Goal: Task Accomplishment & Management: Manage account settings

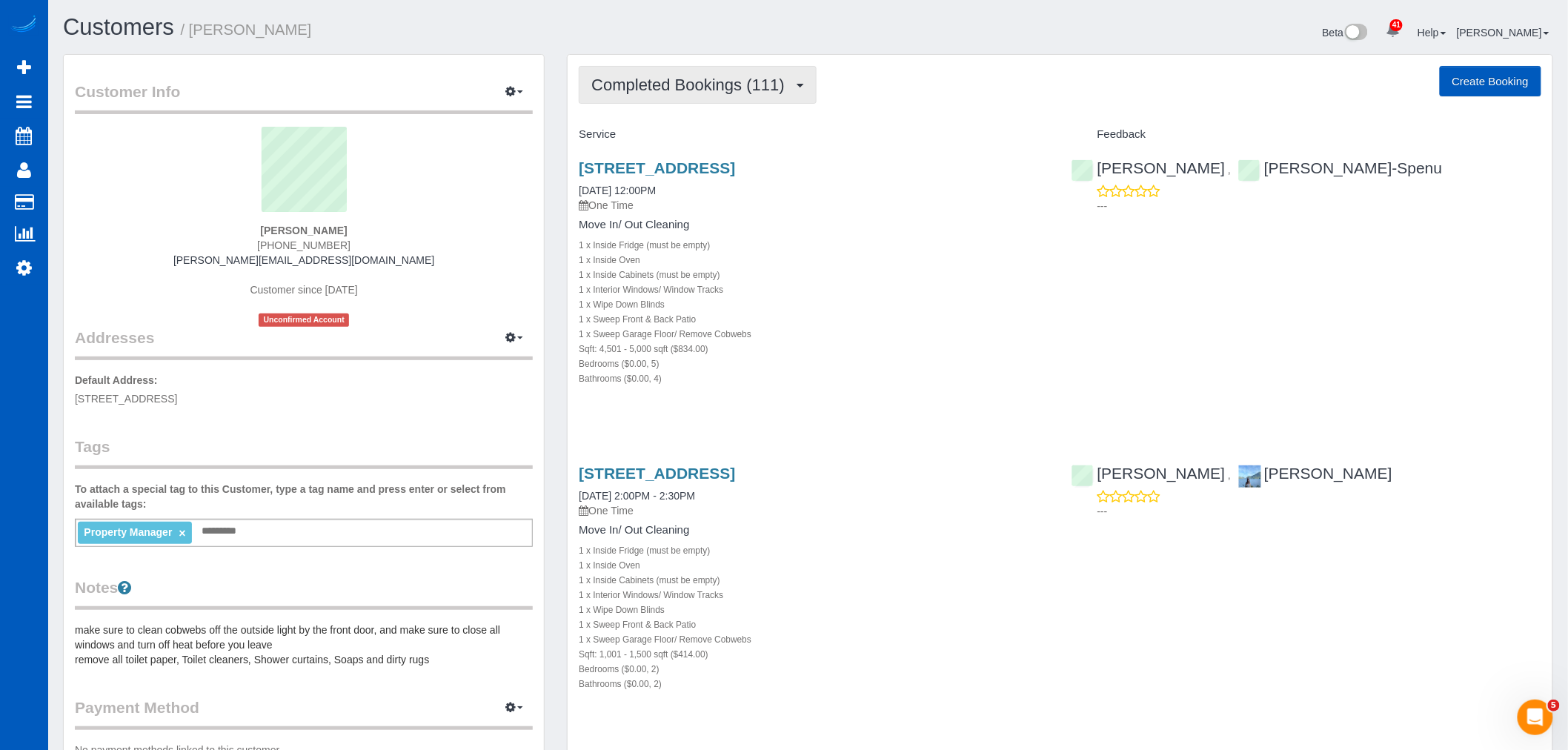
click at [657, 90] on span "Completed Bookings (111)" at bounding box center [692, 84] width 200 height 18
click at [929, 337] on div "1 x Sweep Garage Floor/ Remove Cobwebs" at bounding box center [814, 333] width 470 height 15
click at [646, 169] on link "6226 148th Ave Ne, Redmond, WA 98052" at bounding box center [657, 167] width 156 height 17
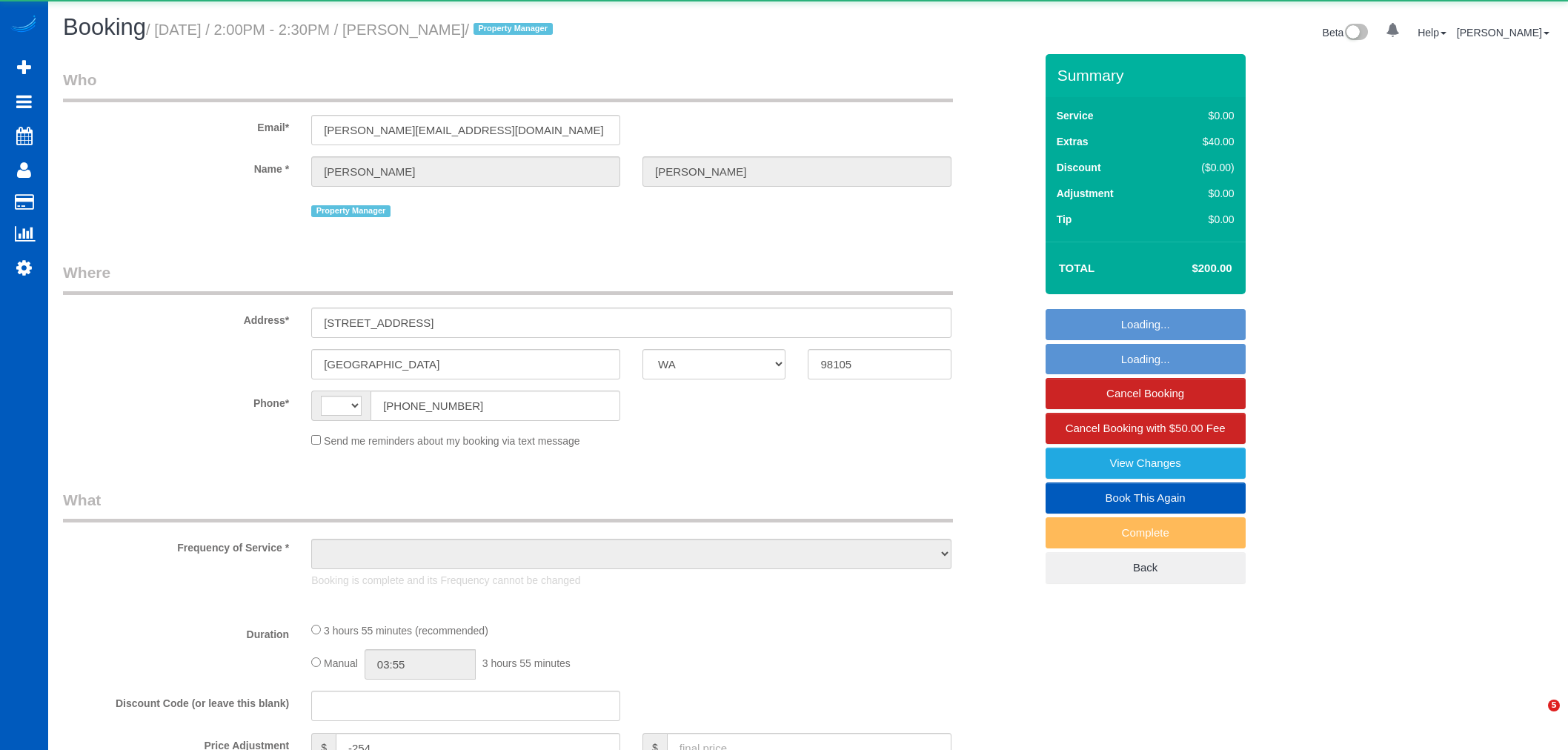
select select "WA"
select select "string:[GEOGRAPHIC_DATA]"
select select "object:955"
select select "199"
select select "1001"
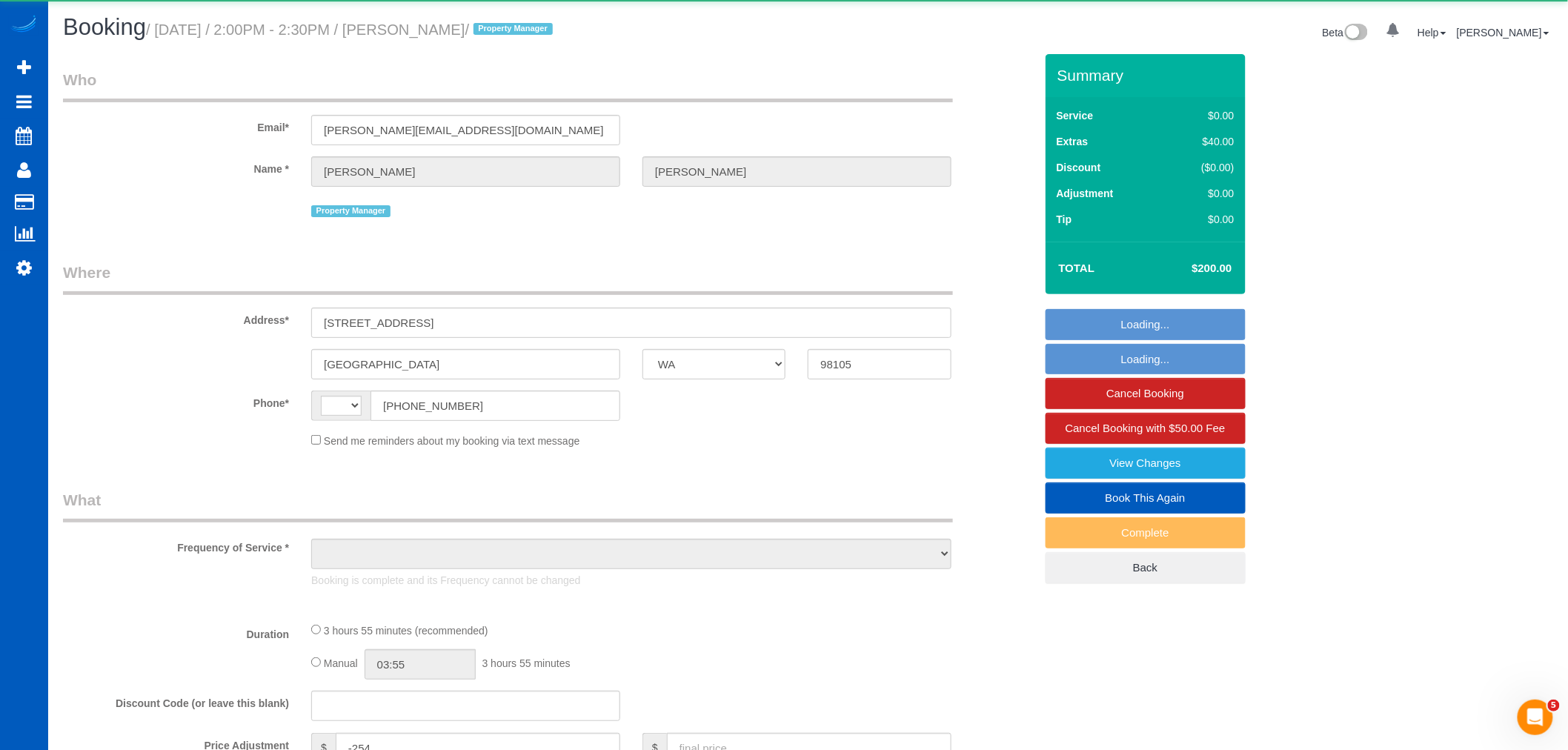
select select "2"
select select "WA"
select select "string:[GEOGRAPHIC_DATA]"
select select "object:1233"
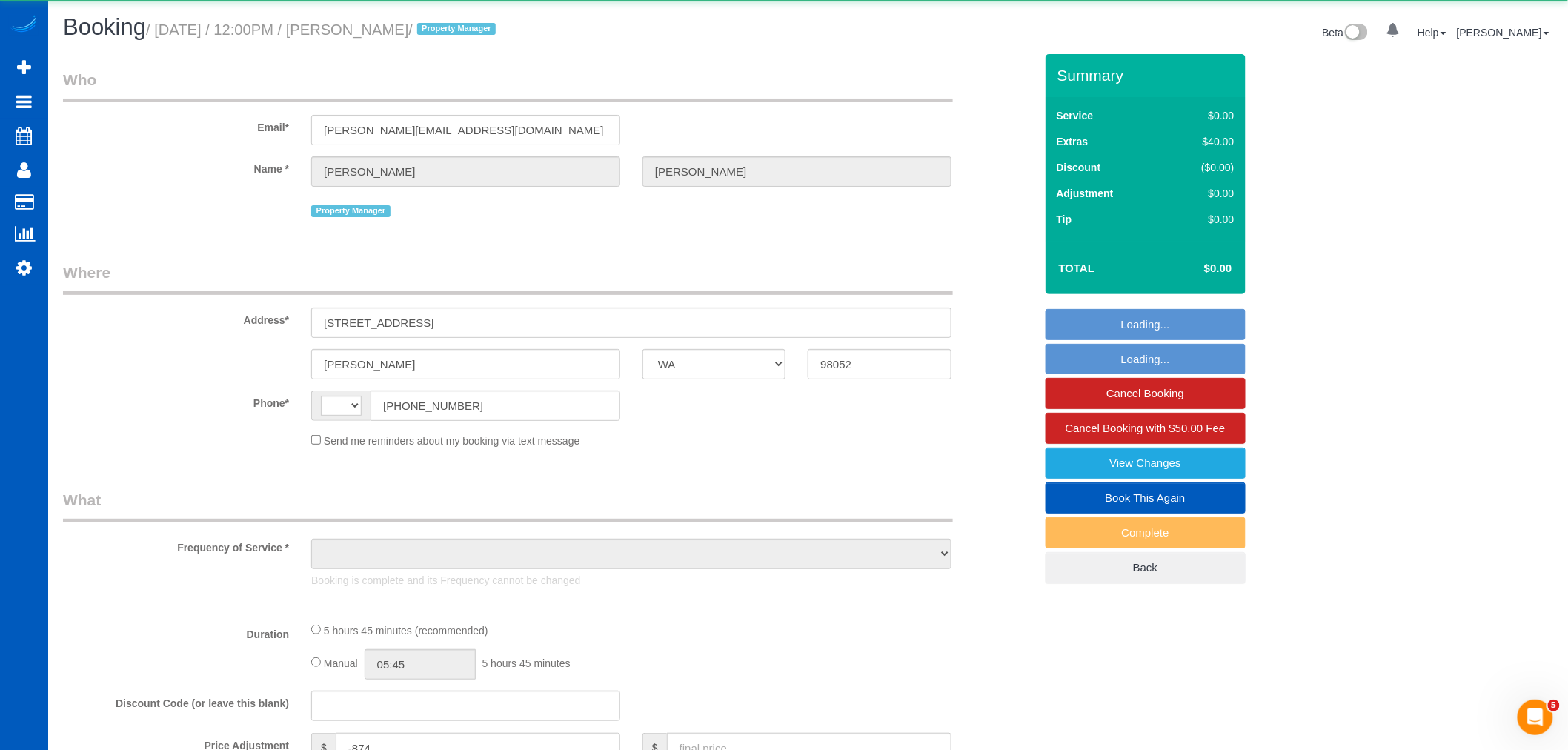
select select "199"
select select "4501"
select select "5"
select select "4"
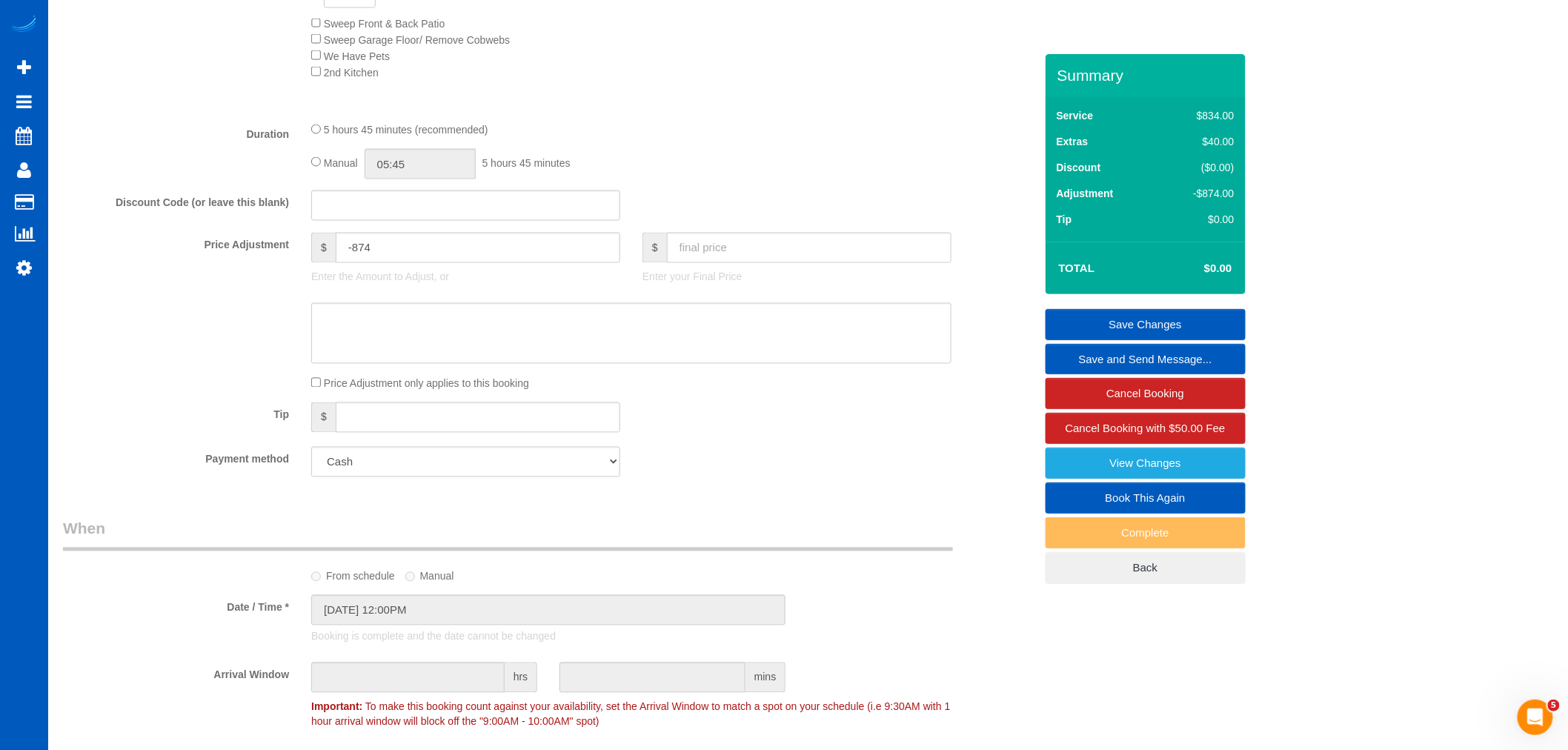
scroll to position [1070, 0]
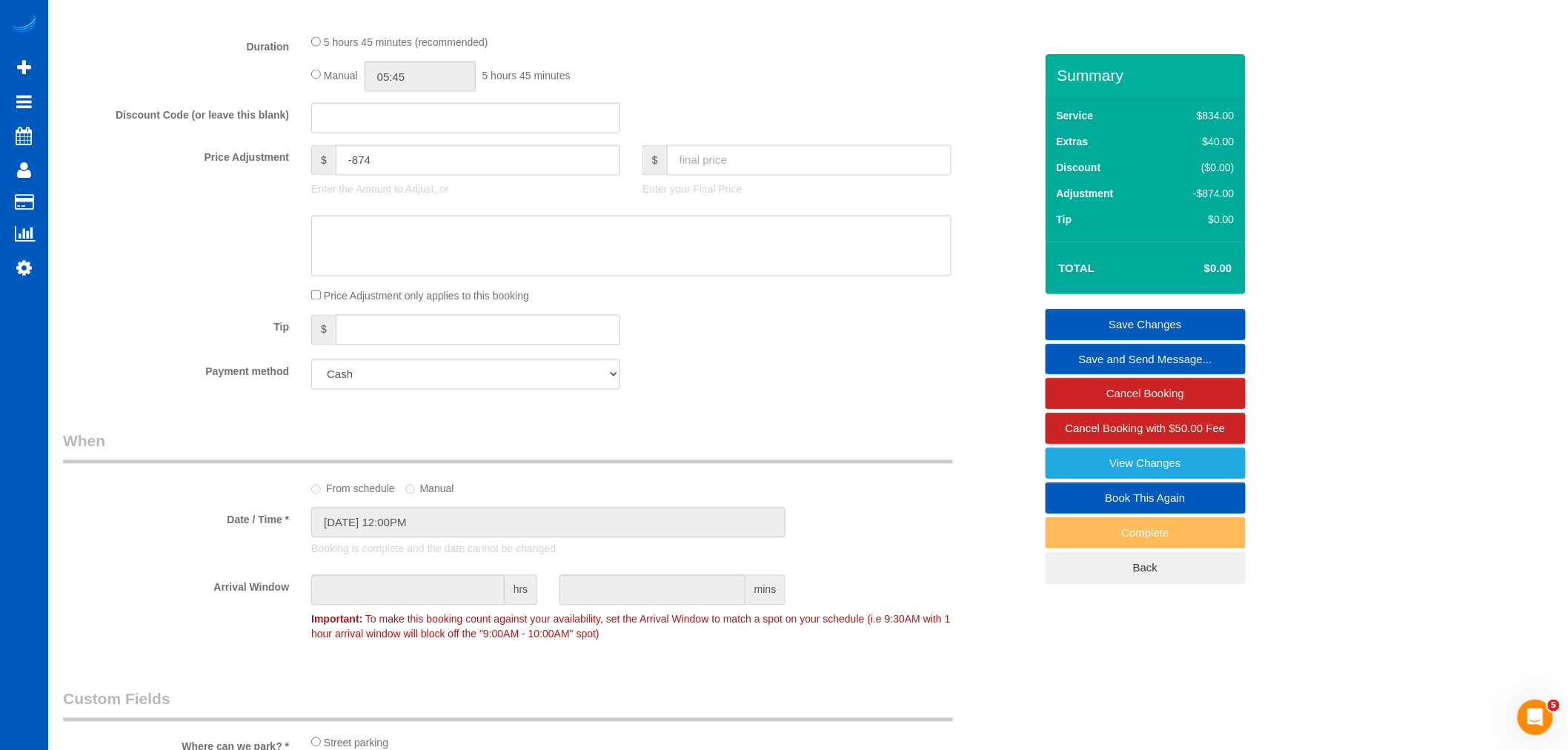
click at [743, 175] on input "text" at bounding box center [809, 160] width 284 height 30
type input "625"
click at [864, 164] on input "625" at bounding box center [809, 160] width 284 height 30
type input "-249"
click at [824, 348] on div "Tip $" at bounding box center [549, 332] width 994 height 33
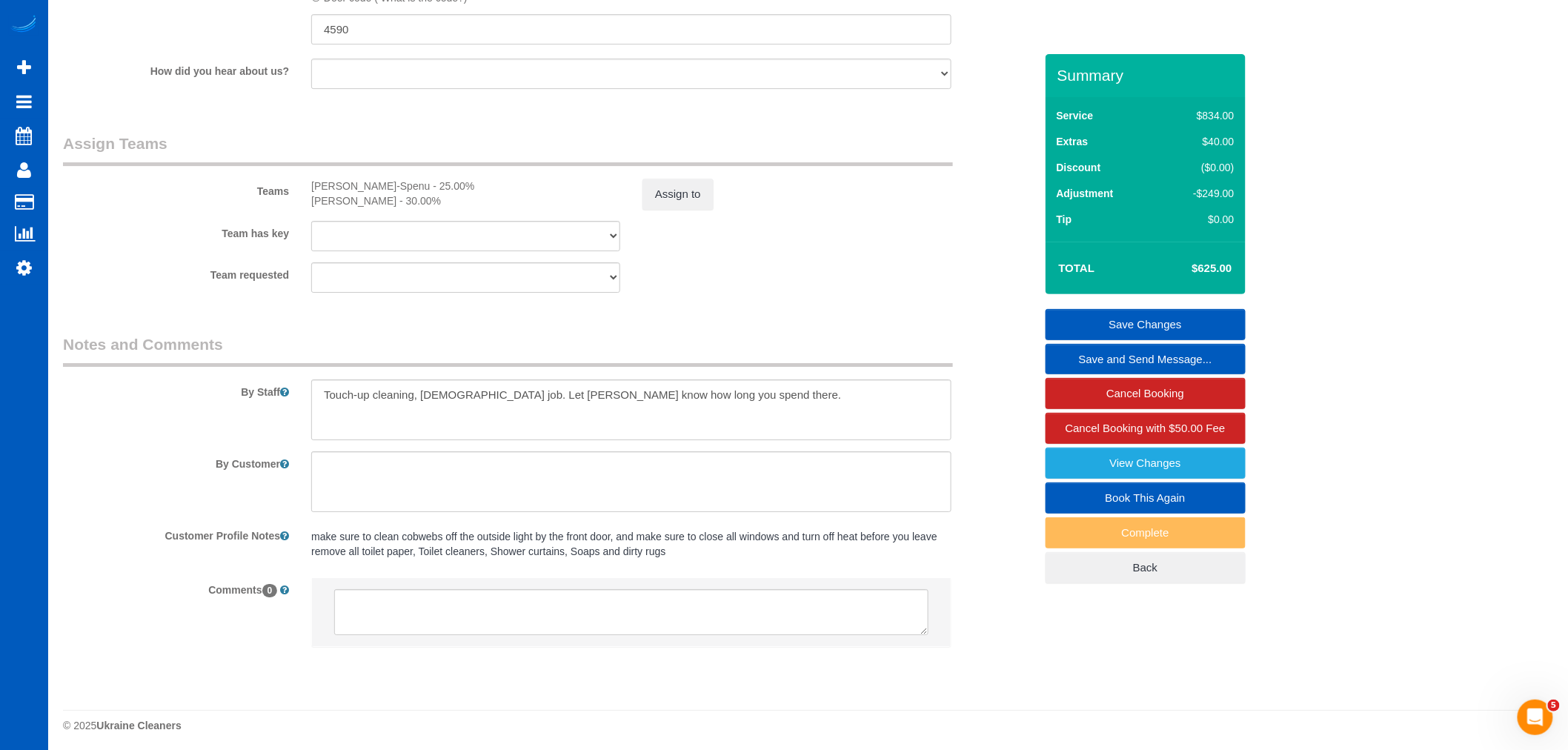
scroll to position [1975, 0]
click at [656, 204] on button "Assign to" at bounding box center [678, 189] width 71 height 31
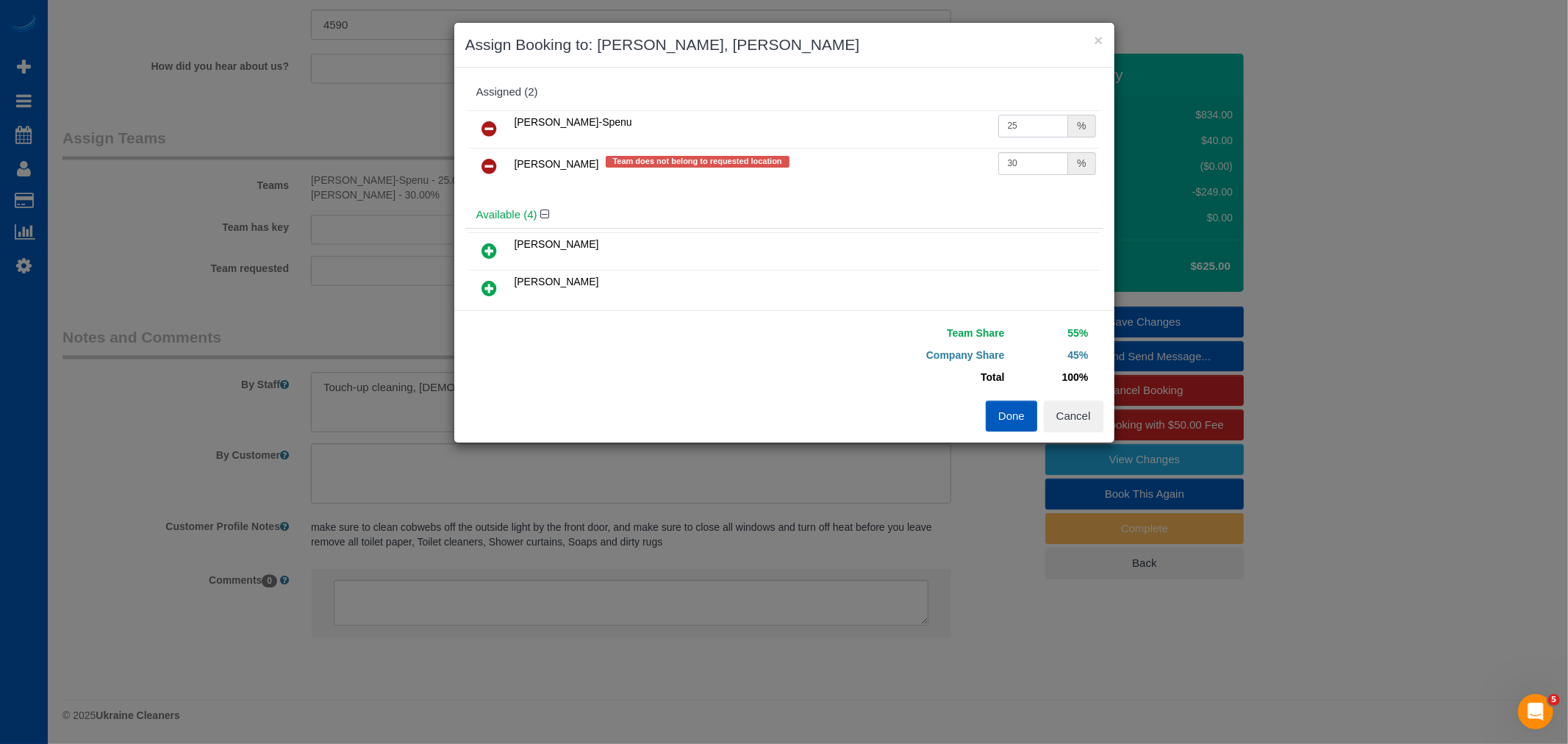
drag, startPoint x: 1001, startPoint y: 125, endPoint x: 1022, endPoint y: 127, distance: 21.1
click at [1022, 127] on input "25" at bounding box center [1034, 126] width 71 height 23
type input "26"
click at [1012, 415] on button "Done" at bounding box center [1011, 416] width 51 height 31
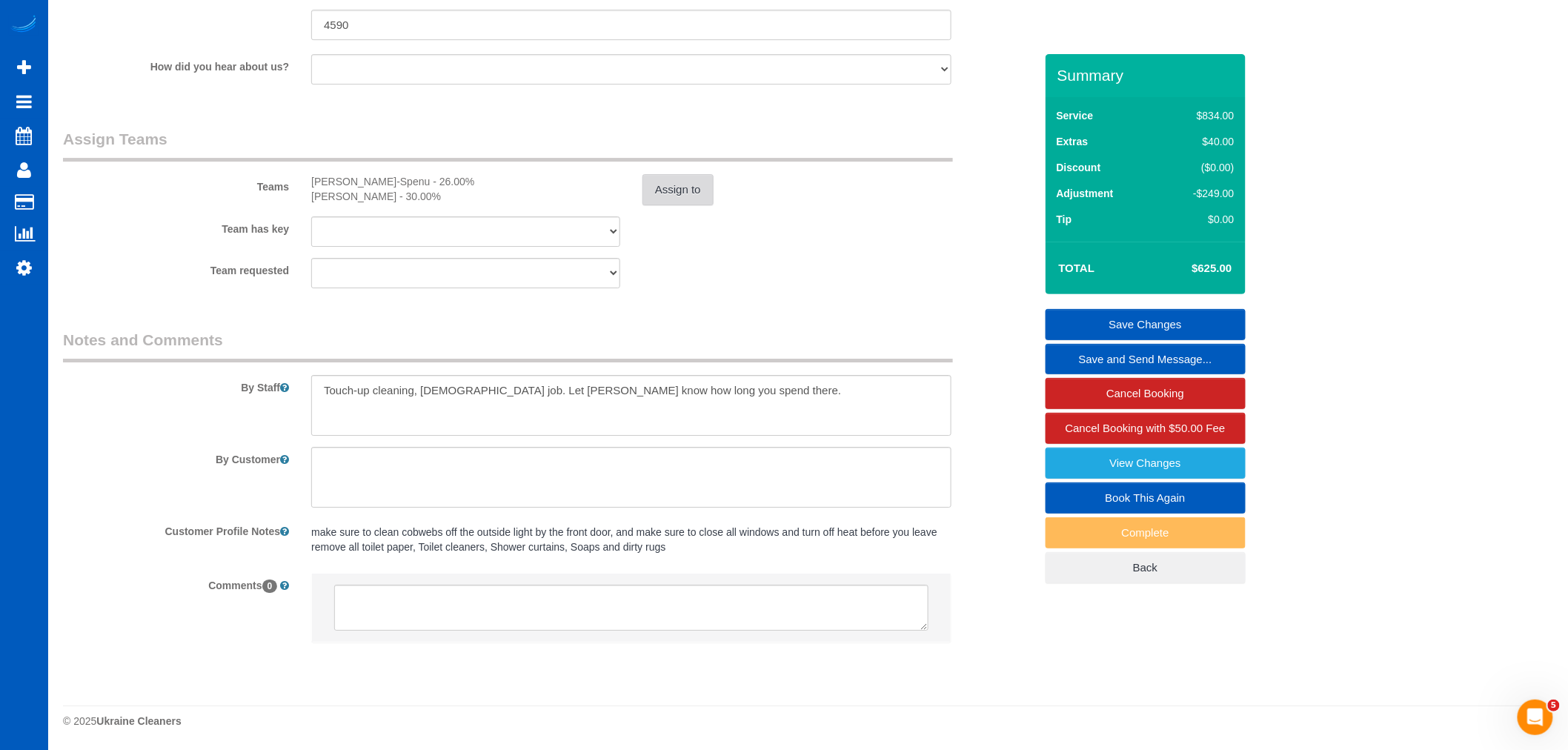
click at [691, 206] on button "Assign to" at bounding box center [678, 189] width 71 height 31
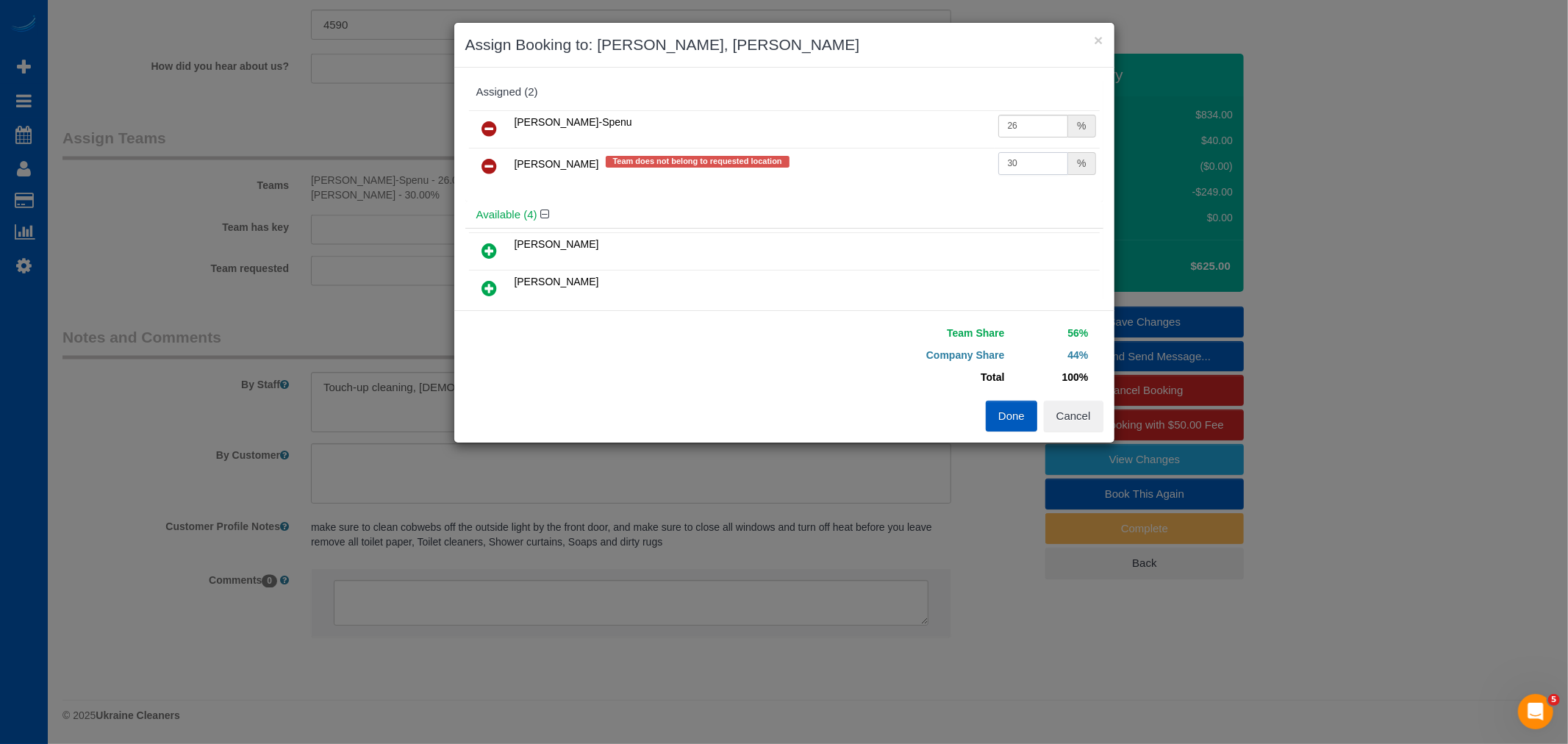
drag, startPoint x: 1025, startPoint y: 166, endPoint x: 878, endPoint y: 158, distance: 147.2
click at [878, 158] on tr "Nataliia Moskalenko Team does not belong to requested location 30 %" at bounding box center [784, 167] width 631 height 38
click at [1022, 166] on input "28.1" at bounding box center [1034, 163] width 71 height 23
drag, startPoint x: 1006, startPoint y: 168, endPoint x: 1023, endPoint y: 168, distance: 17.0
click at [1023, 168] on input "28.1" at bounding box center [1034, 163] width 71 height 23
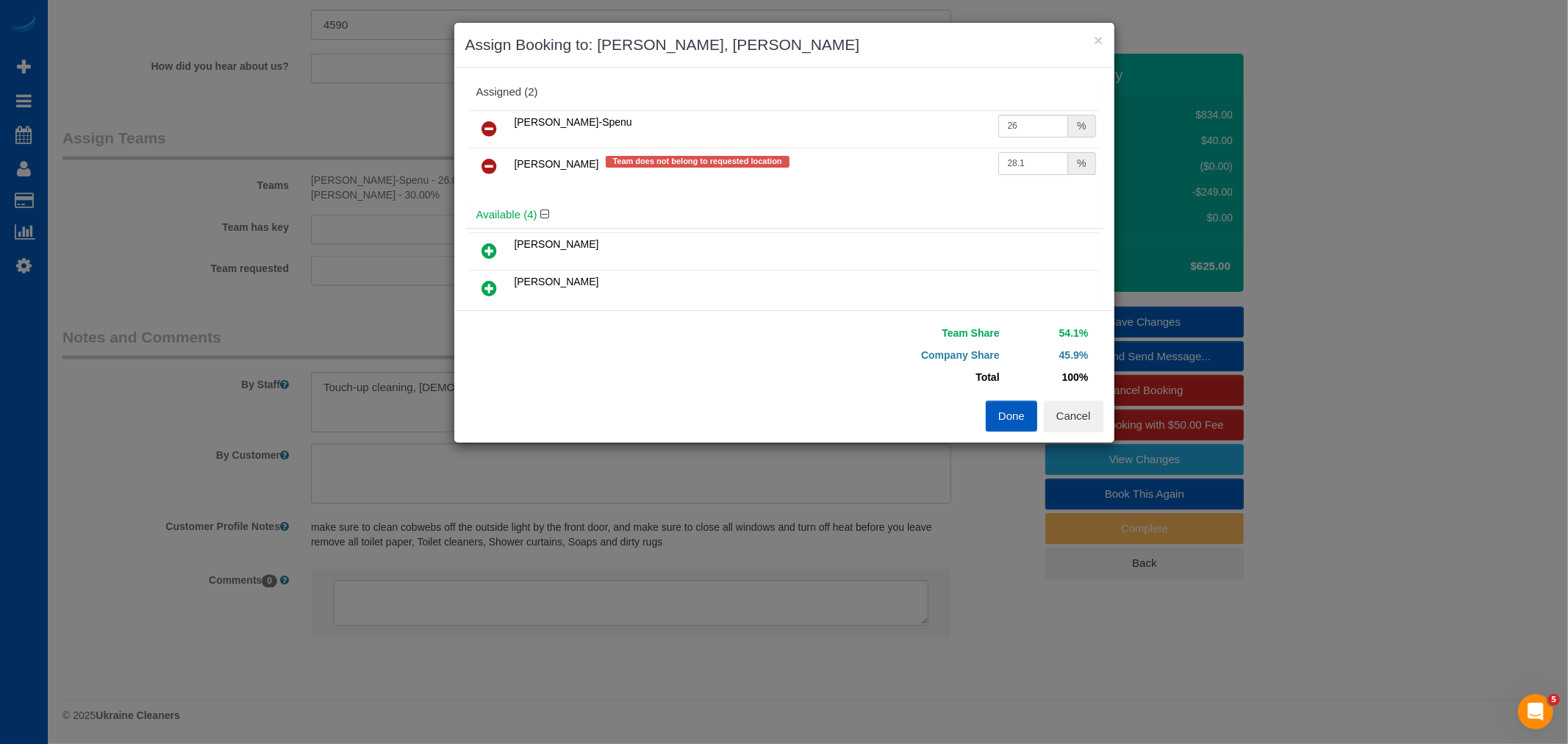
click at [1023, 168] on input "28.1" at bounding box center [1034, 163] width 71 height 23
drag, startPoint x: 1010, startPoint y: 164, endPoint x: 1032, endPoint y: 167, distance: 22.2
click at [1032, 167] on input "28.1" at bounding box center [1034, 163] width 71 height 23
type input "28.5"
click at [1019, 121] on input "26" at bounding box center [1034, 126] width 71 height 23
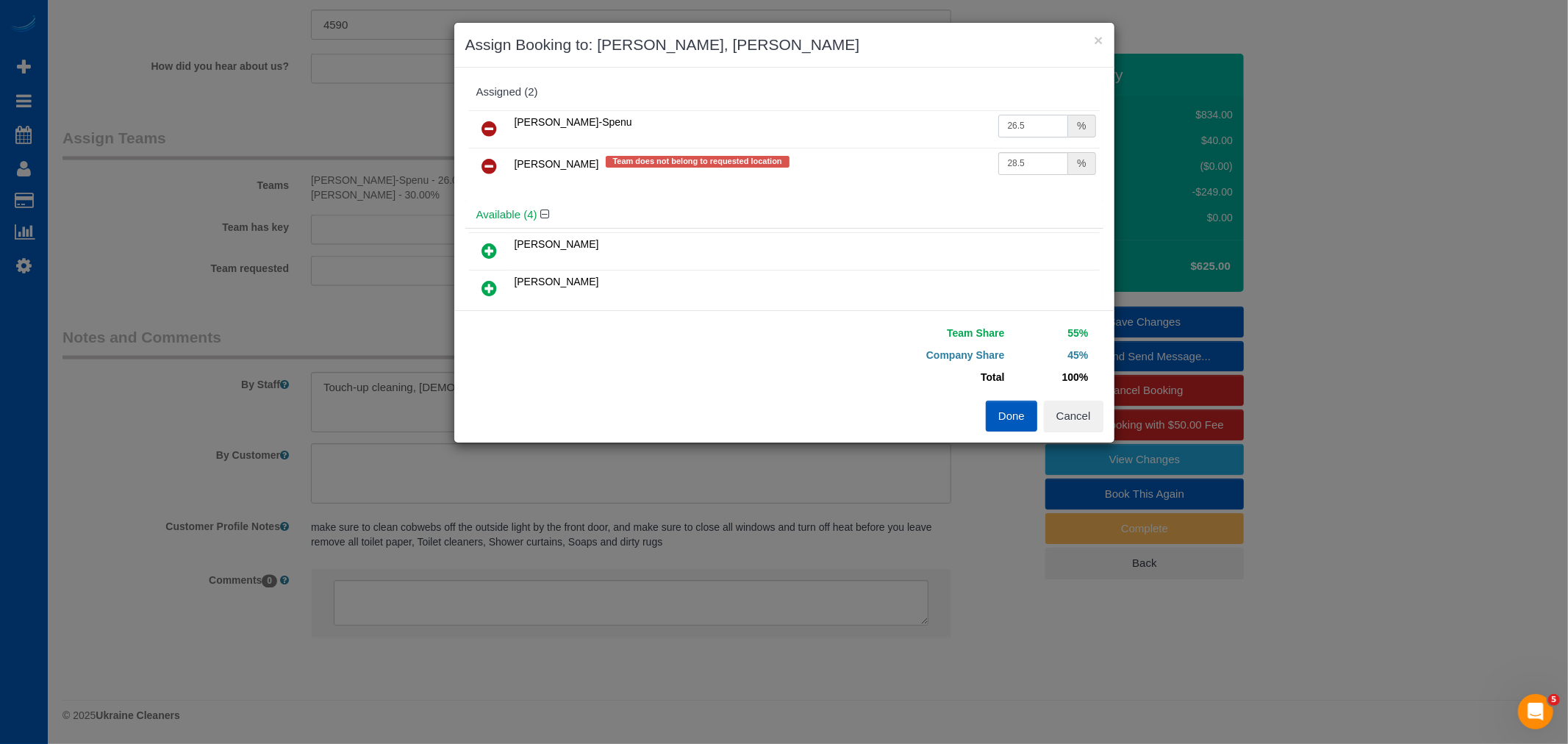
type input "26.5"
click at [1012, 408] on button "Done" at bounding box center [1011, 416] width 51 height 31
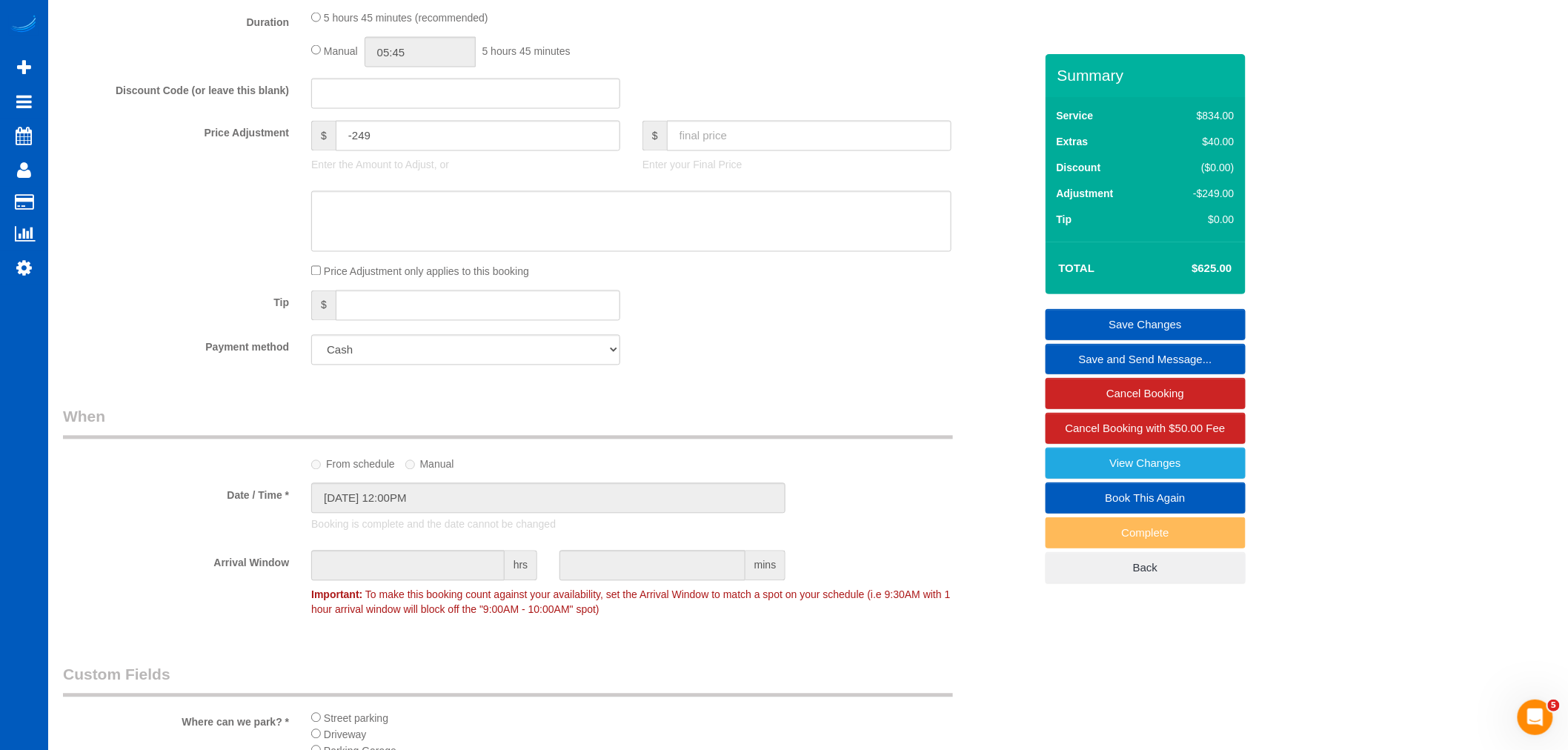
scroll to position [1070, 0]
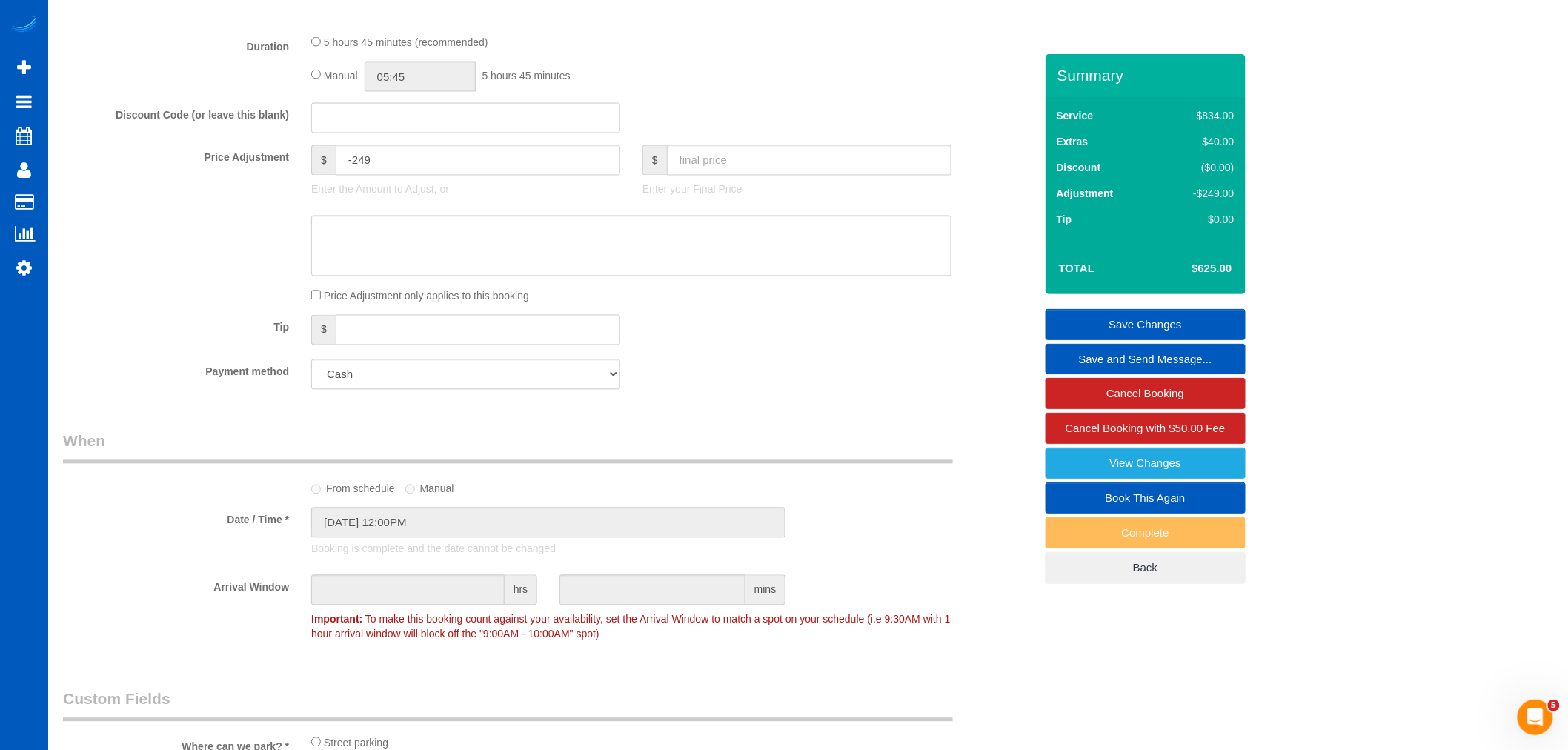
click at [1123, 325] on link "Save Changes" at bounding box center [1146, 324] width 200 height 31
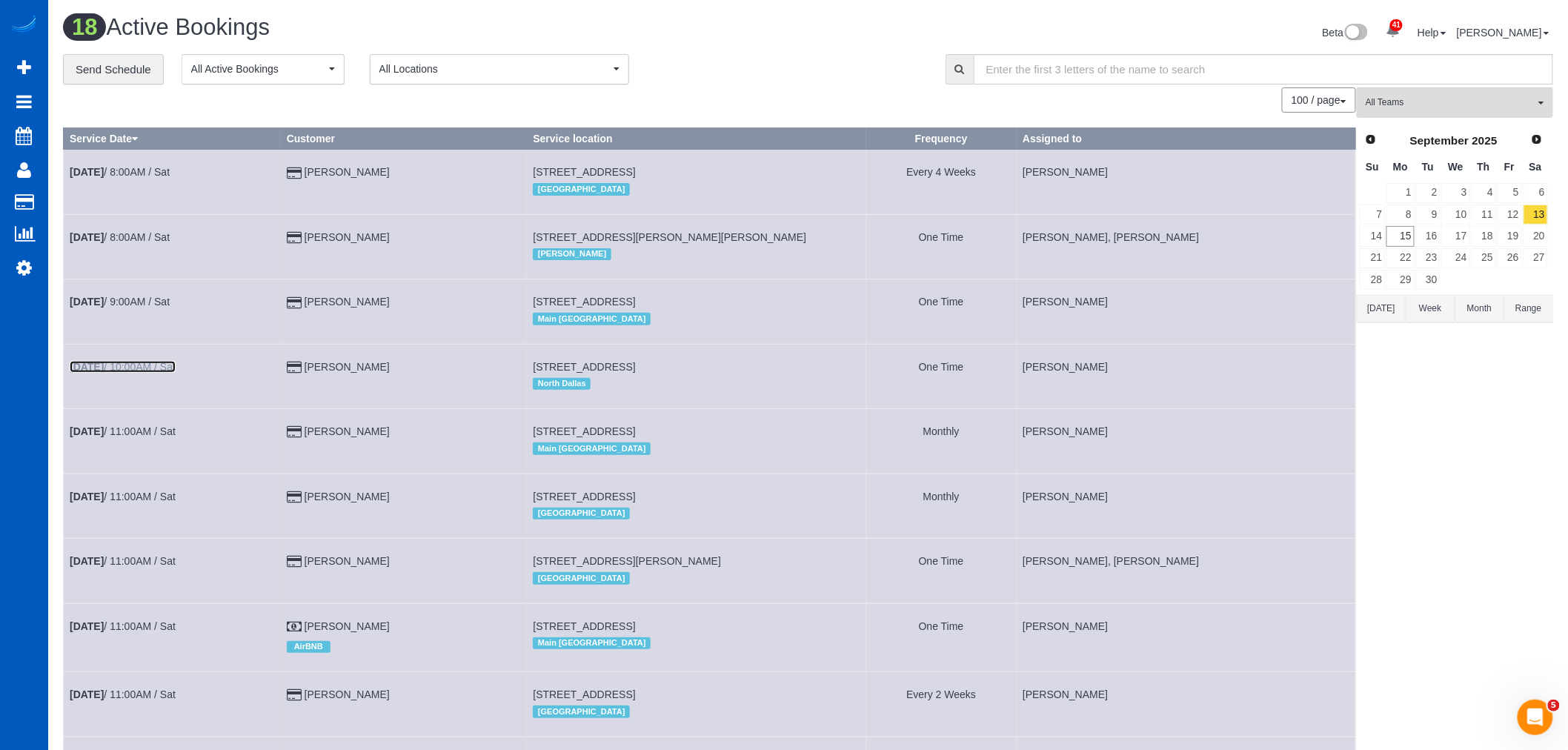
click at [104, 366] on b "Sep 13th" at bounding box center [87, 367] width 34 height 12
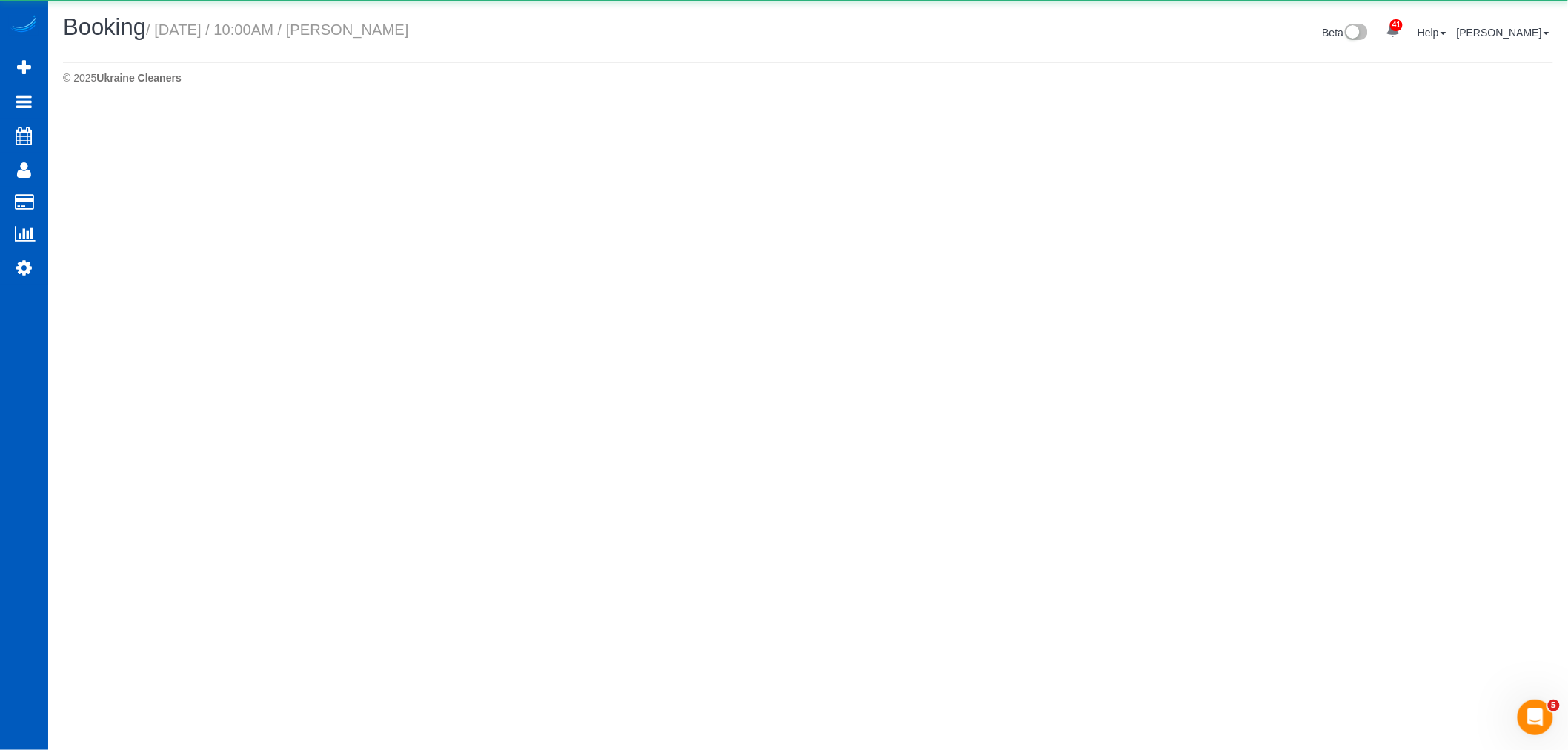
select select "[GEOGRAPHIC_DATA]"
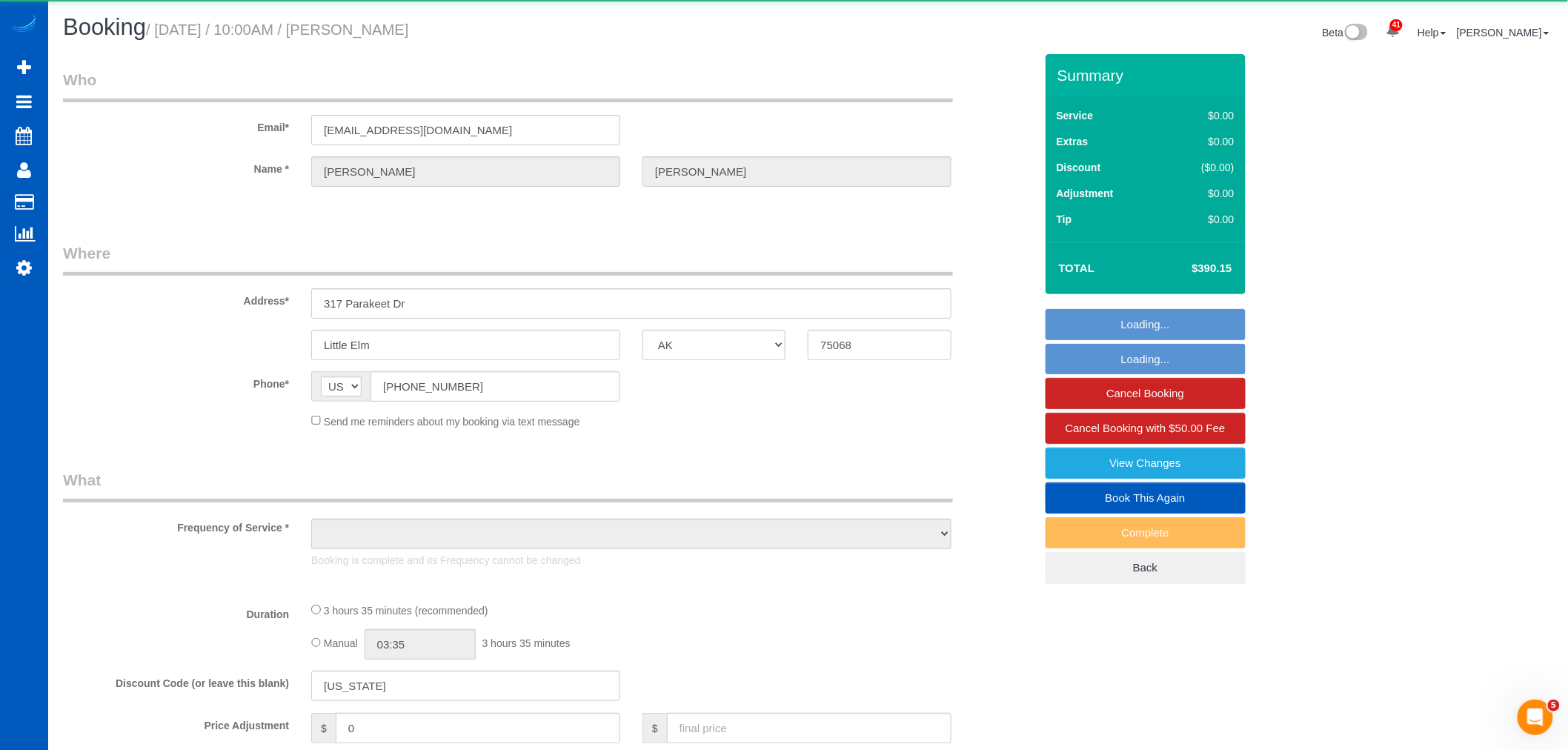
select select "object:2858"
select select "string:fspay-029c91b9-b72f-499d-ab07-2710a04dc7af"
select select "199"
select select "1501"
select select "3"
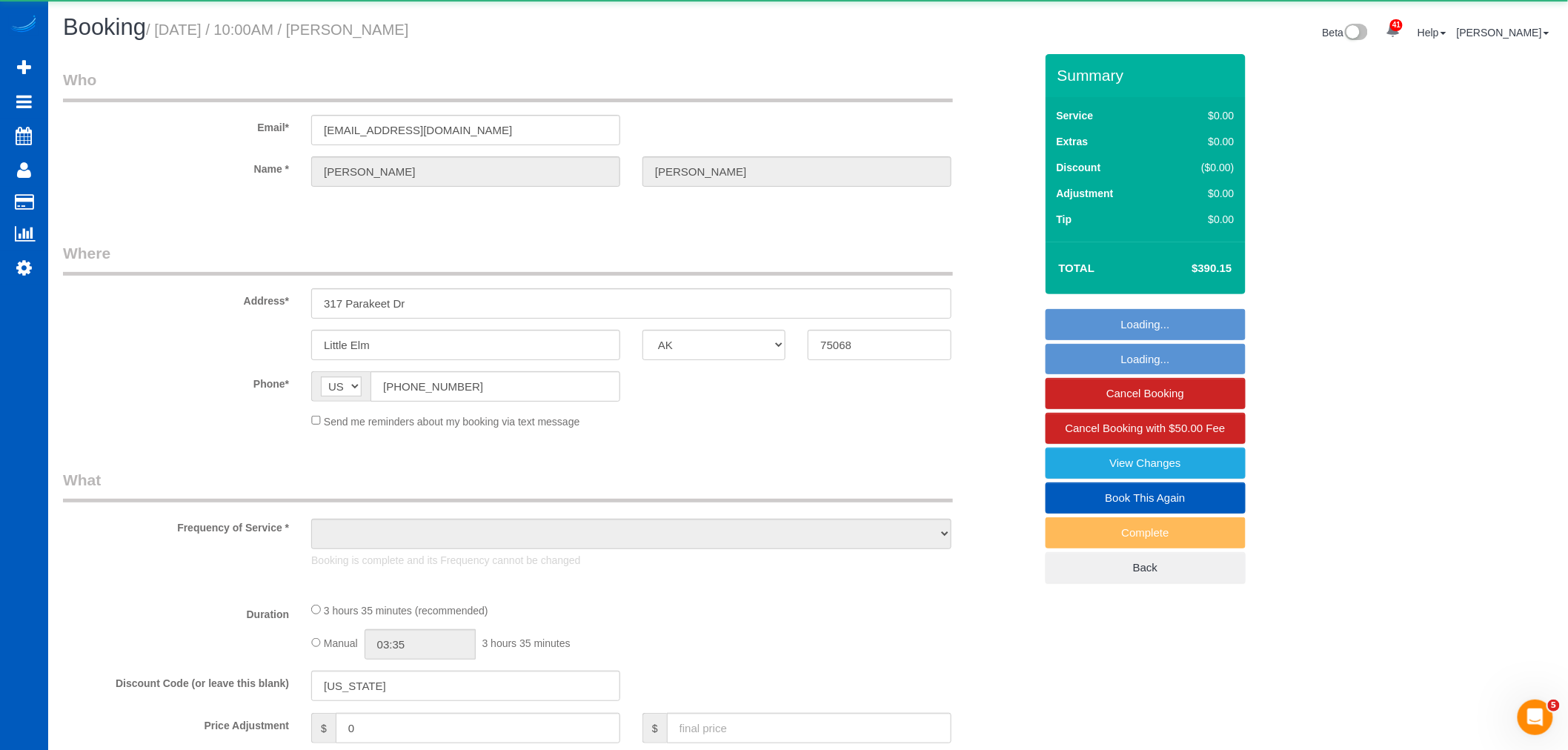
select select "2"
select select "spot6"
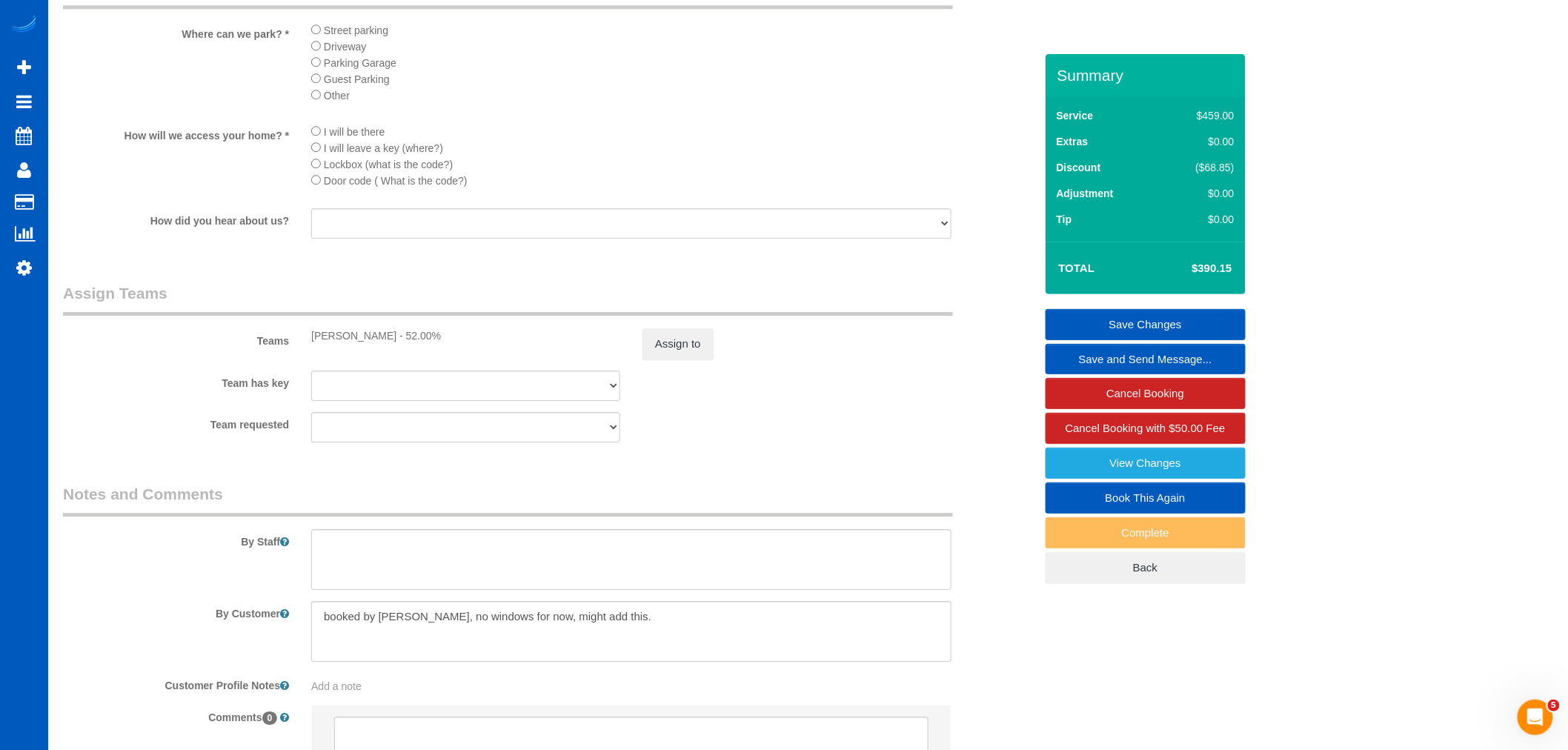
scroll to position [1837, 0]
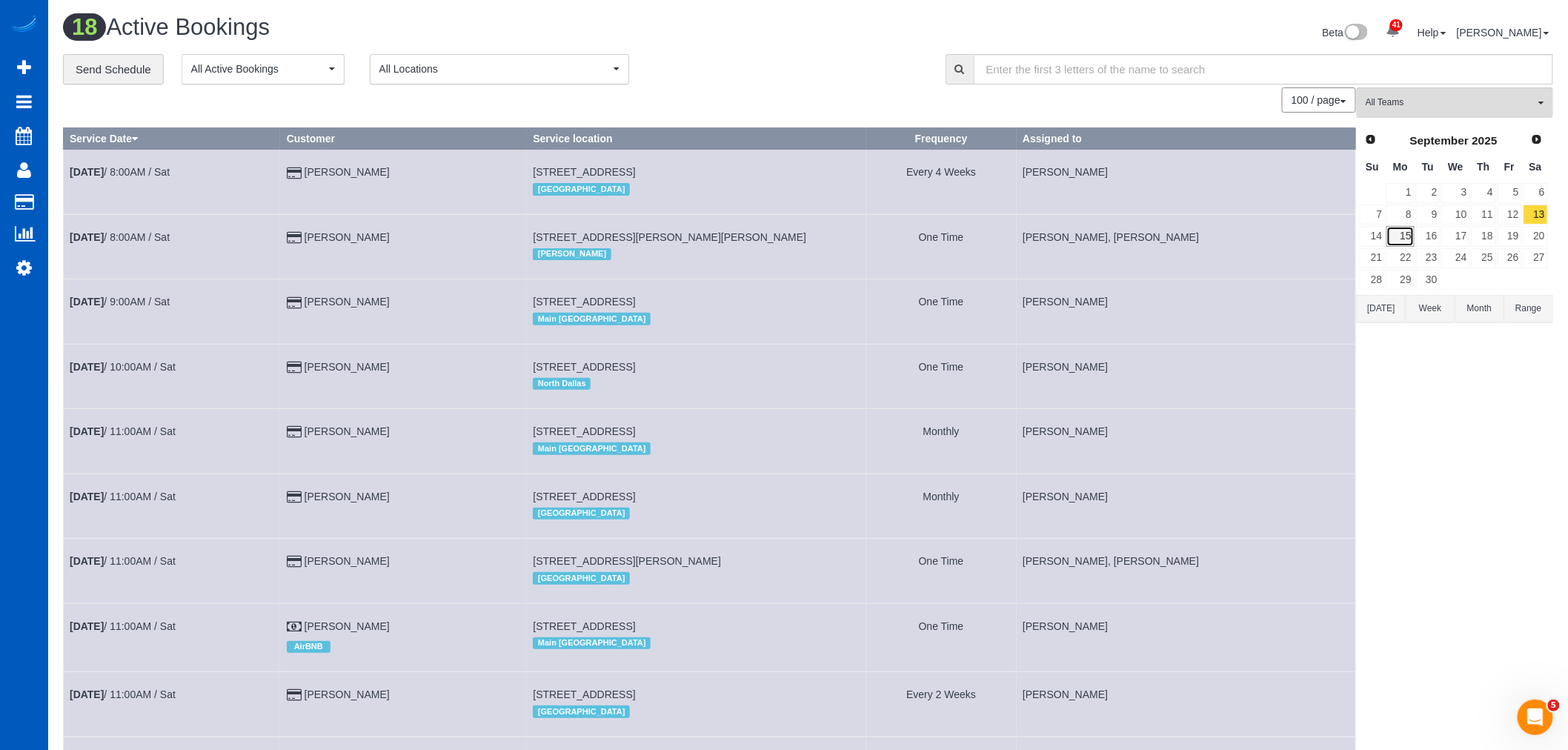
click at [1388, 240] on link "15" at bounding box center [1400, 236] width 28 height 20
click at [1375, 240] on link "14" at bounding box center [1373, 236] width 25 height 20
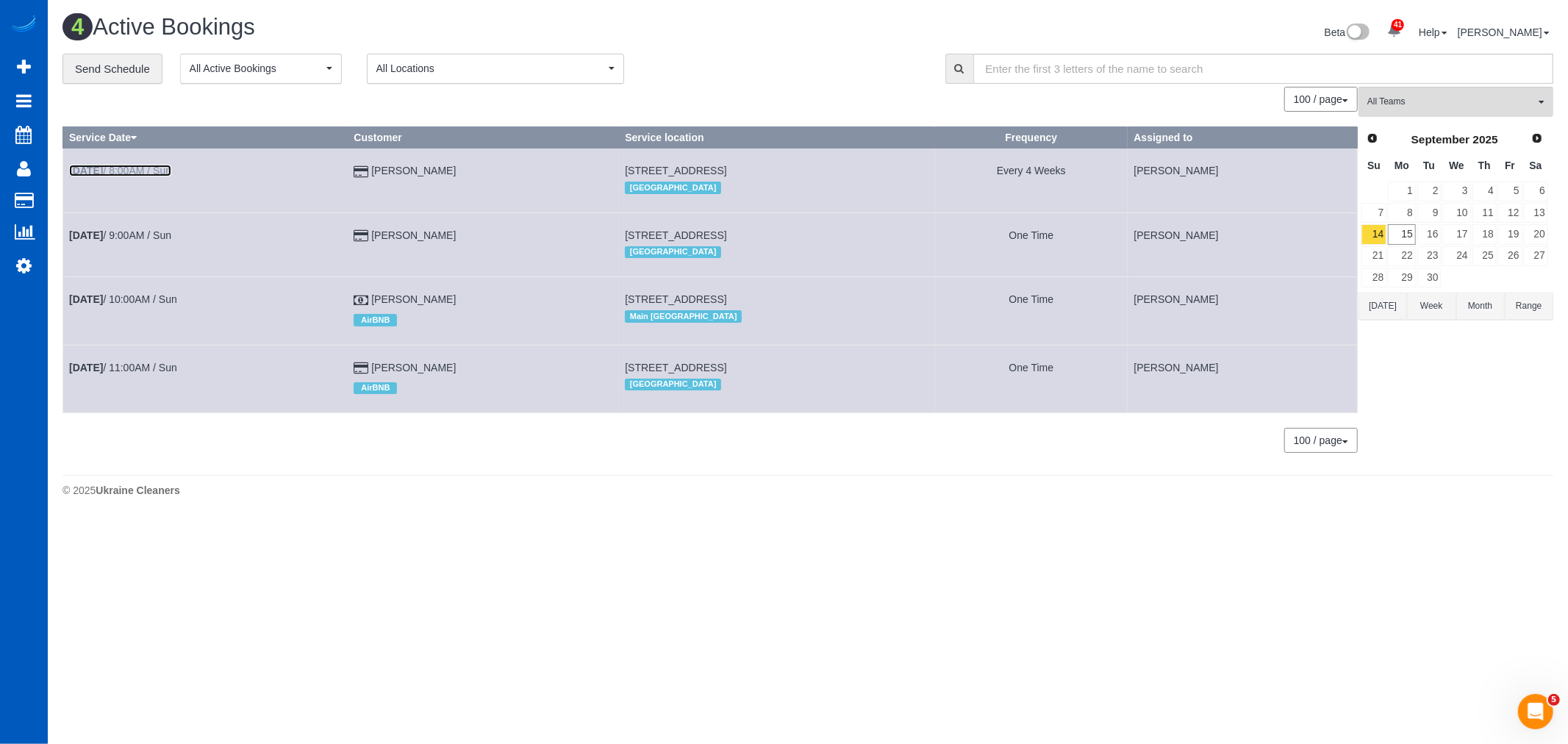
click at [137, 171] on link "Sep 14th / 8:00AM / Sun" at bounding box center [120, 170] width 102 height 12
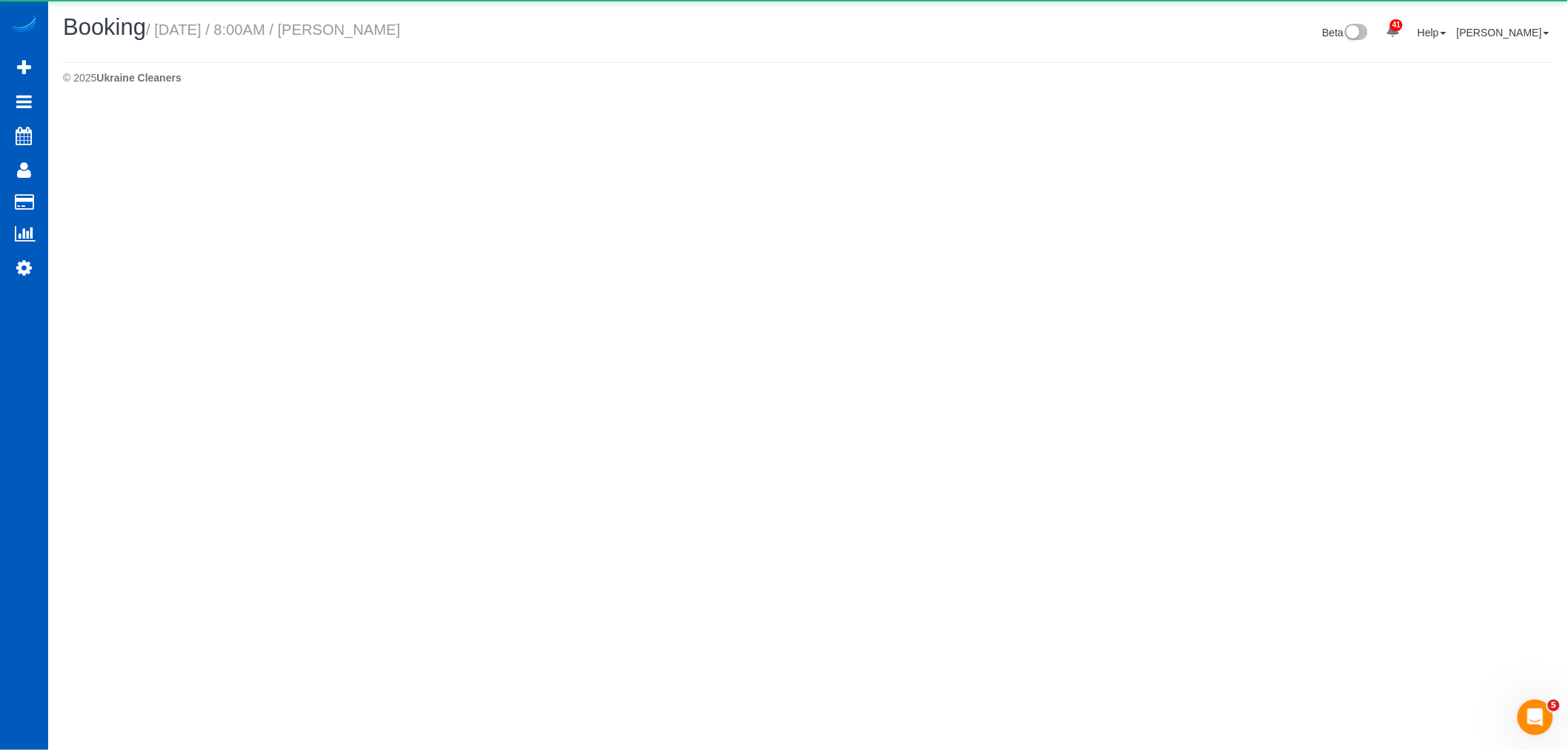
select select "WA"
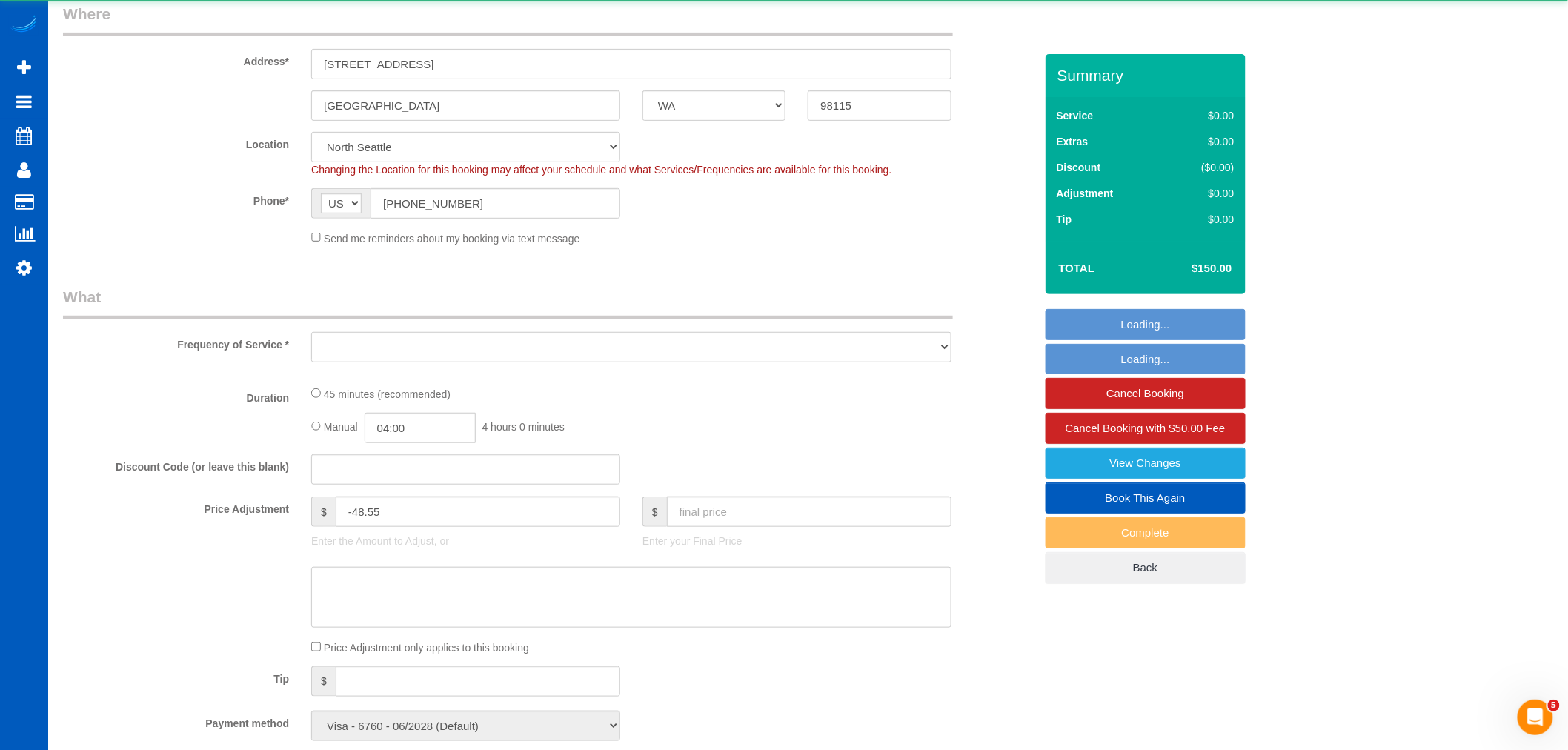
select select "object:4231"
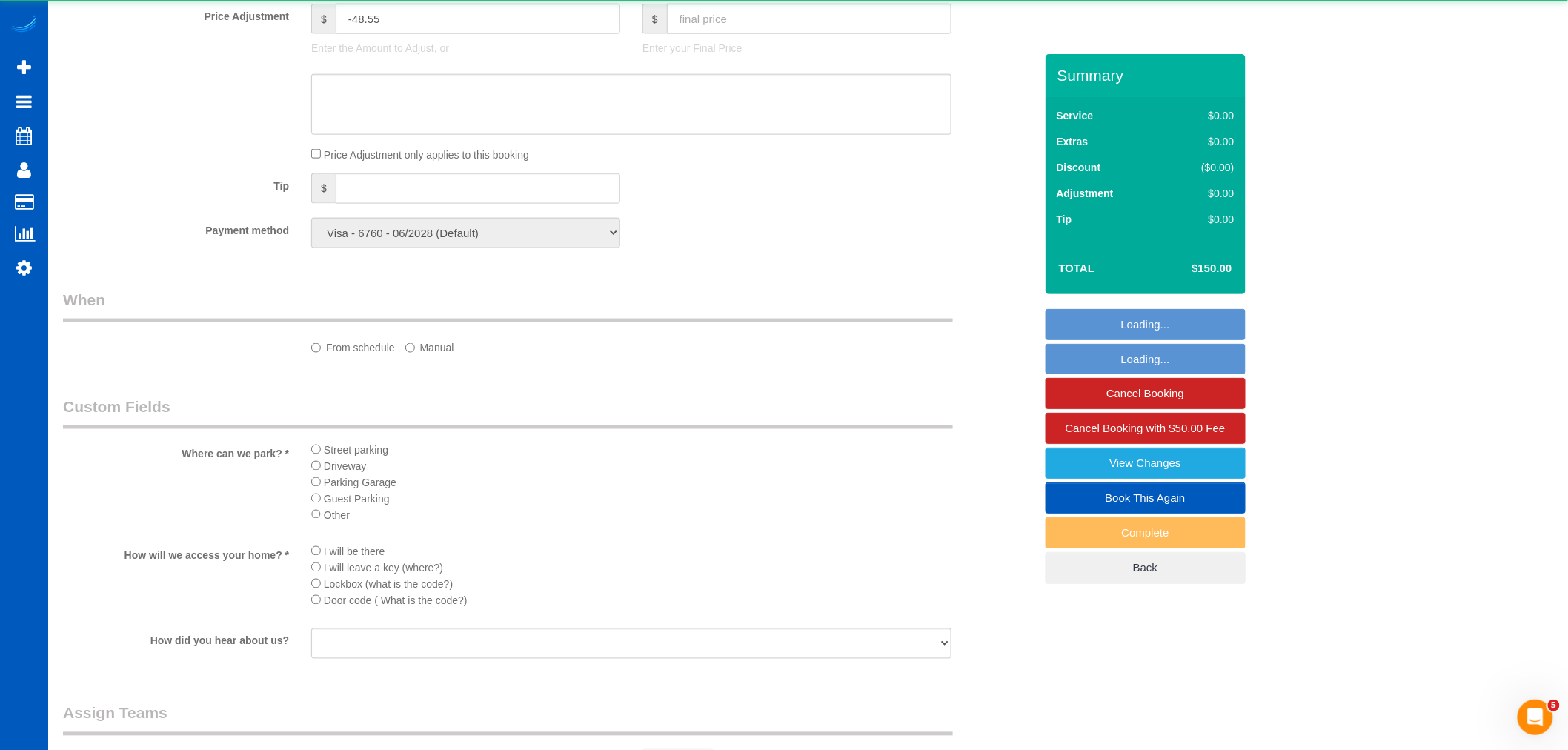
select select "199"
select select "1501"
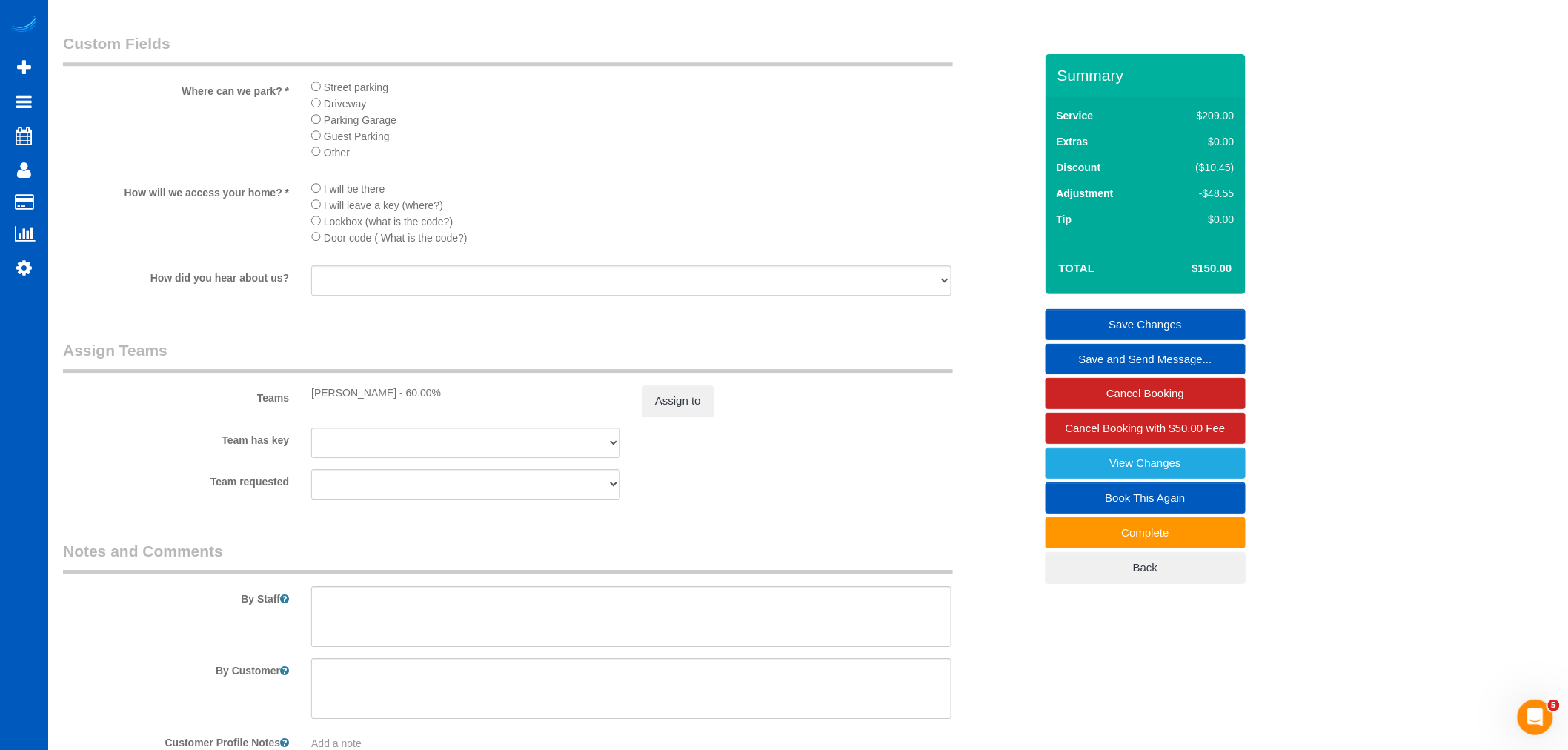
scroll to position [1729, 0]
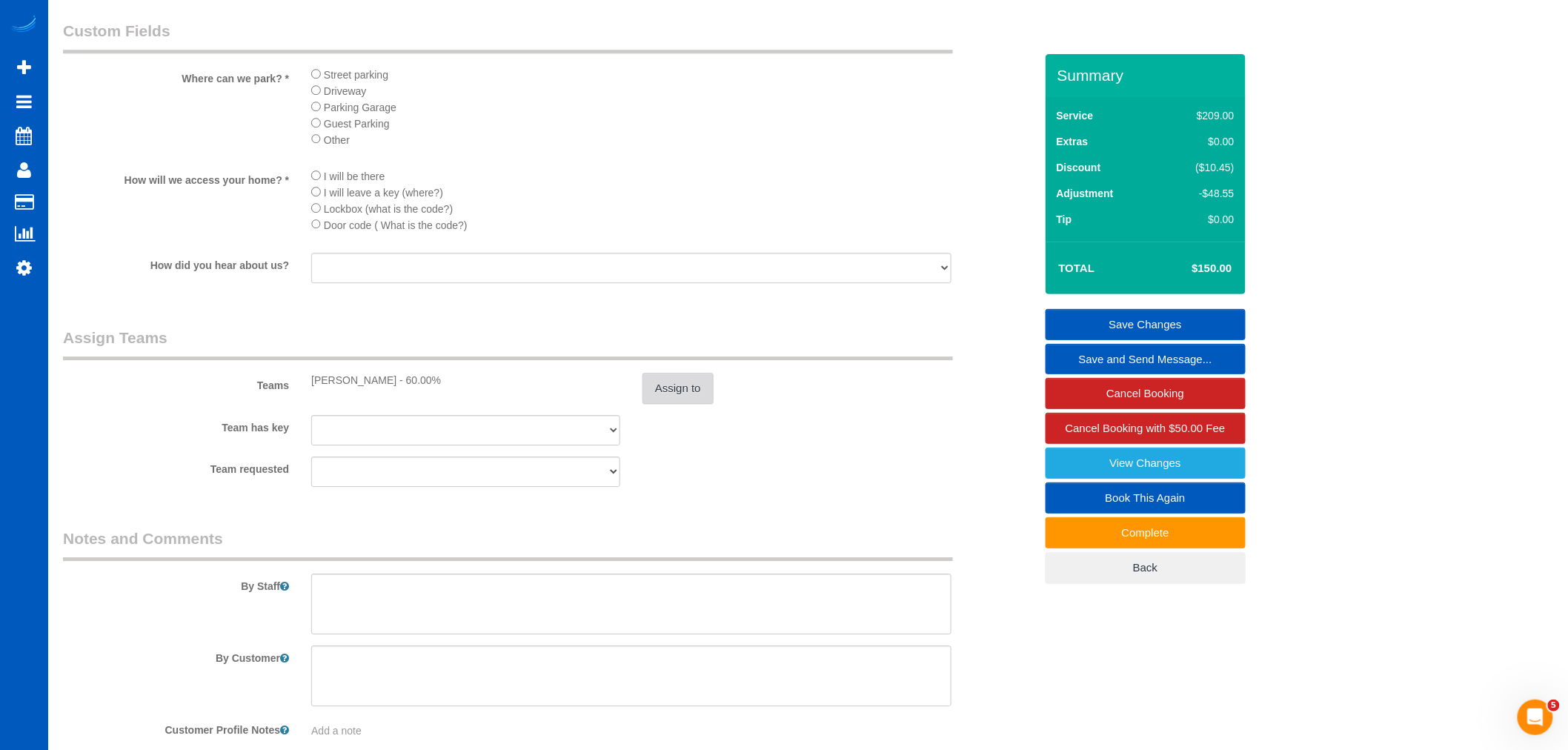
click at [669, 402] on button "Assign to" at bounding box center [678, 388] width 71 height 31
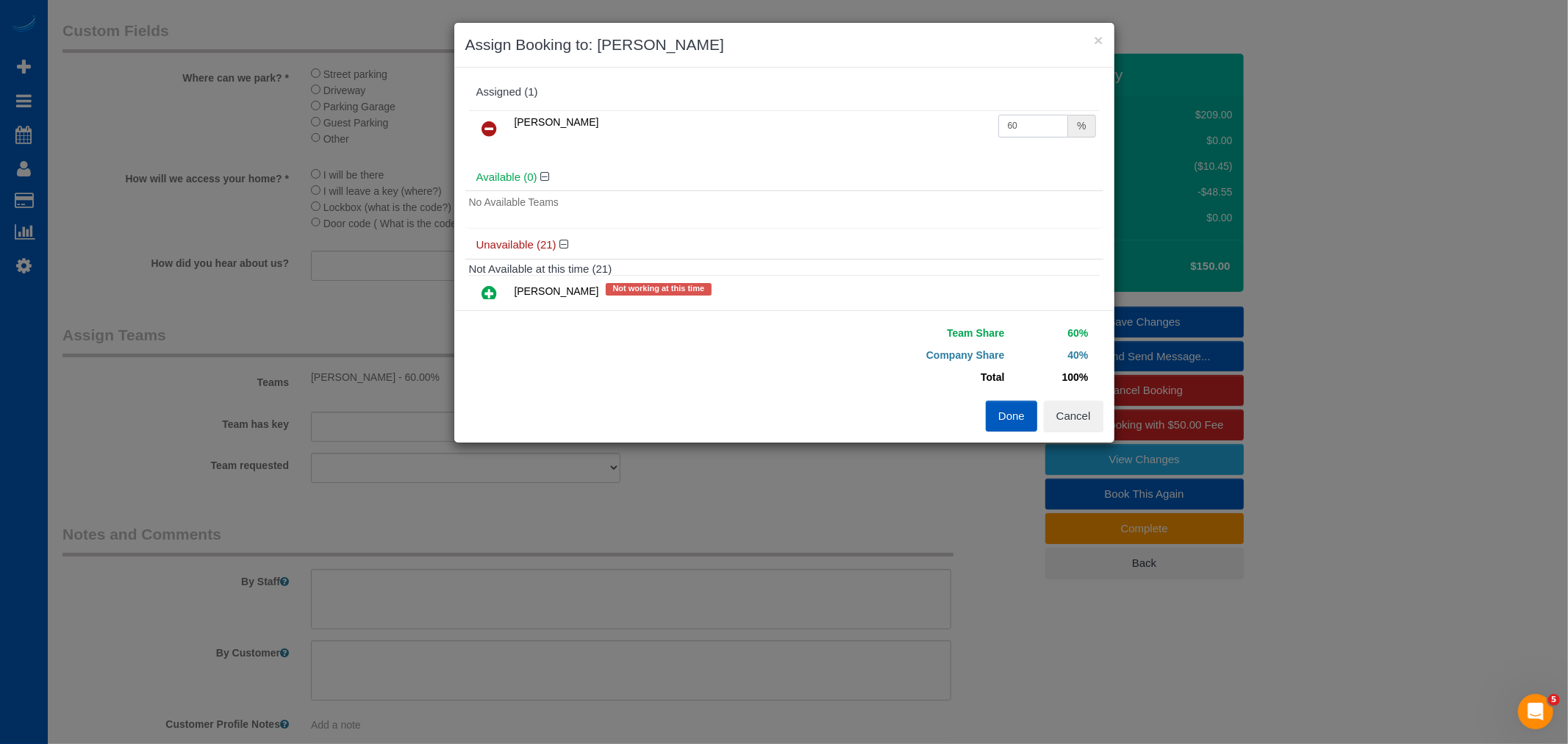
drag, startPoint x: 1005, startPoint y: 128, endPoint x: 887, endPoint y: 125, distance: 118.0
click at [887, 125] on tr "Nataliia Moskalenko 60 %" at bounding box center [784, 129] width 631 height 38
type input "70"
click at [1025, 423] on button "Done" at bounding box center [1011, 416] width 51 height 31
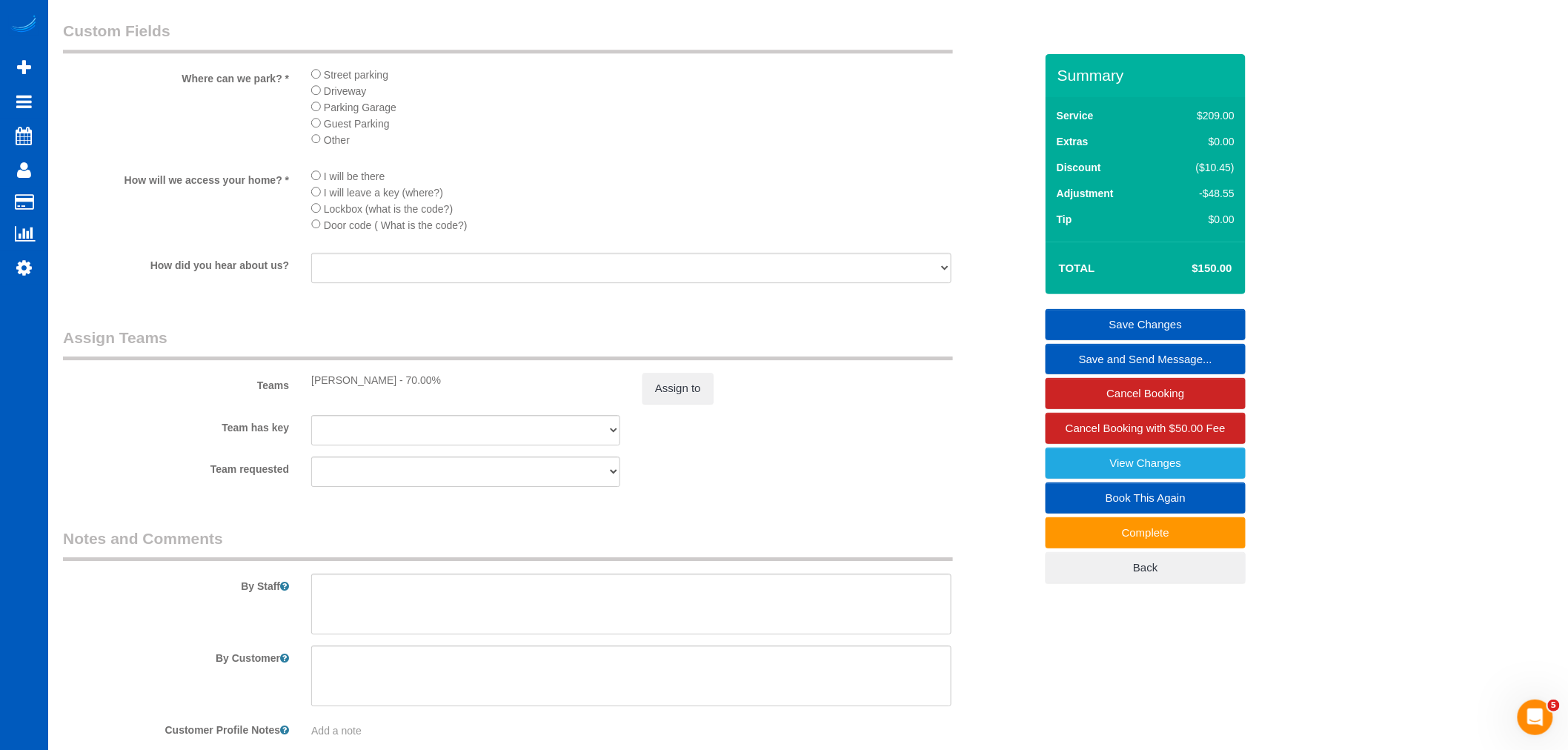
click at [1169, 324] on link "Save Changes" at bounding box center [1146, 324] width 200 height 31
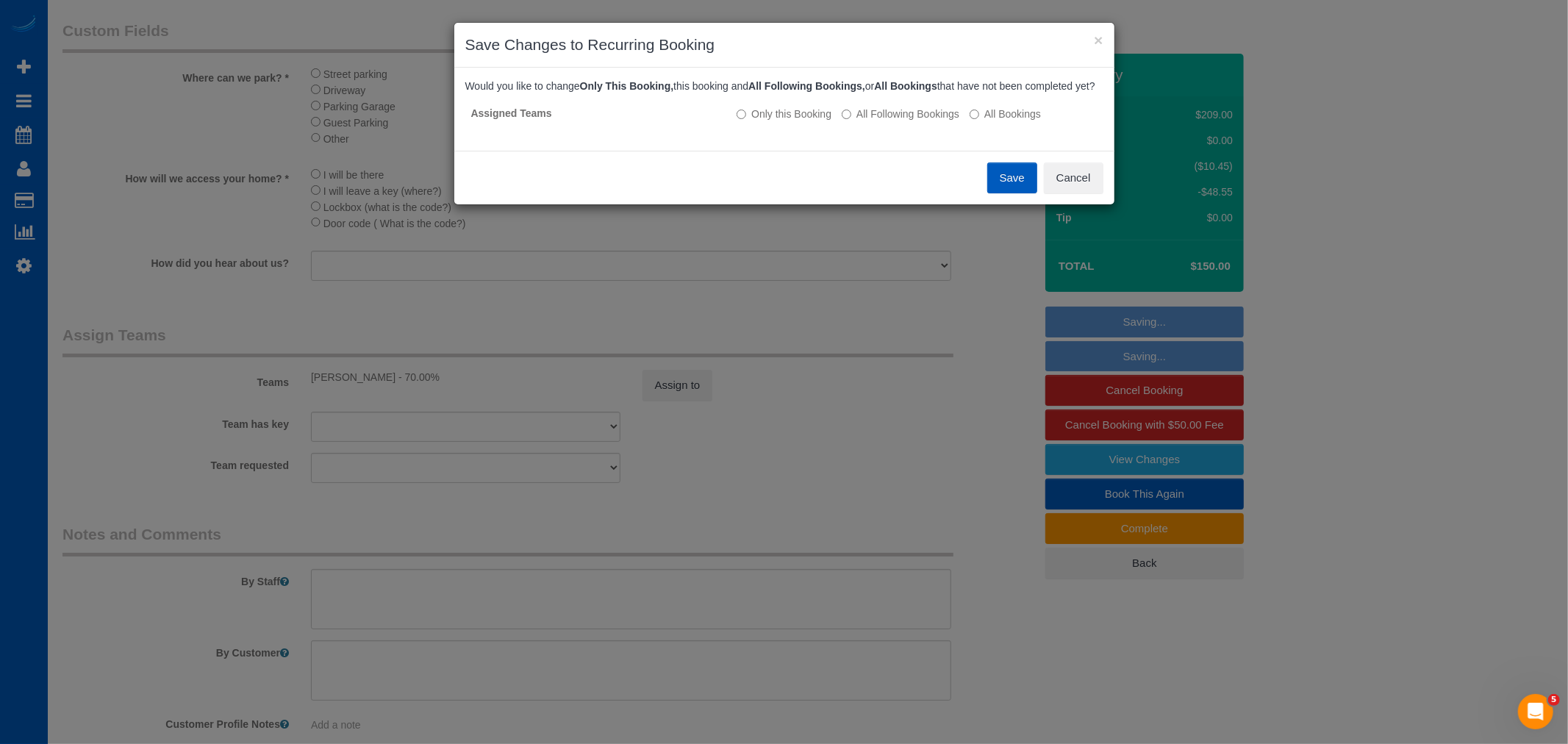
click at [1018, 193] on button "Save" at bounding box center [1012, 177] width 50 height 31
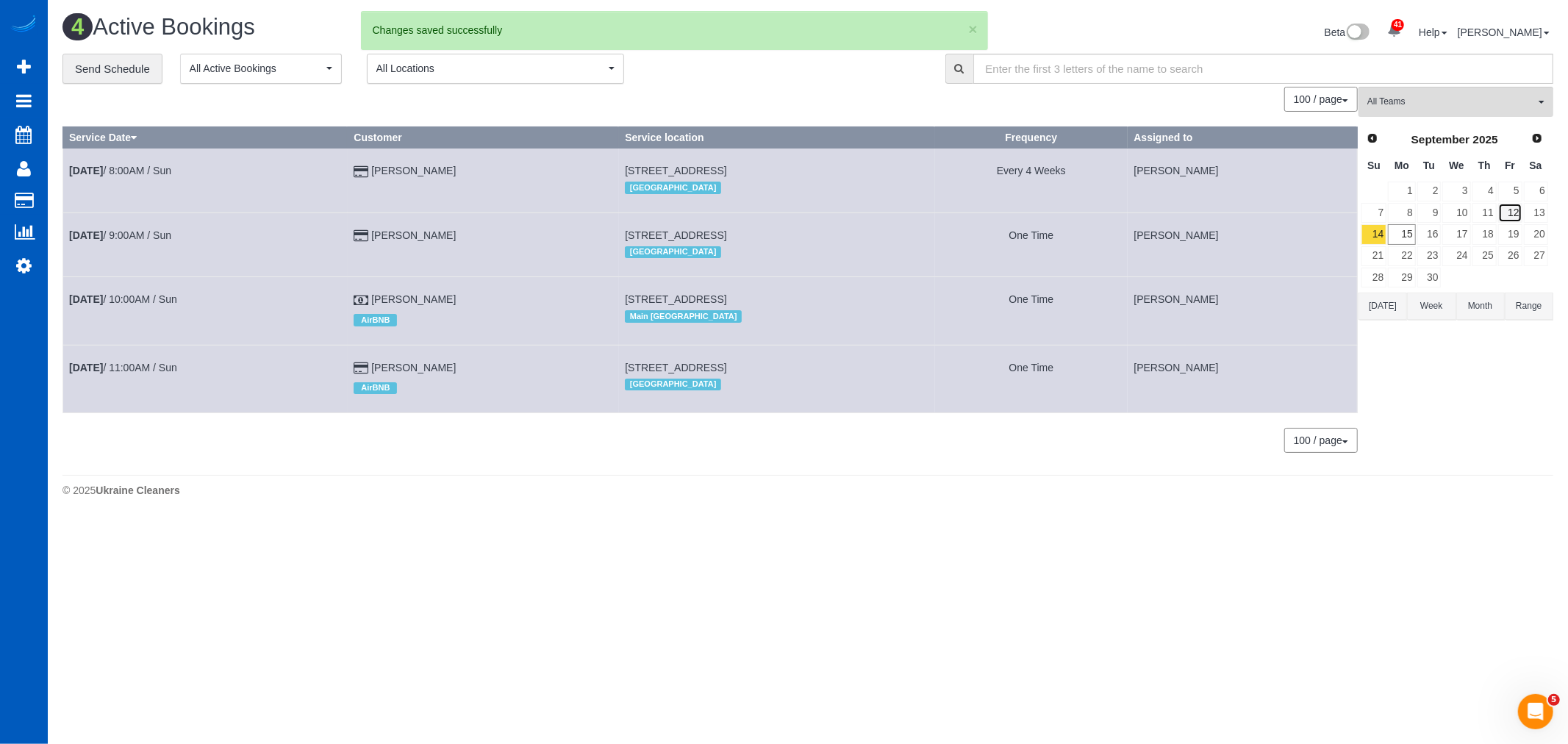
click at [1515, 213] on link "12" at bounding box center [1510, 213] width 24 height 20
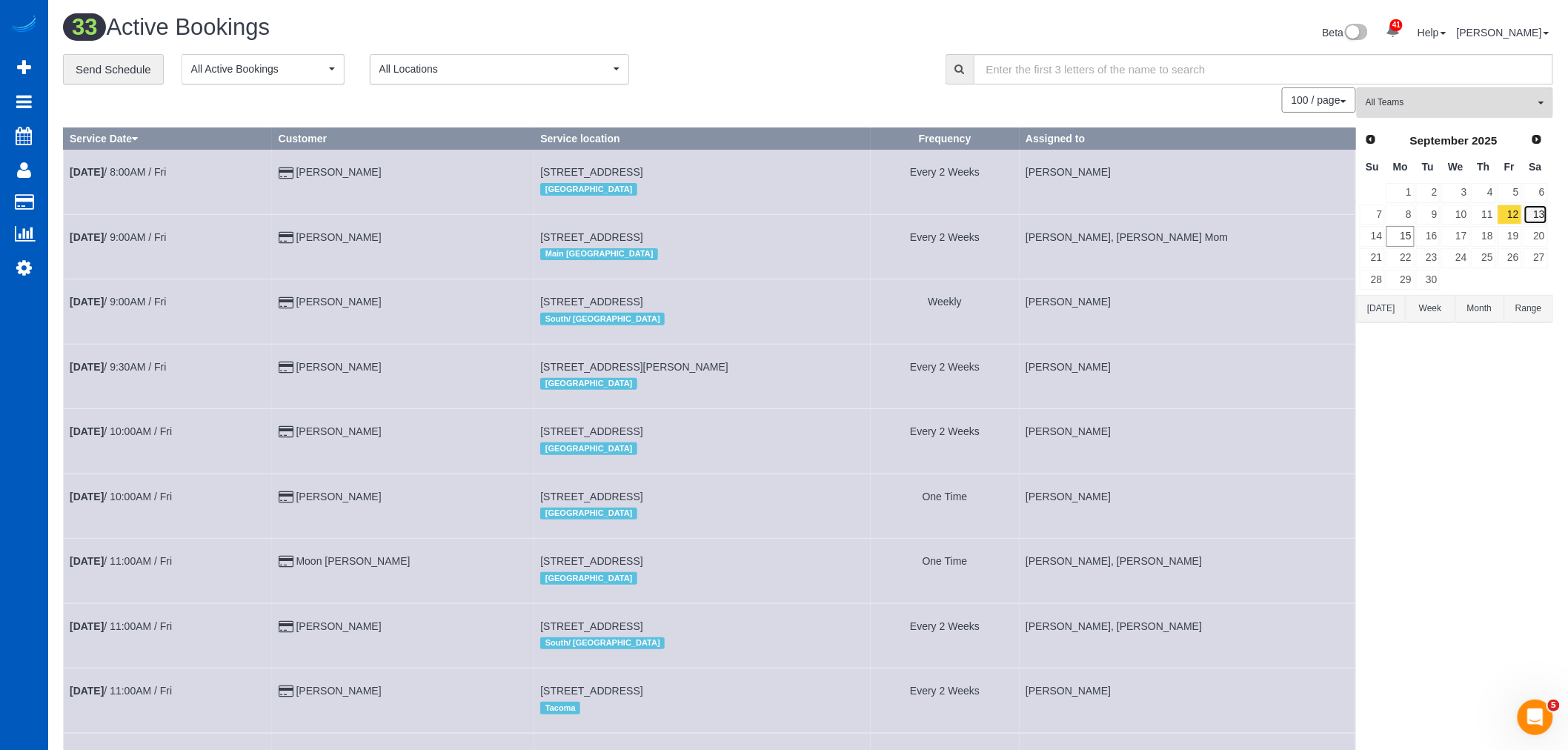
click at [1545, 224] on link "13" at bounding box center [1535, 214] width 25 height 20
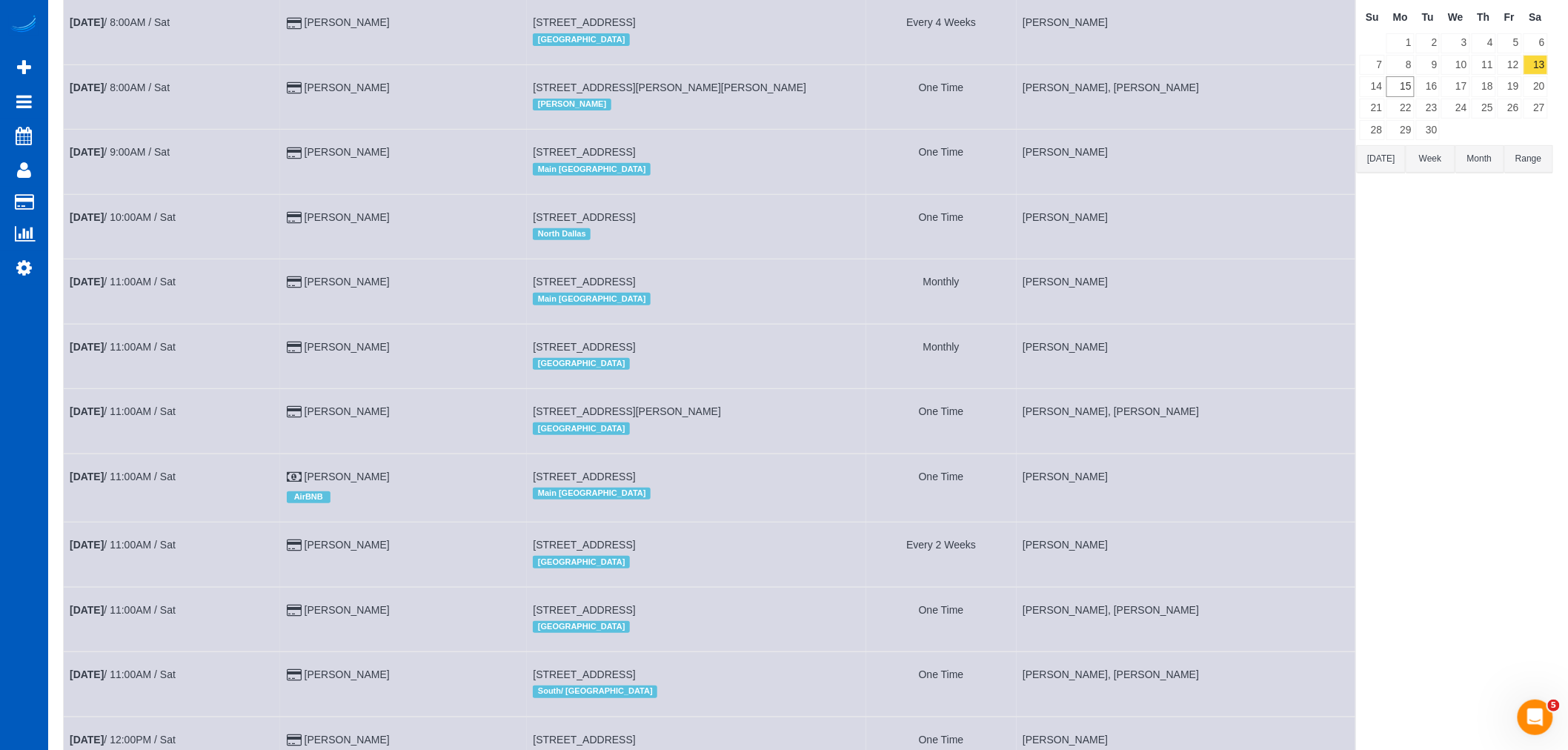
scroll to position [247, 0]
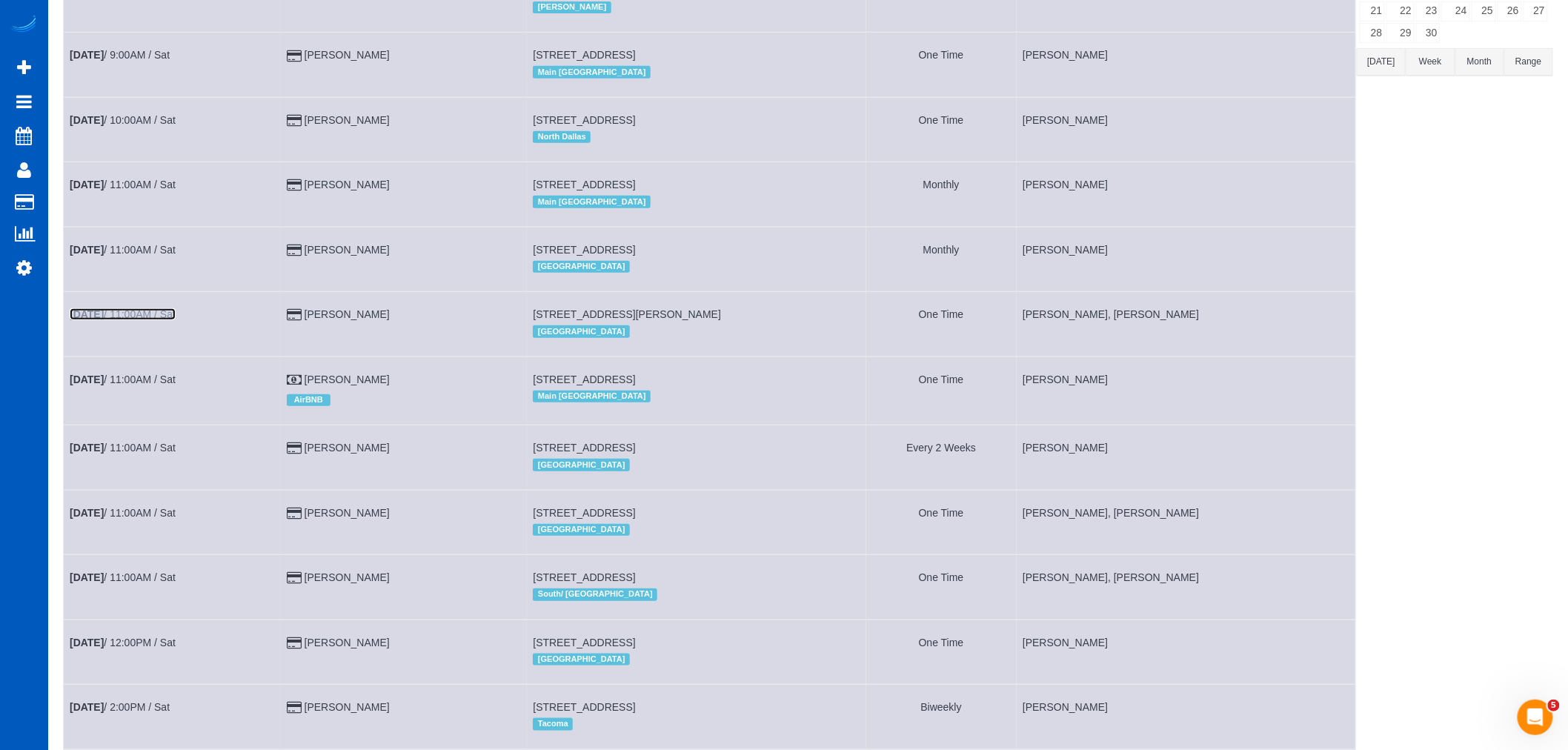
click at [129, 320] on link "Sep 13th / 11:00AM / Sat" at bounding box center [122, 313] width 106 height 12
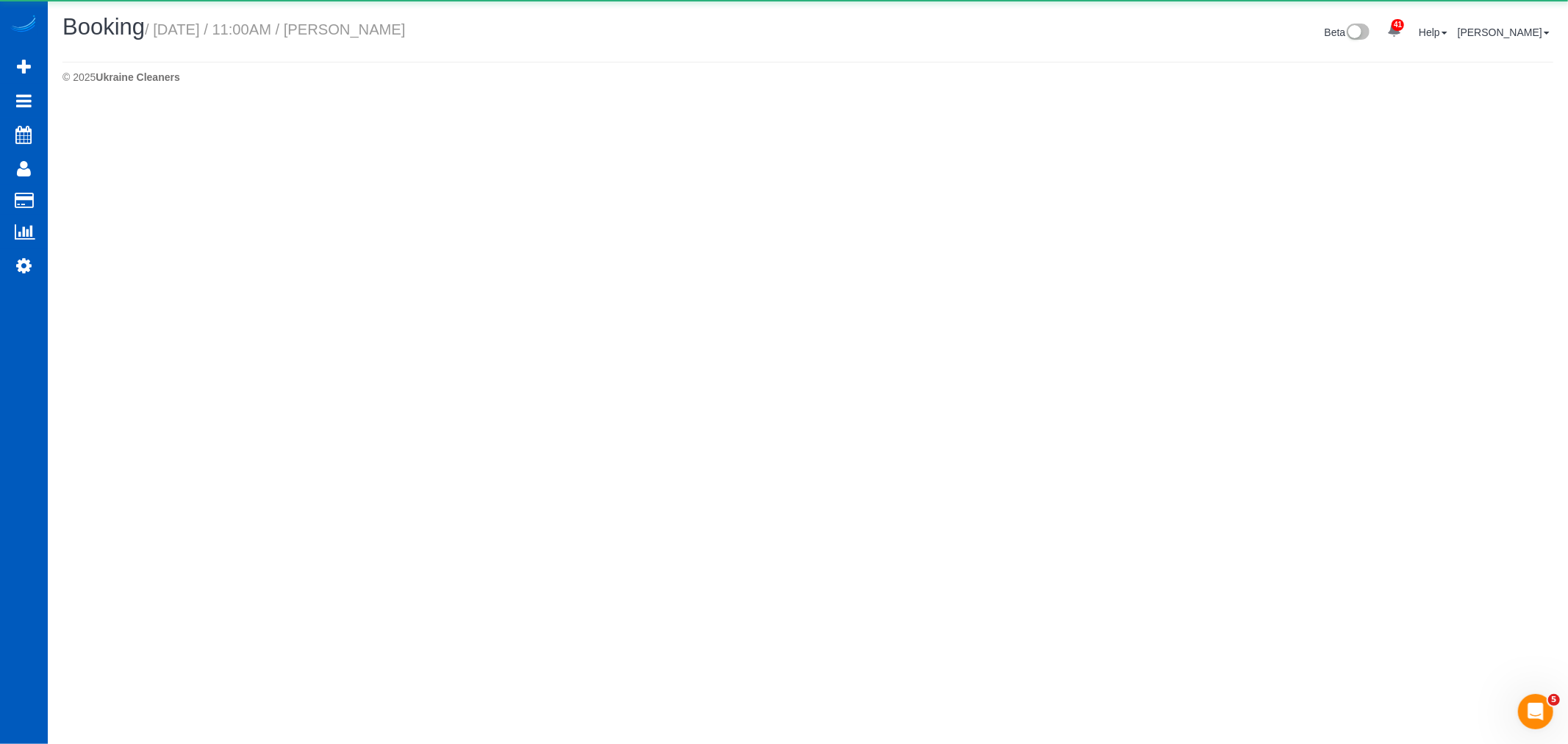
select select "WA"
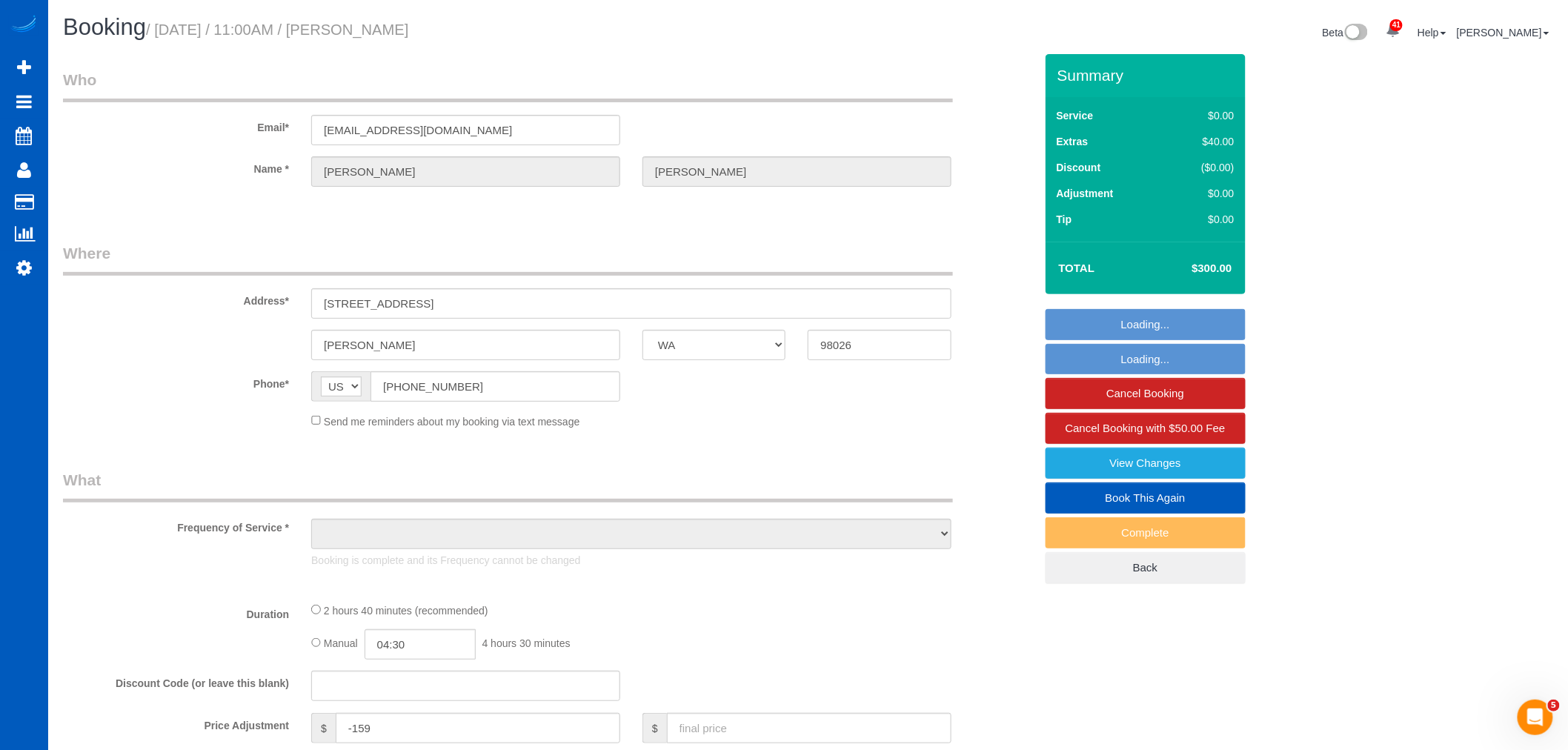
select select "object:6356"
select select "string:fspay-1012437f-d828-46b1-b547-4c49e3d7541d"
select select "spot22"
select select "number:8"
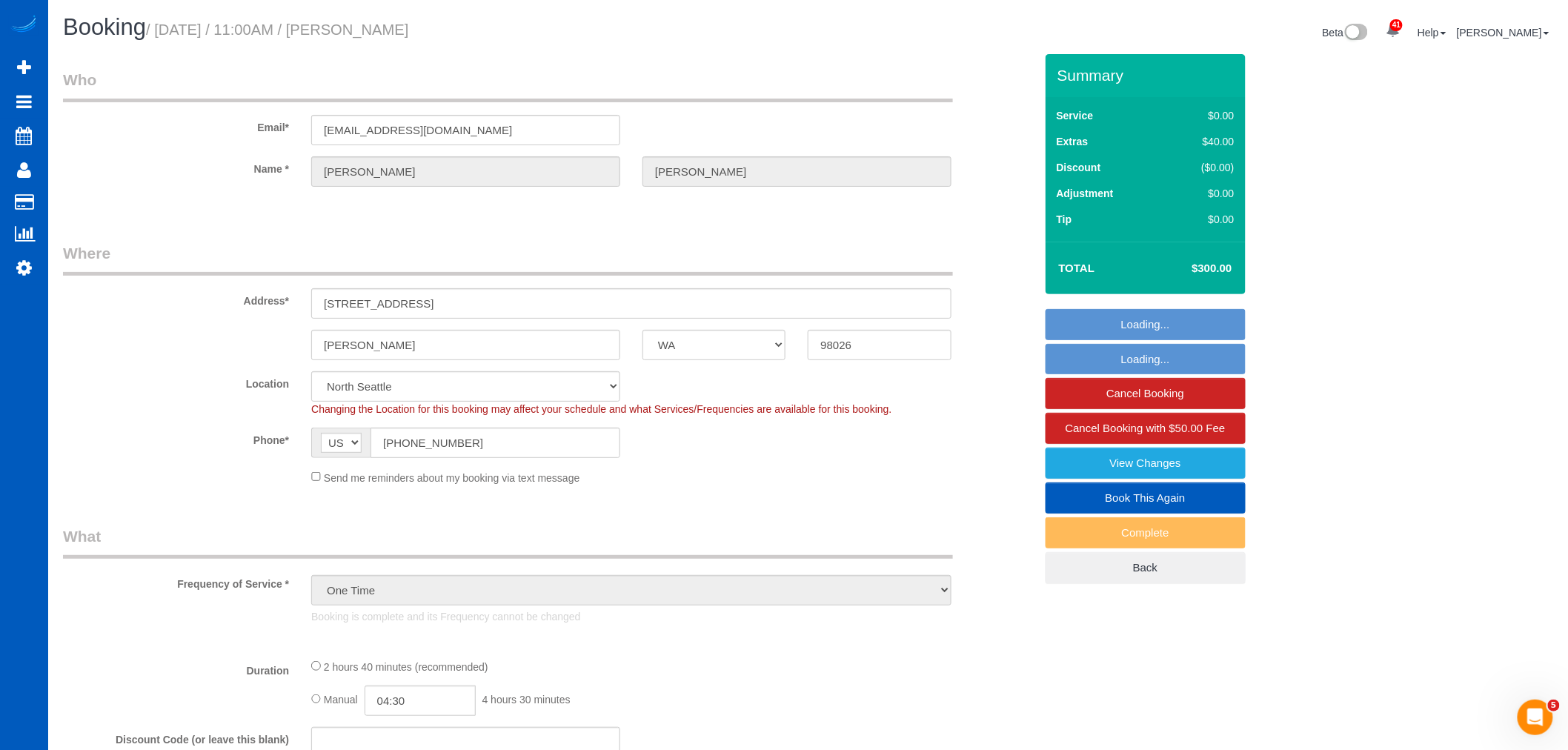
select select "object:6727"
select select "199"
select select "2501"
select select "3"
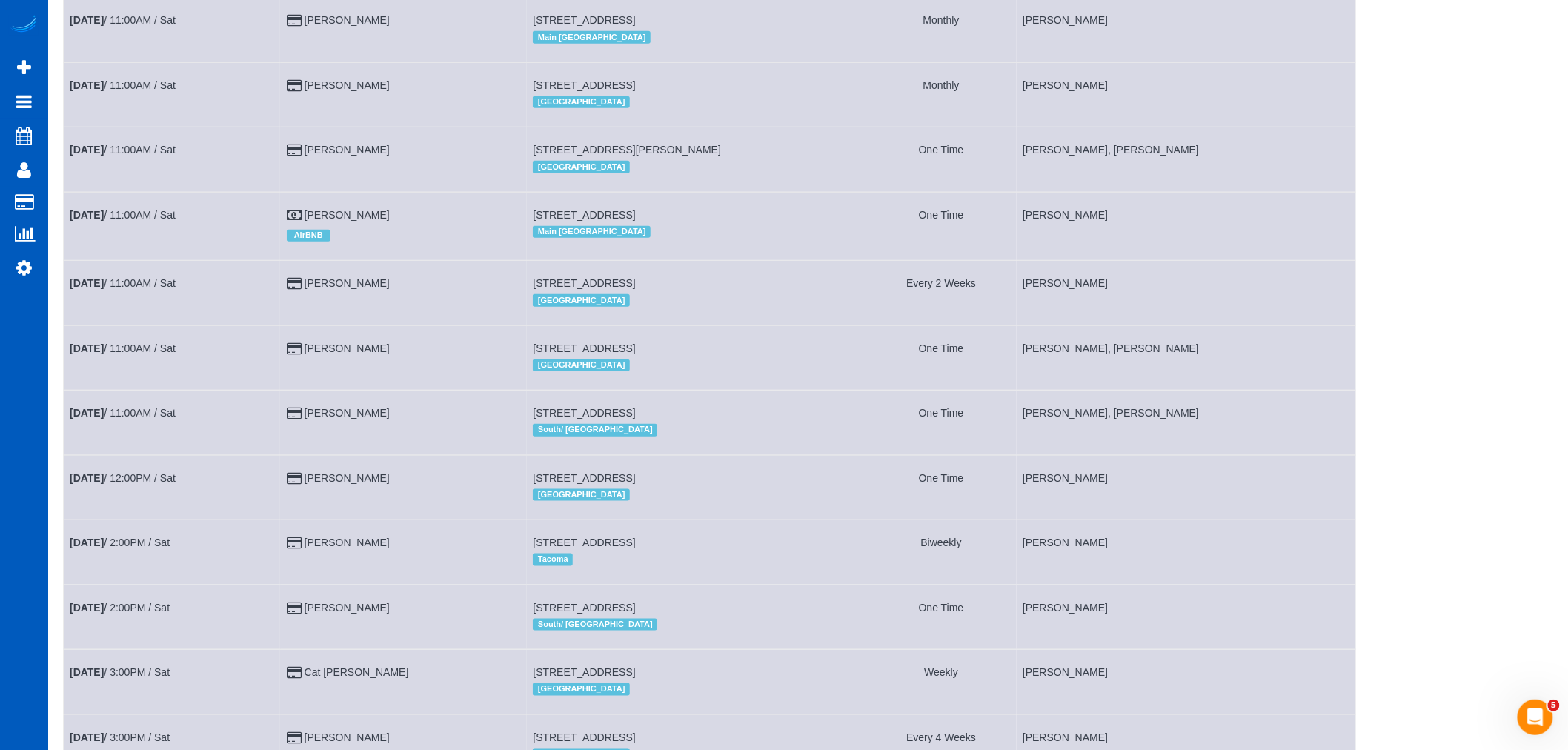
scroll to position [494, 0]
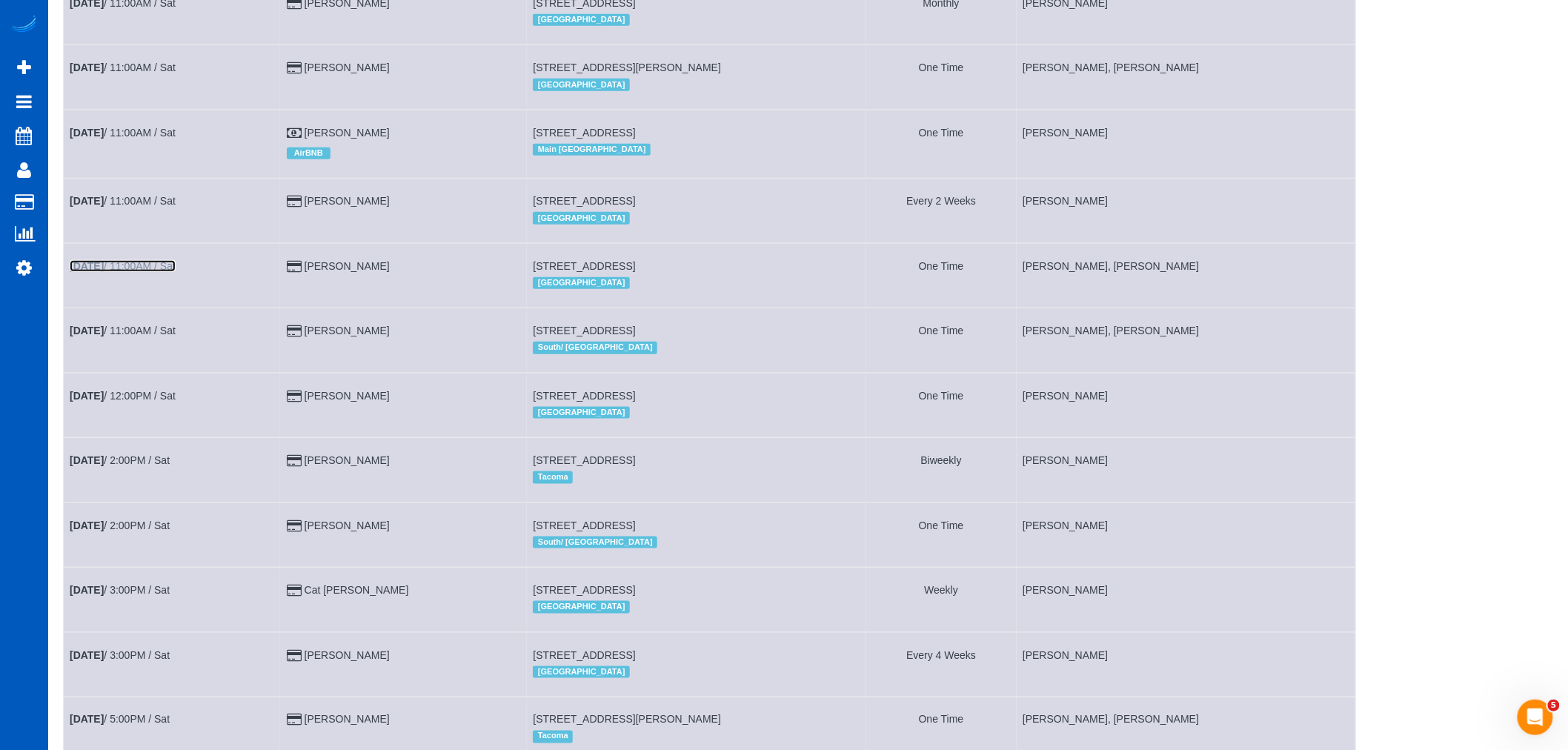
click at [104, 272] on b "Sep 13th" at bounding box center [87, 266] width 34 height 12
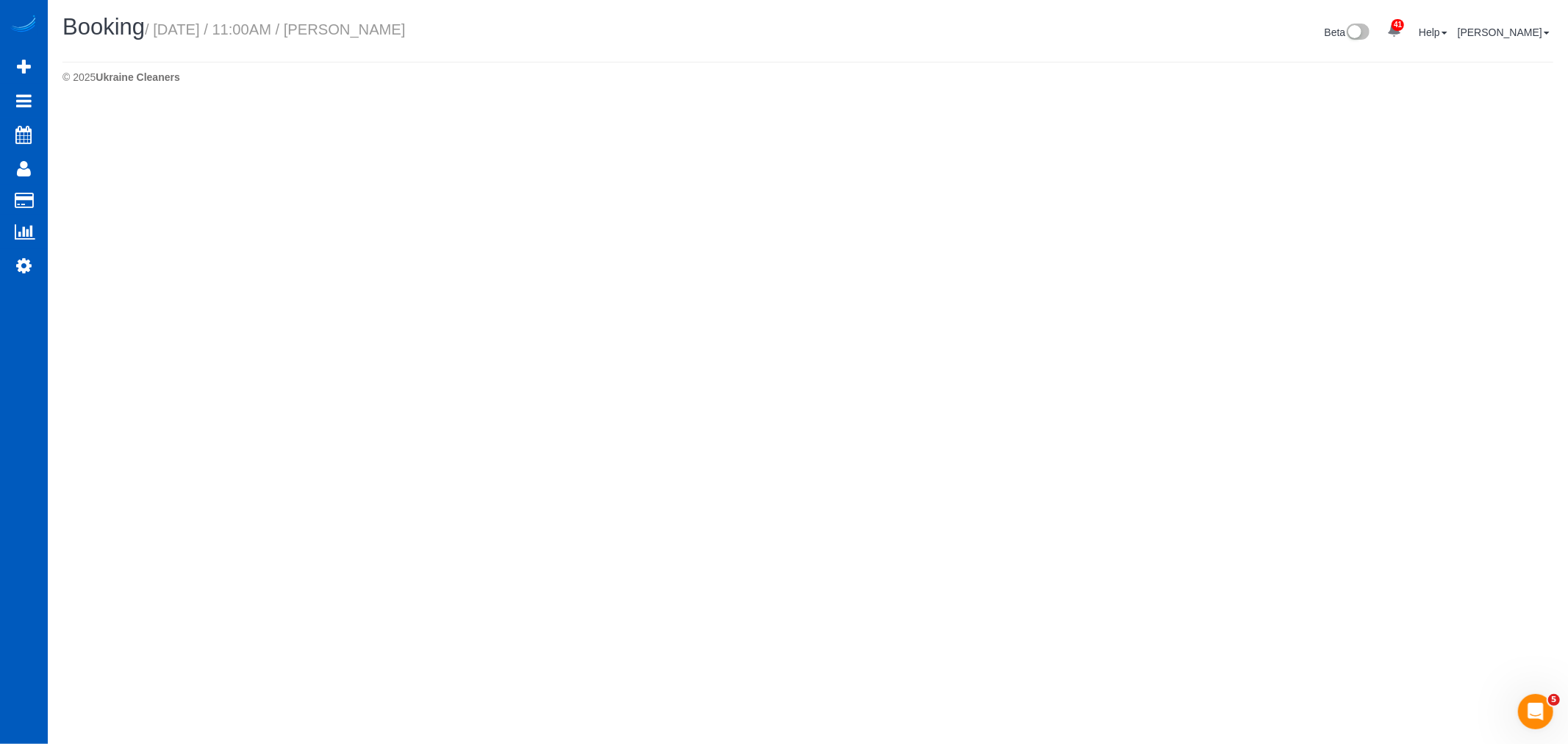
select select "WA"
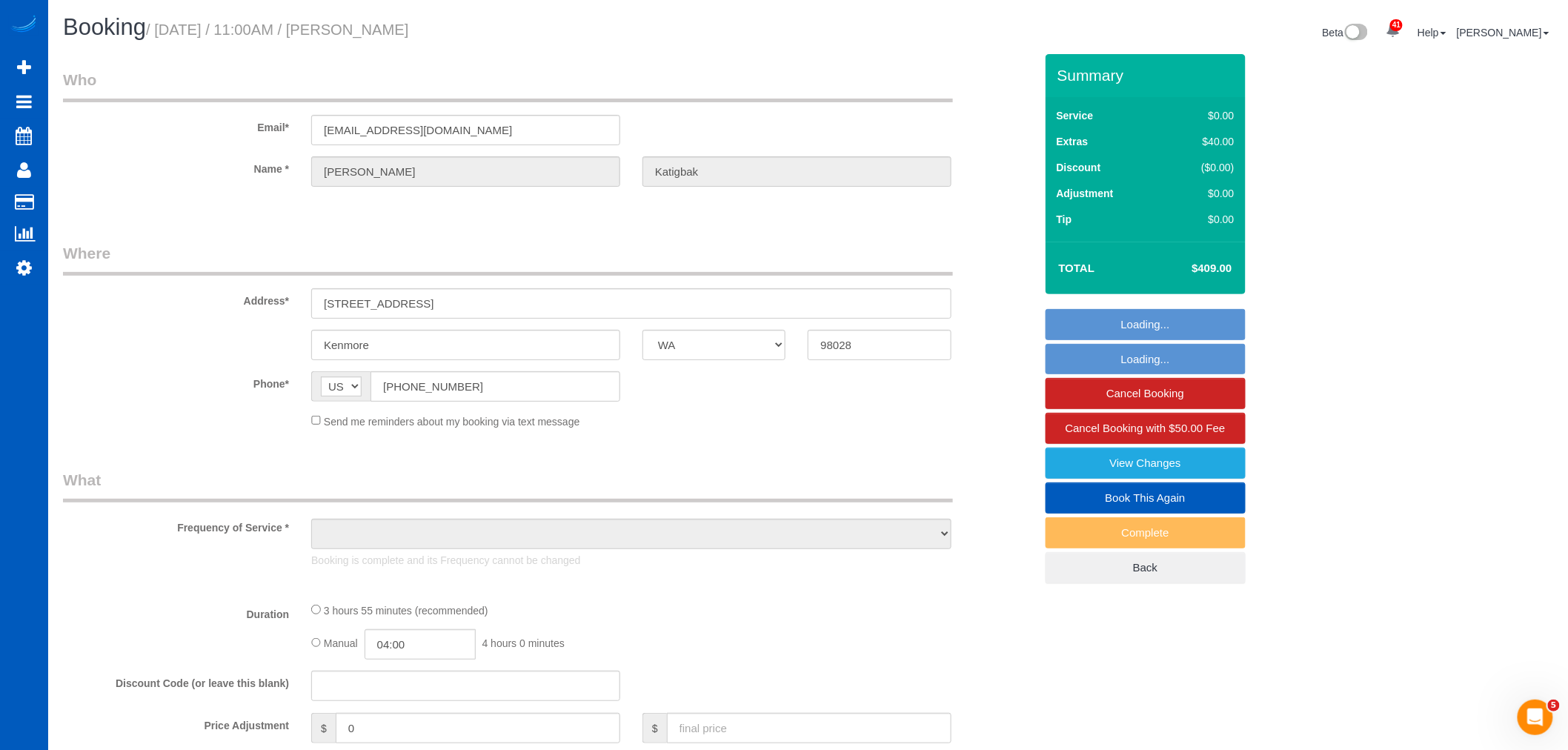
select select "object:8007"
select select "string:fspay-3216a3a2-705a-4337-b5b3-458a5519feab"
select select "199"
select select "2001"
select select "4"
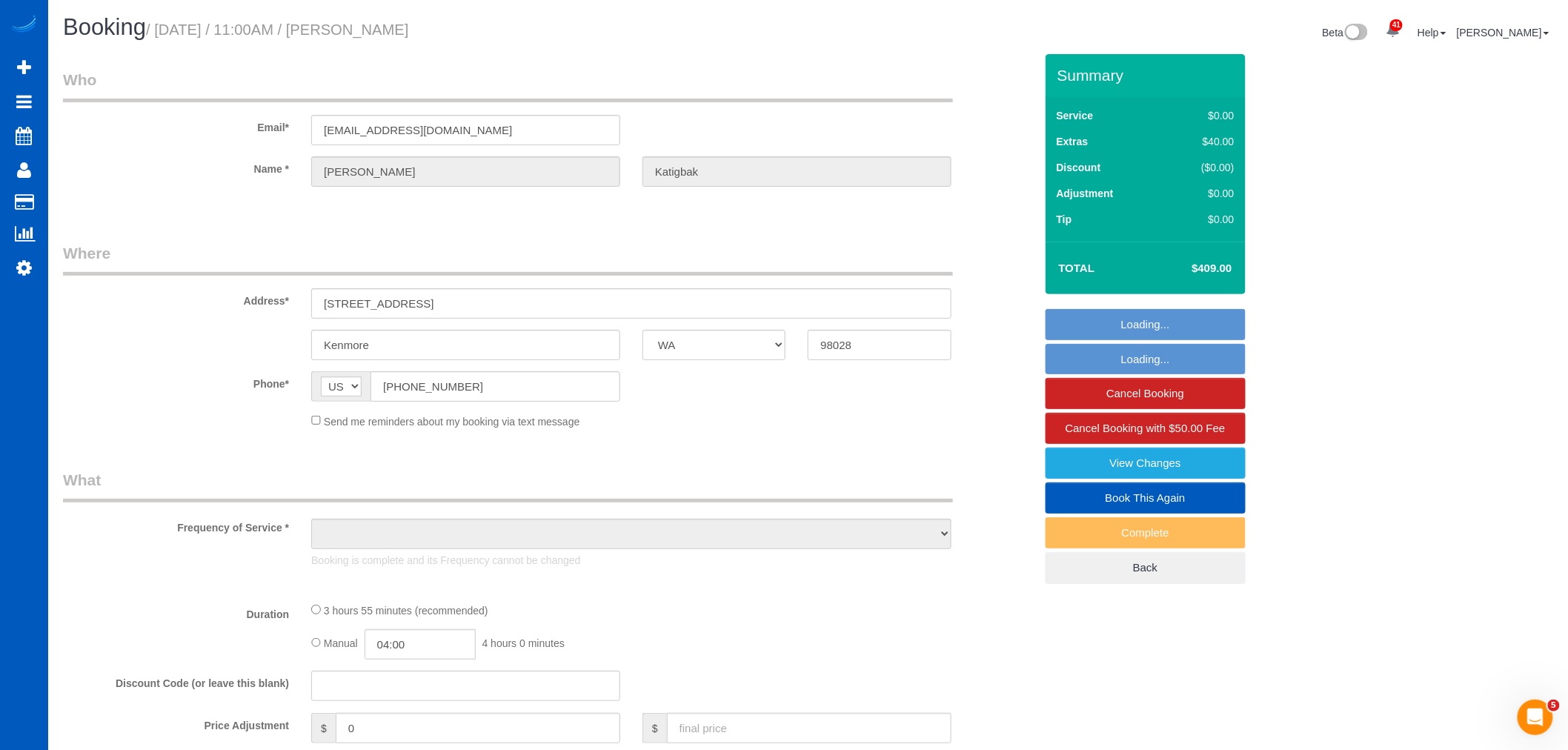
select select "3"
select select "spot32"
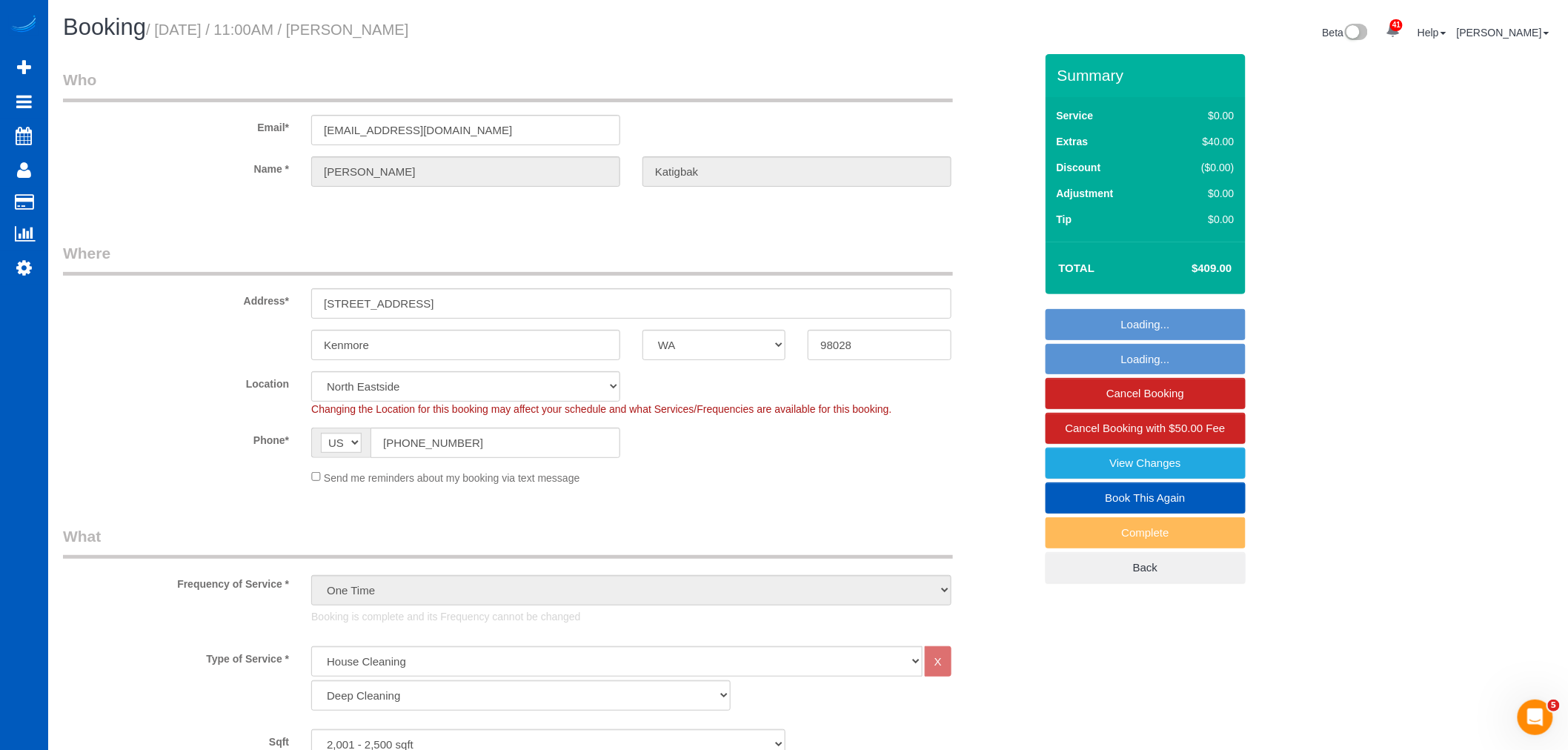
select select "2001"
select select "4"
select select "3"
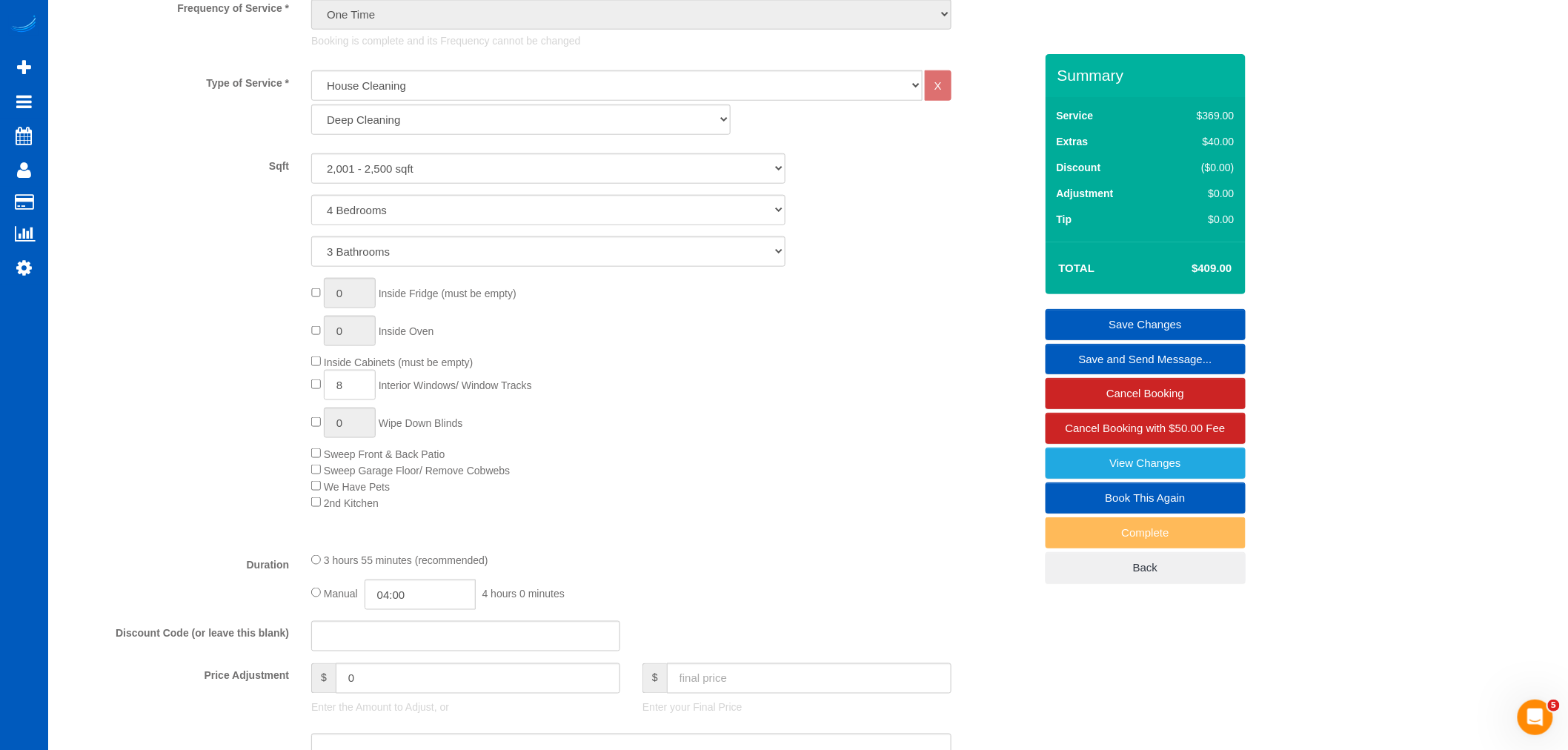
scroll to position [411, 0]
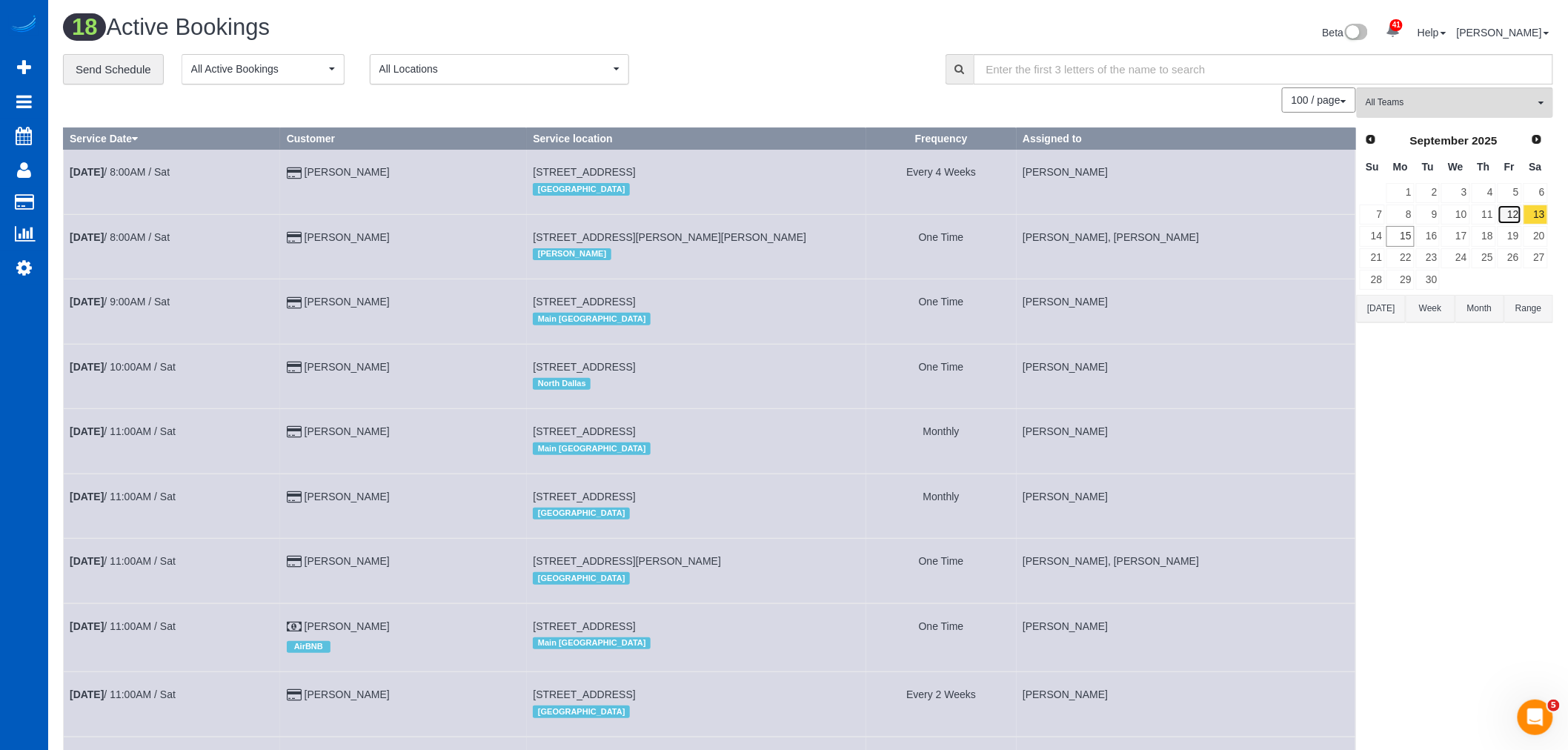
click at [1513, 217] on link "12" at bounding box center [1509, 214] width 25 height 20
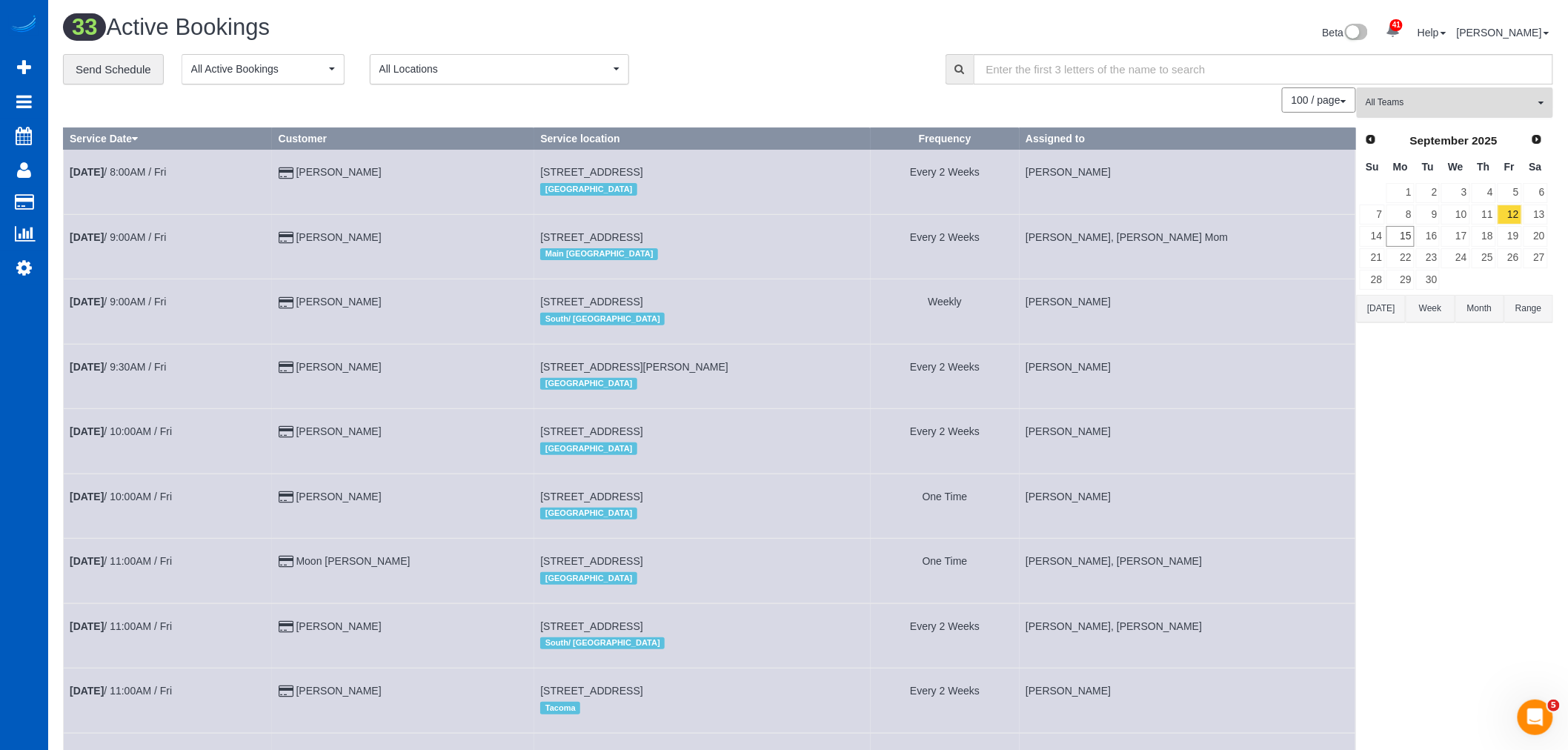
click at [1439, 109] on span "All Teams" at bounding box center [1450, 102] width 169 height 13
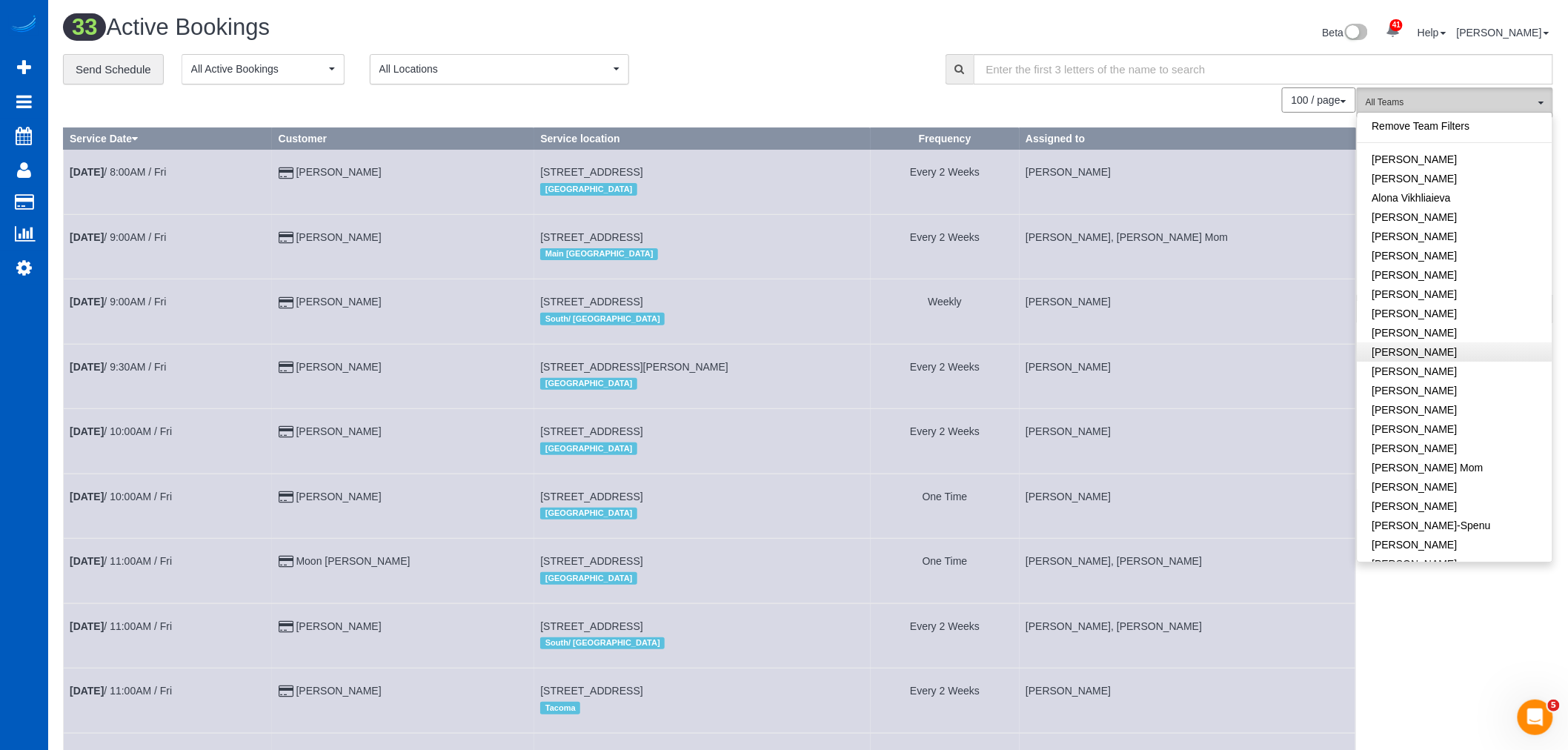
scroll to position [164, 0]
click at [1474, 456] on link "[PERSON_NAME]" at bounding box center [1454, 457] width 195 height 19
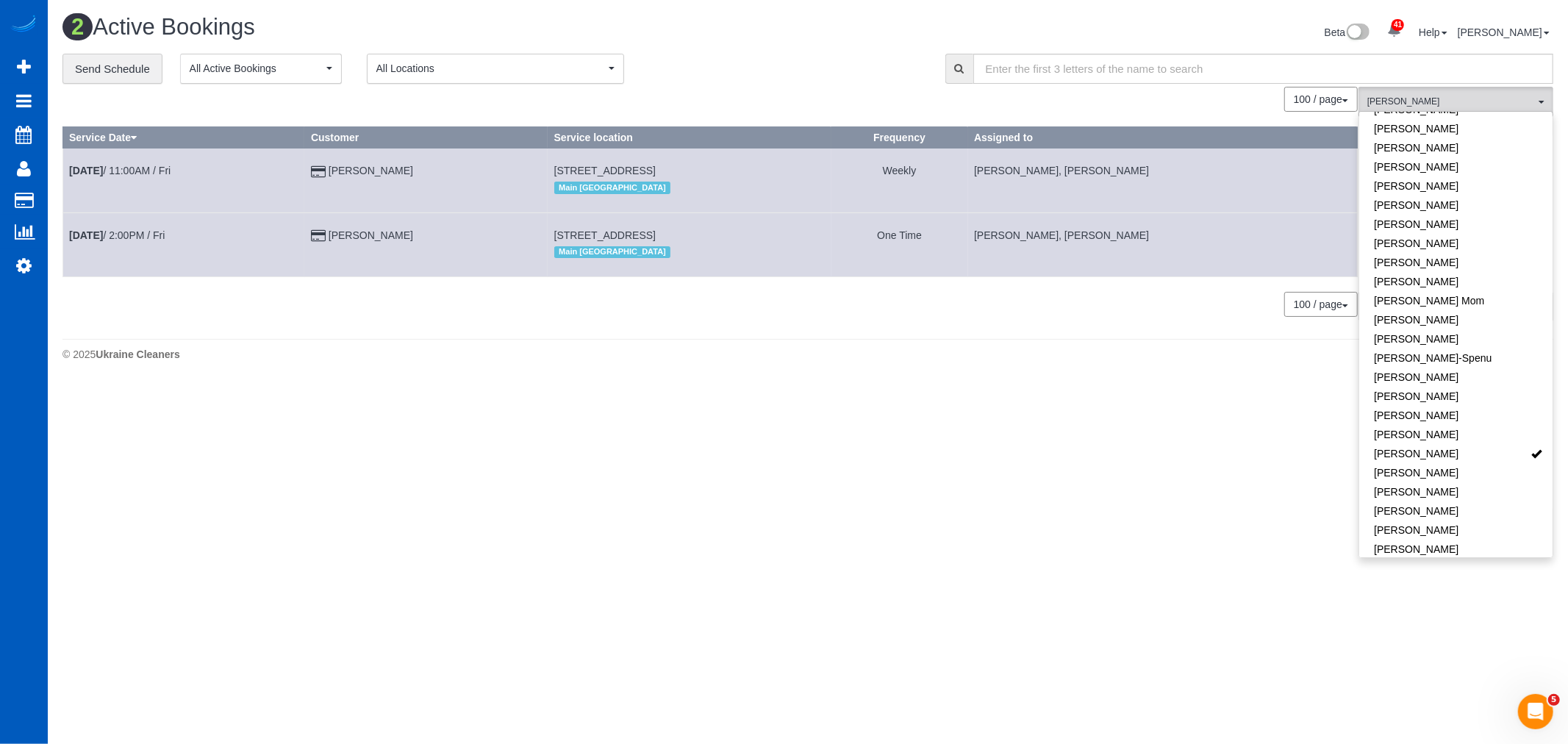
click at [670, 490] on body "41 Beta Your Notifications You have 0 alerts × You have 1 to charge for 09/13/2…" at bounding box center [784, 372] width 1568 height 744
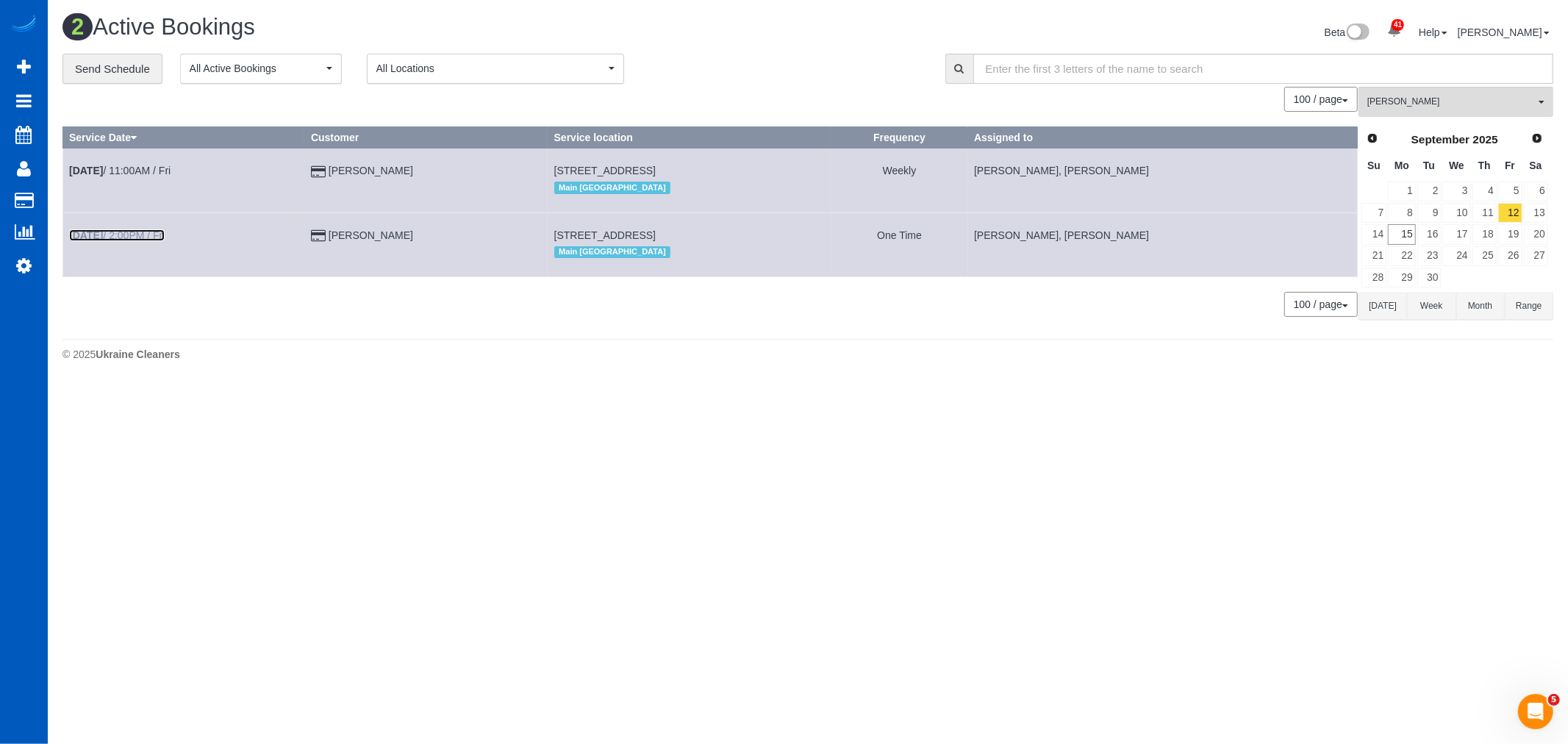
click at [103, 239] on b "Sep 12th" at bounding box center [86, 235] width 34 height 12
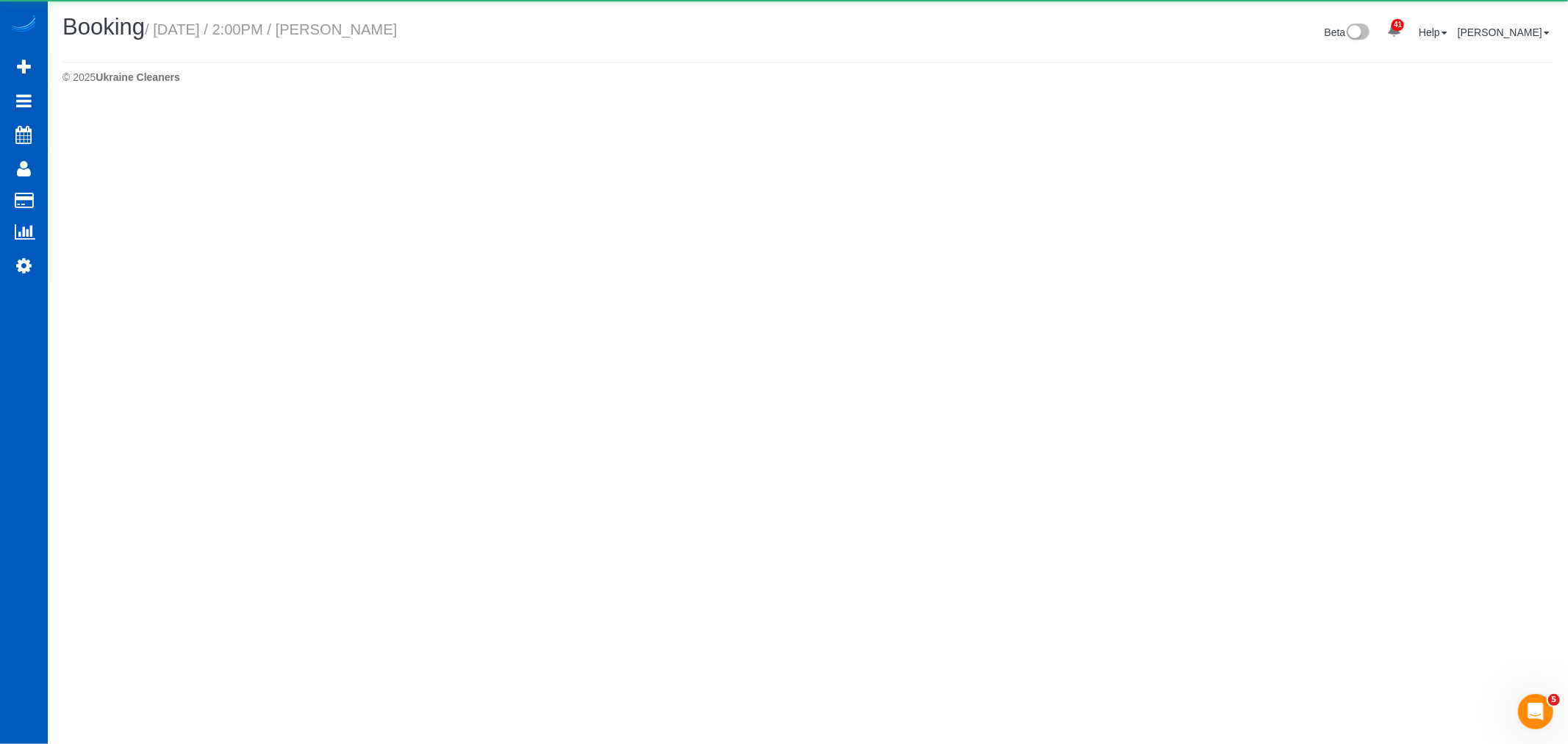
select select "WA"
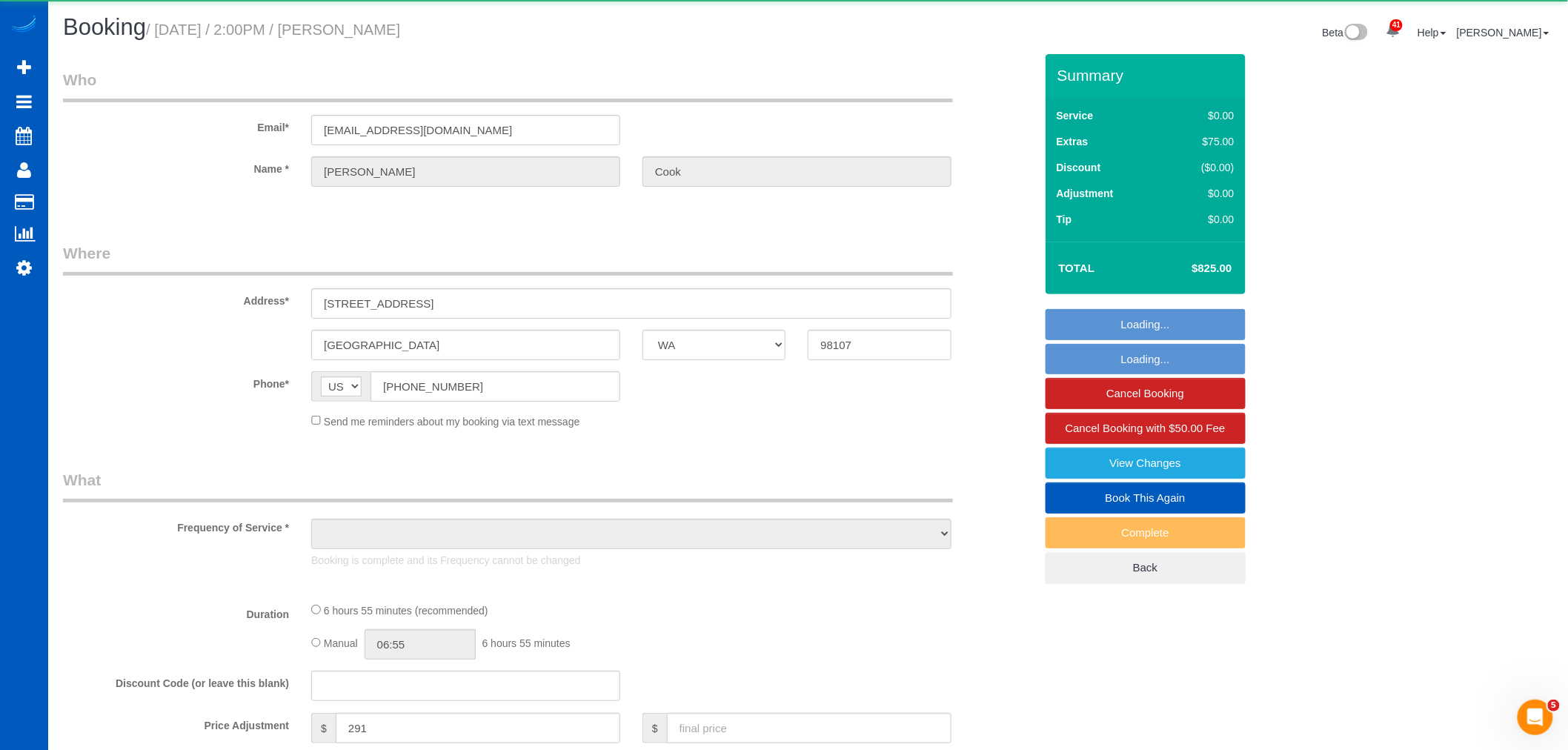
select select "object:9448"
select select "string:fspay-b836806e-cc4f-47af-b05f-dbd5ed0d1653"
select select "199"
select select "1501"
select select "3"
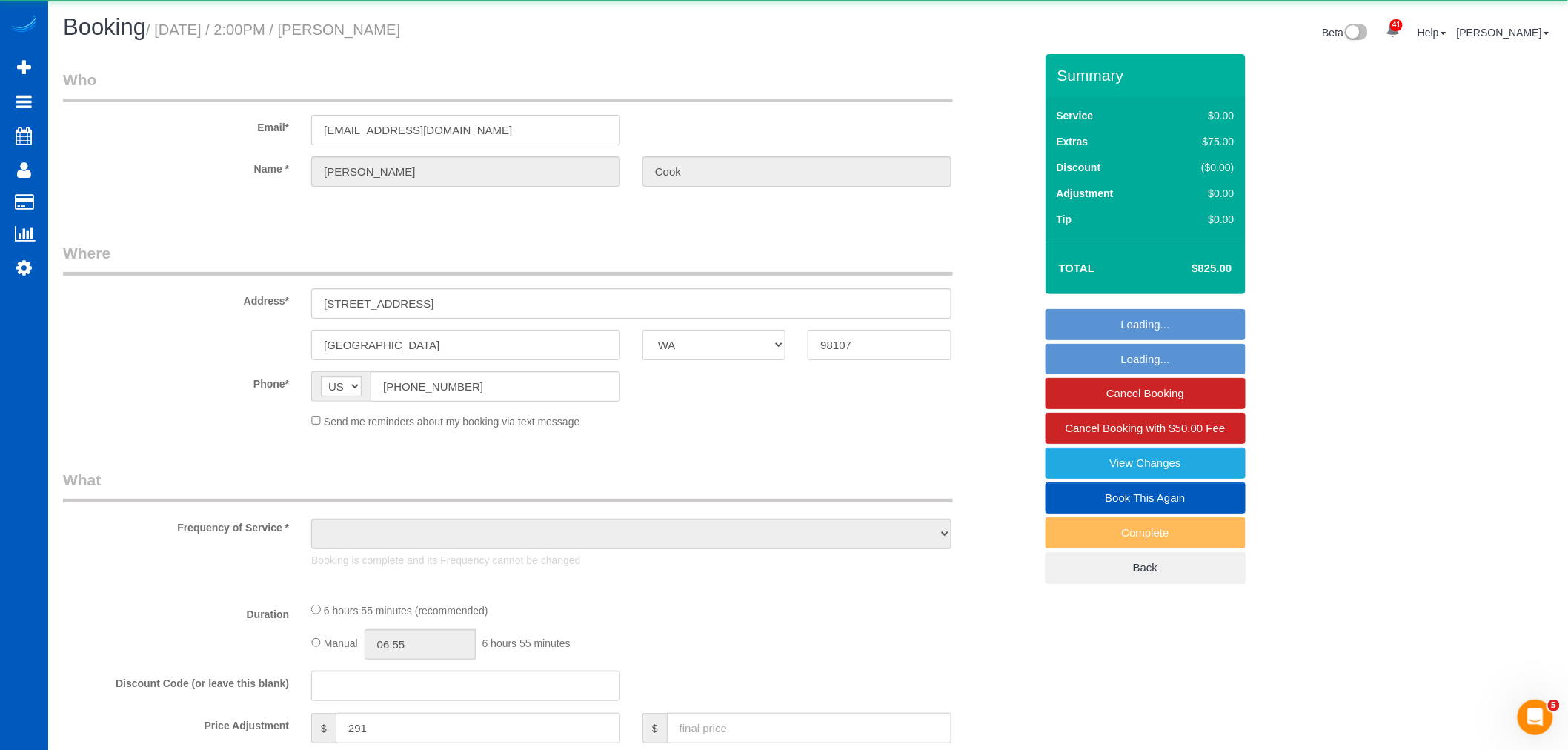
select select "4"
select select "spot43"
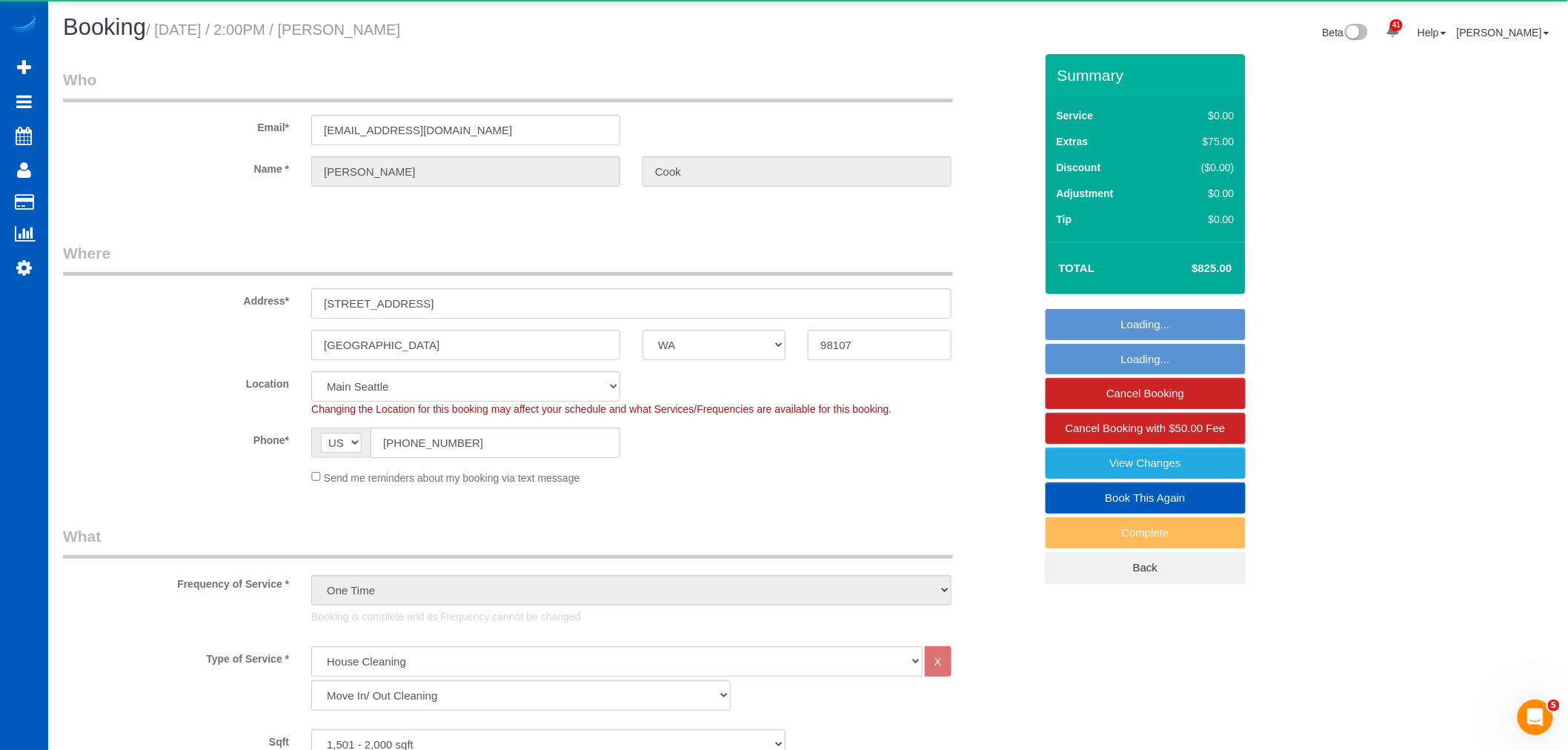
select select "object:9686"
select select "1501"
select select "3"
select select "4"
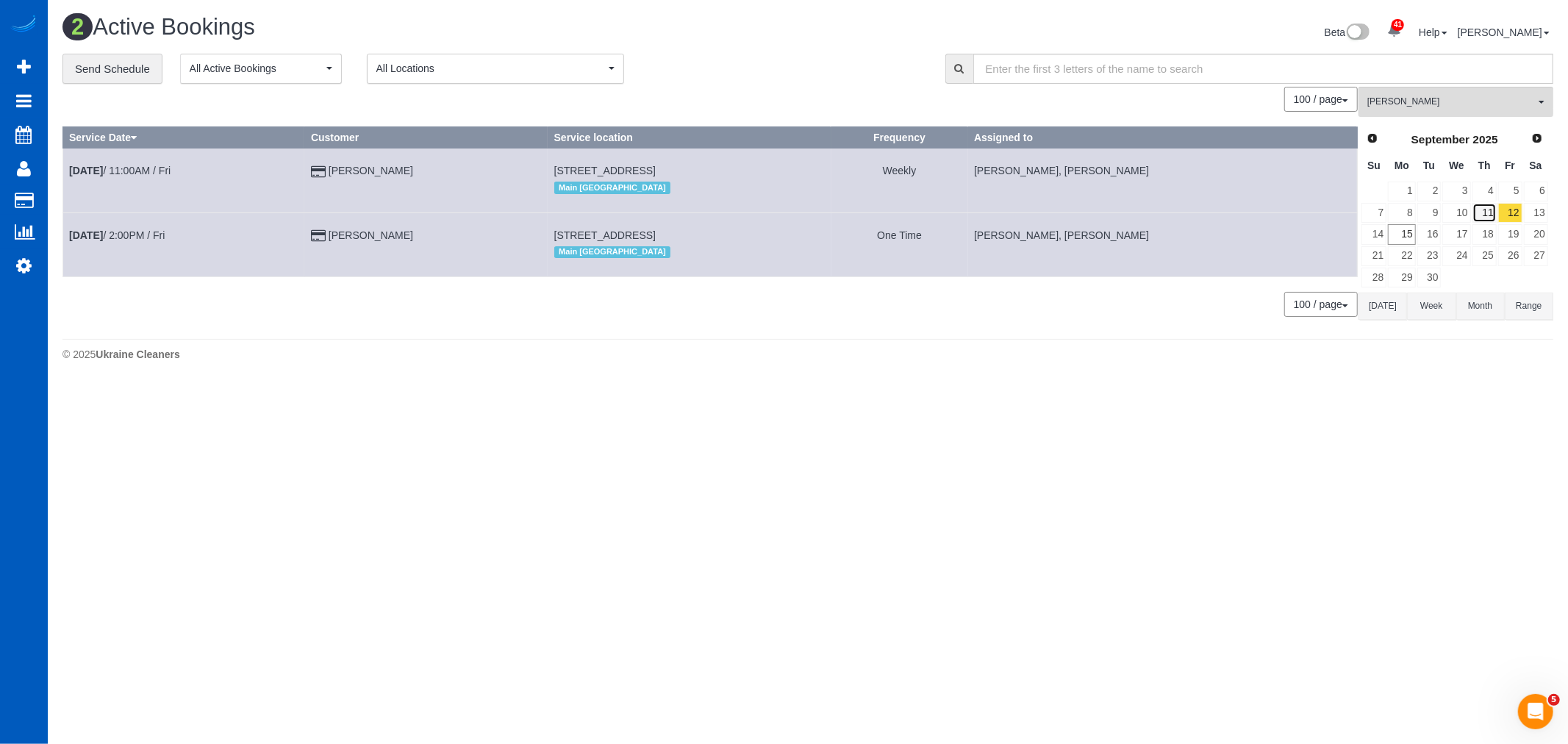
click at [1490, 217] on link "11" at bounding box center [1485, 213] width 24 height 20
click at [138, 239] on link "Sep 11th / 11:00AM / Thu" at bounding box center [123, 235] width 107 height 12
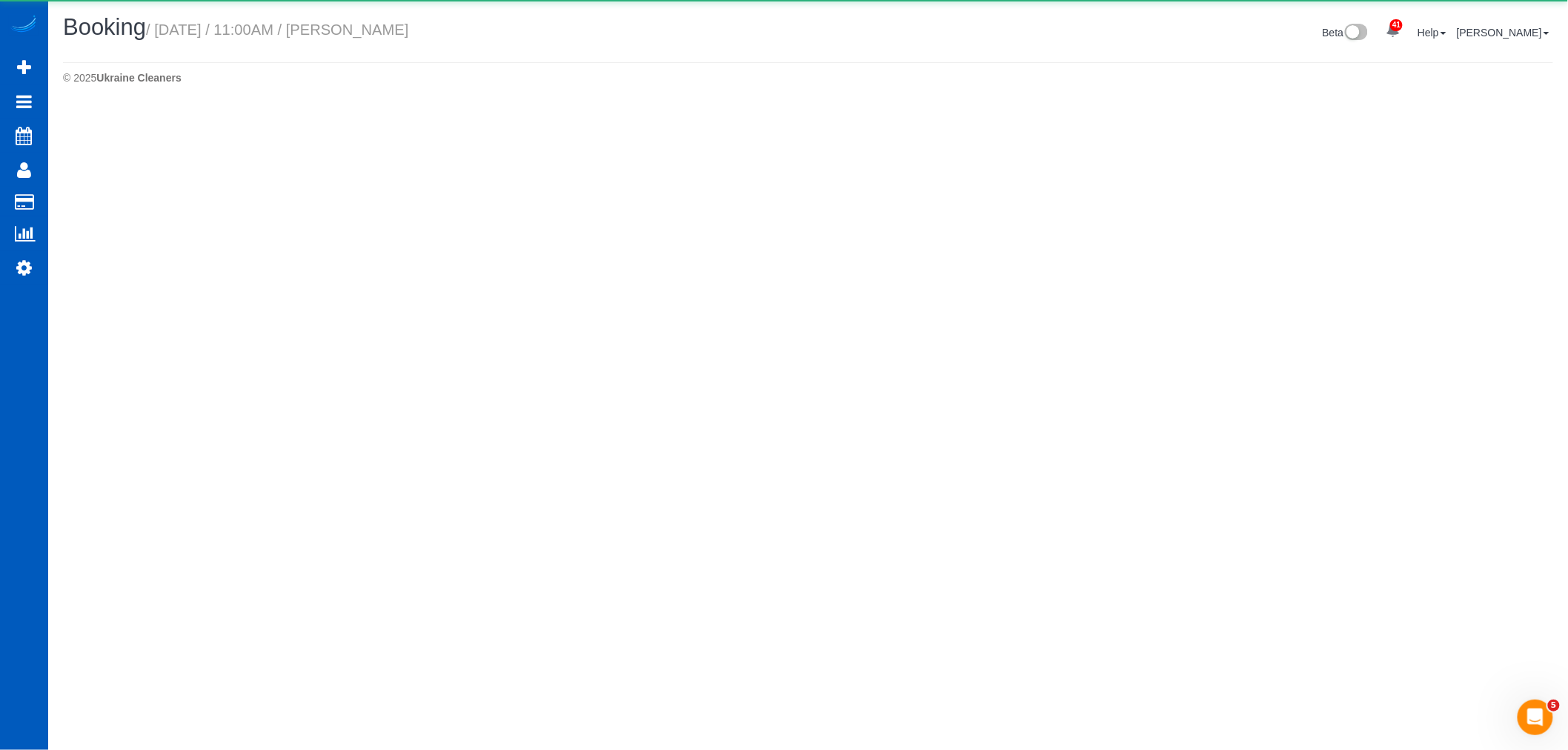
select select "WA"
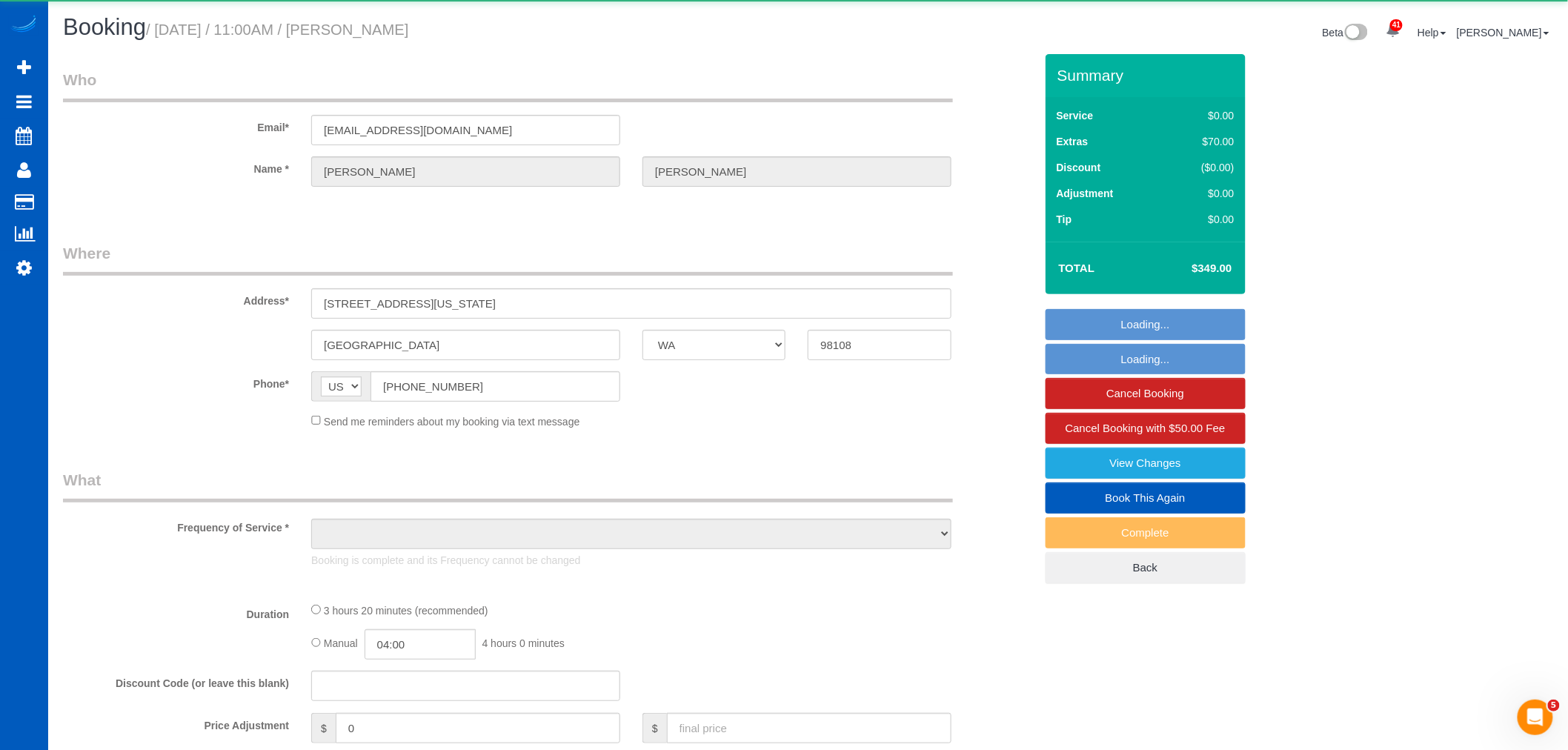
select select "object:10675"
select select "string:fspay-7f6edcc7-1a84-4160-a031-652261e1c16c"
select select "199"
select select "1001"
select select "2"
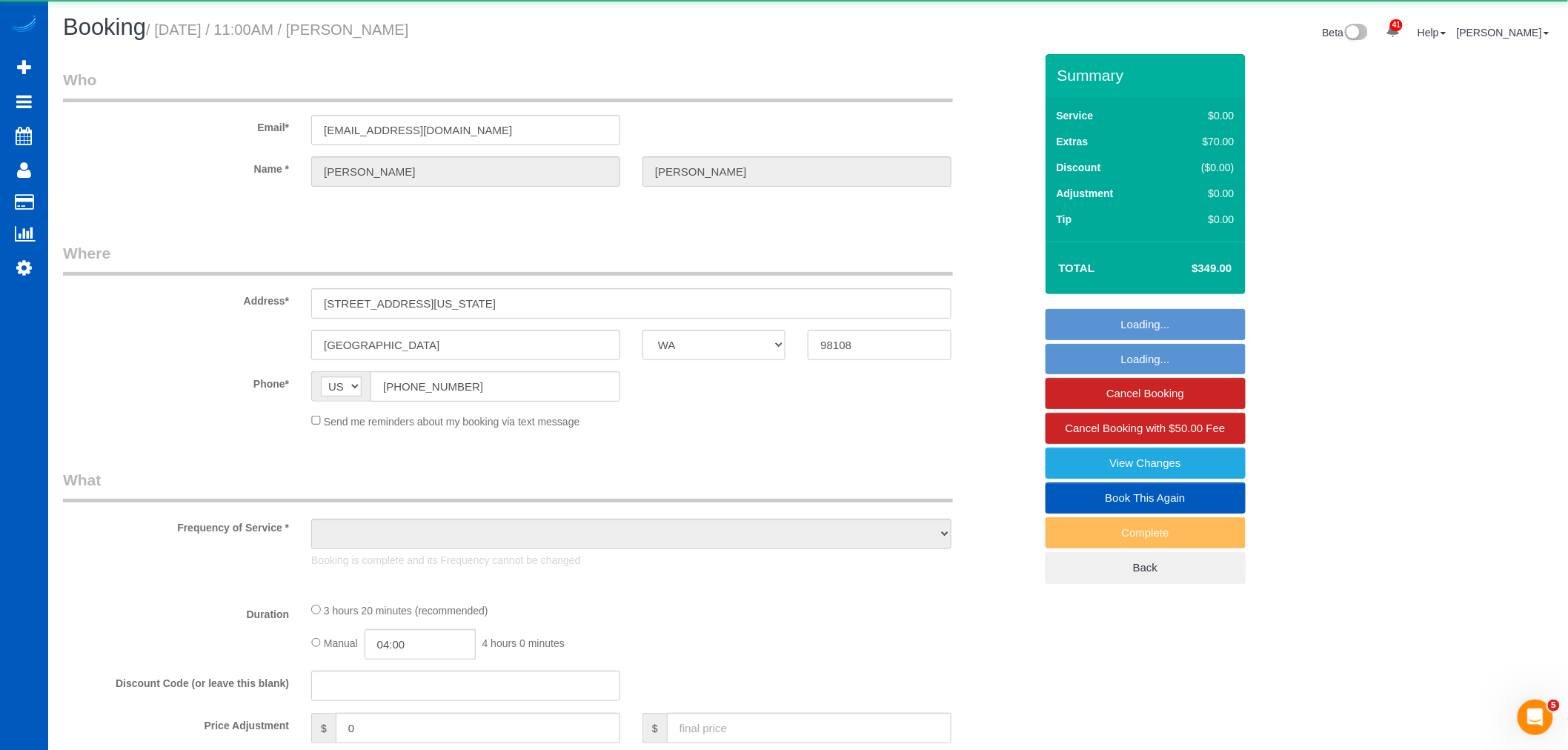
select select "3"
select select "spot48"
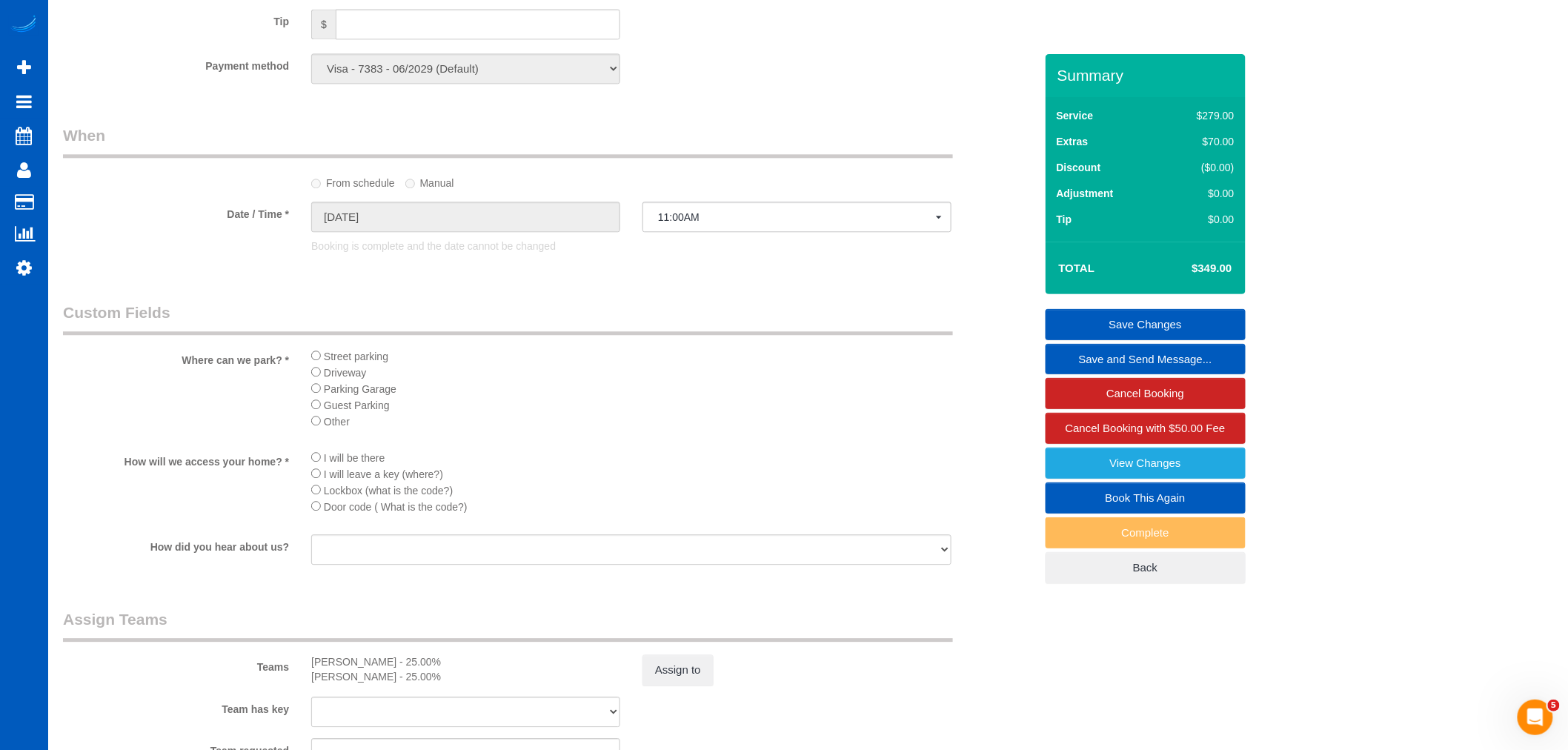
scroll to position [1810, 0]
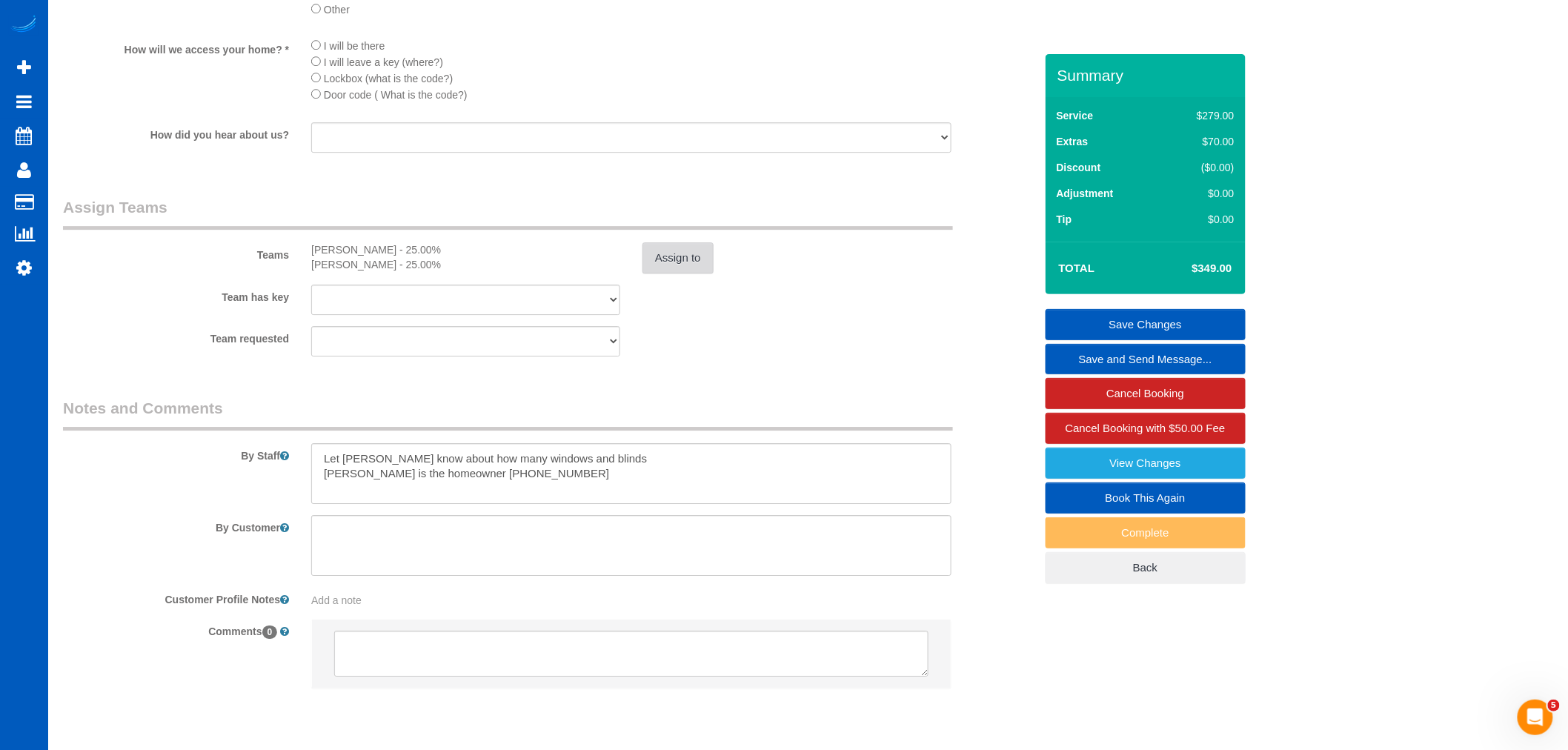
click at [674, 273] on button "Assign to" at bounding box center [678, 257] width 71 height 31
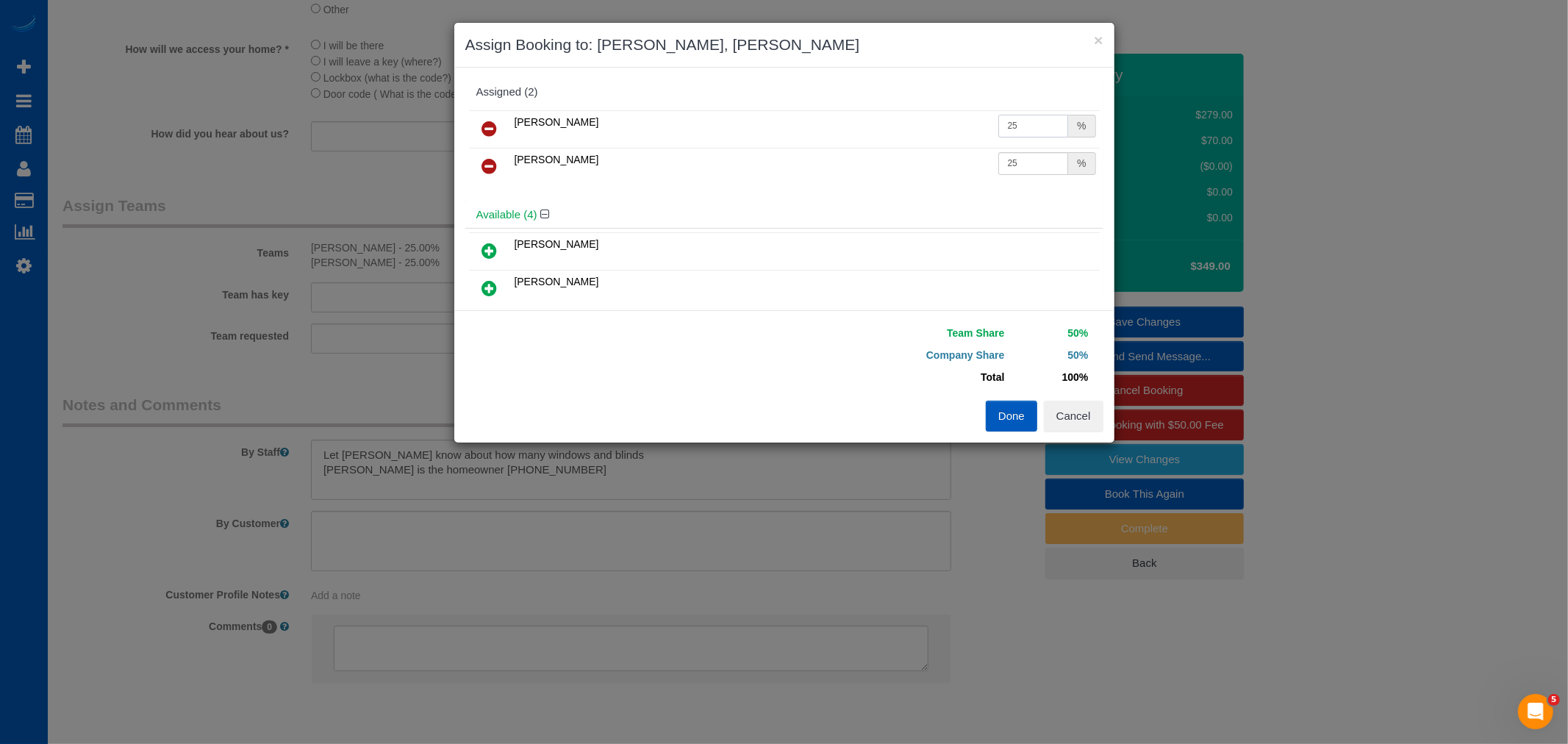
drag, startPoint x: 1015, startPoint y: 124, endPoint x: 880, endPoint y: 121, distance: 135.0
click at [880, 121] on tr "Kateryna Maherovska 25 %" at bounding box center [784, 129] width 631 height 38
type input "32"
drag, startPoint x: 949, startPoint y: 161, endPoint x: 907, endPoint y: 165, distance: 42.2
click at [907, 165] on tr "Mariia Maherovska 25 %" at bounding box center [784, 167] width 631 height 38
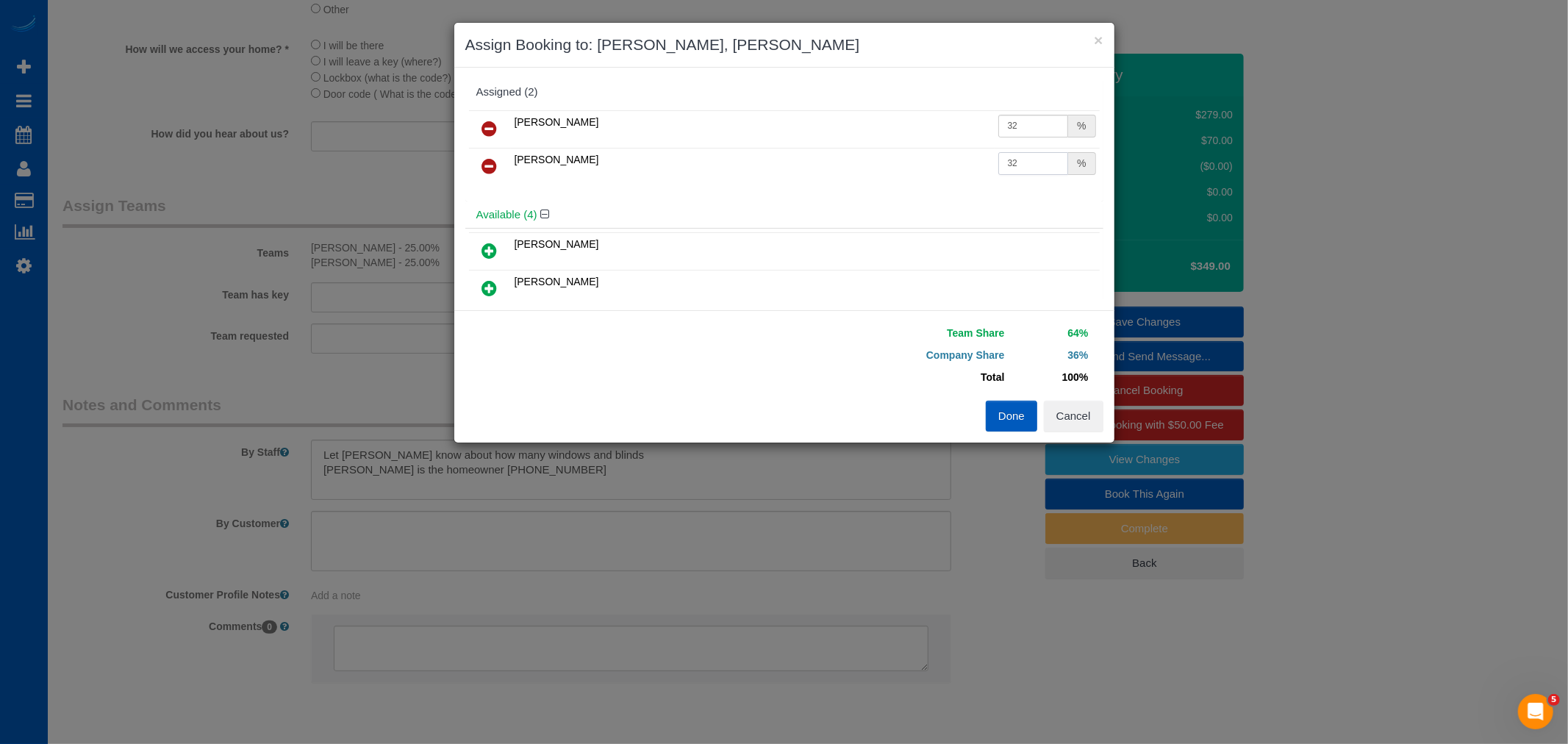
type input "32"
click at [990, 420] on button "Done" at bounding box center [1011, 416] width 51 height 31
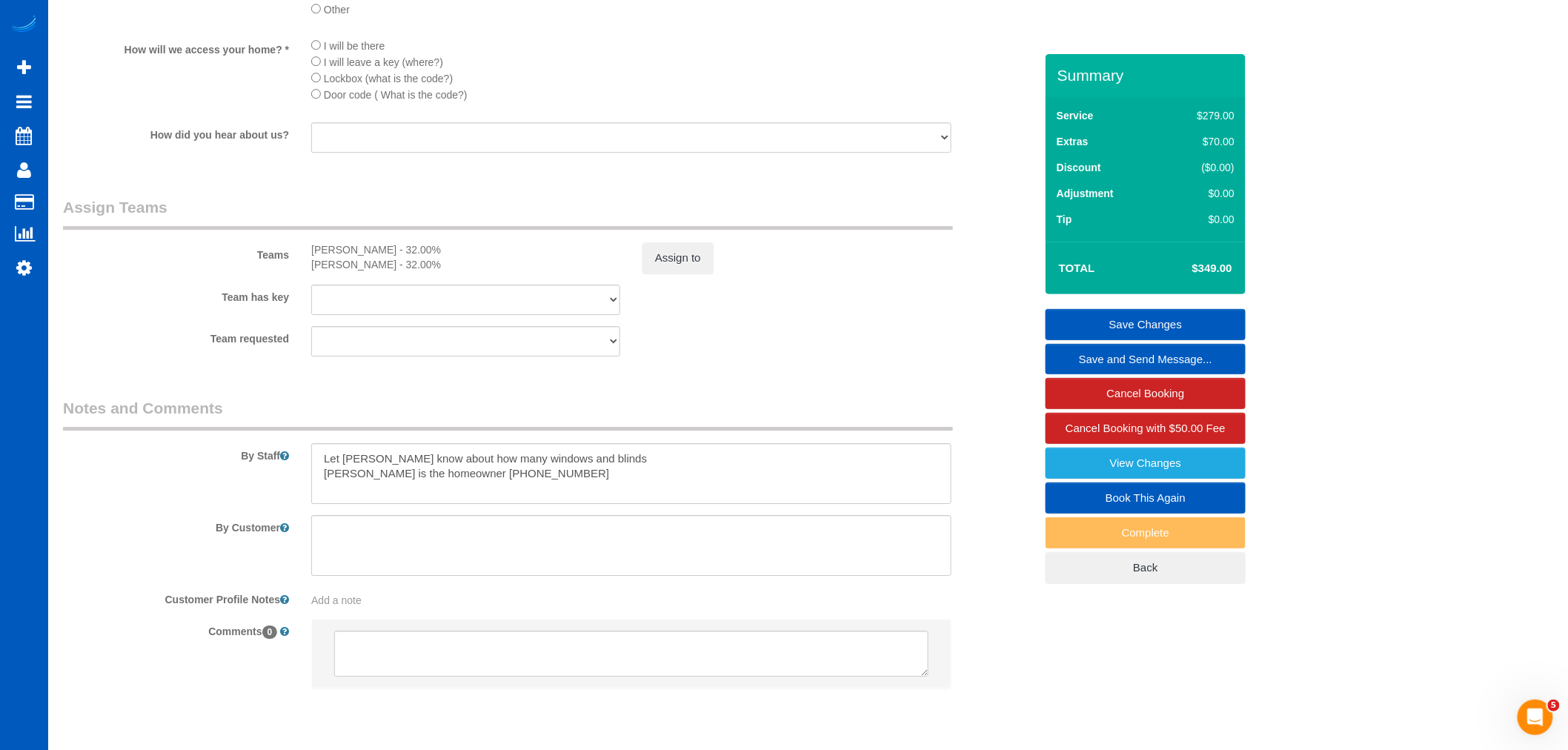
click at [1176, 328] on link "Save Changes" at bounding box center [1146, 324] width 200 height 31
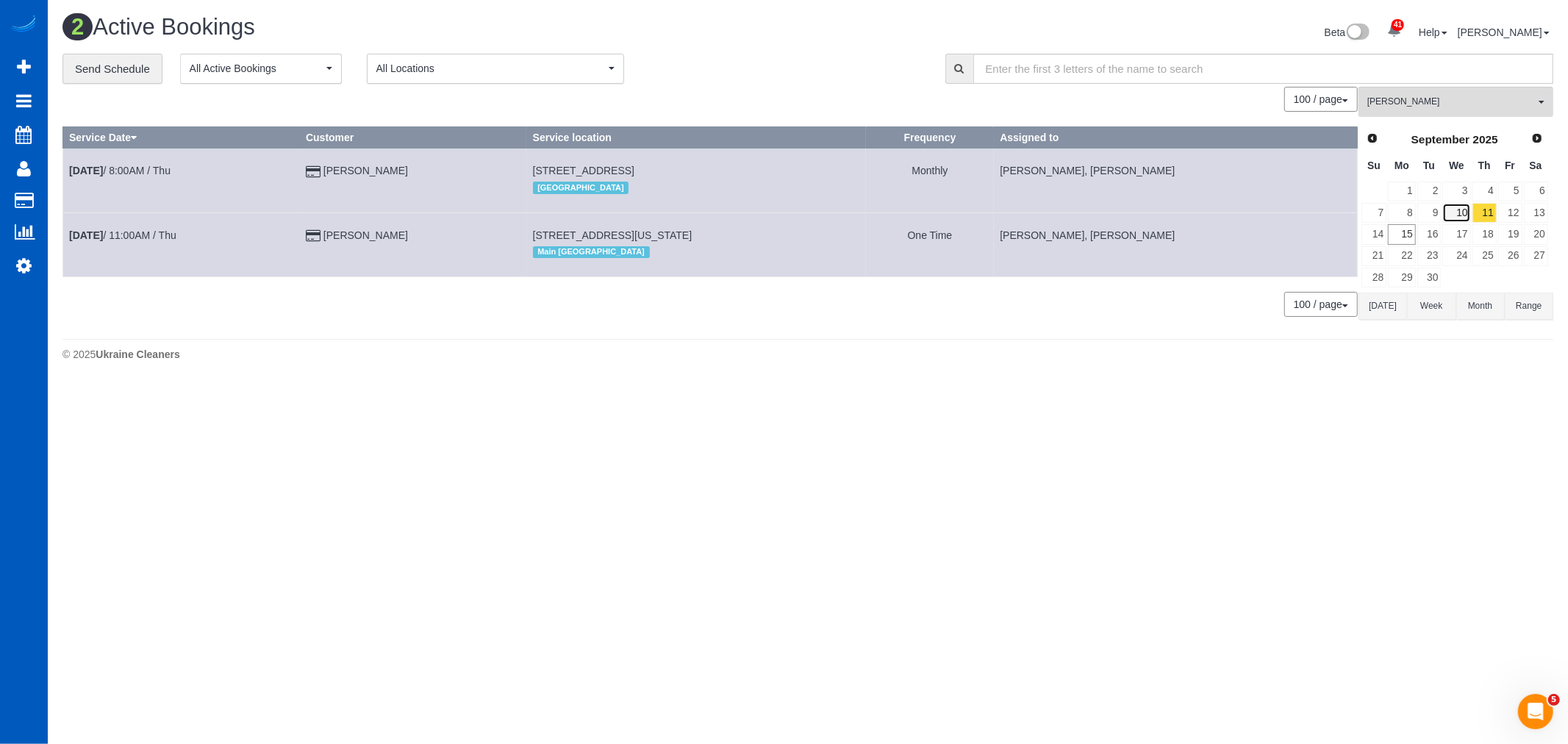
click at [1460, 216] on link "10" at bounding box center [1455, 213] width 28 height 20
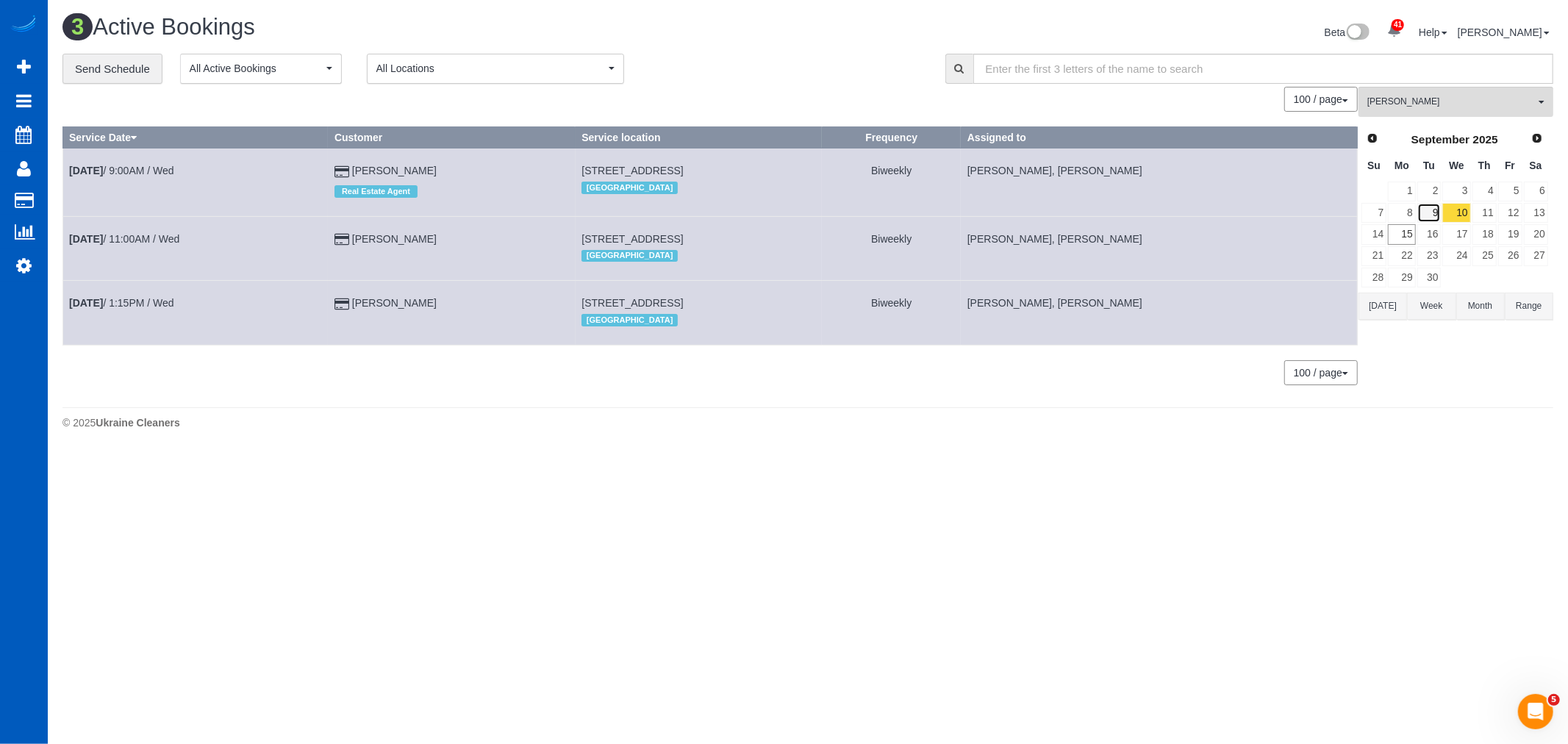
click at [1436, 213] on link "9" at bounding box center [1429, 213] width 24 height 20
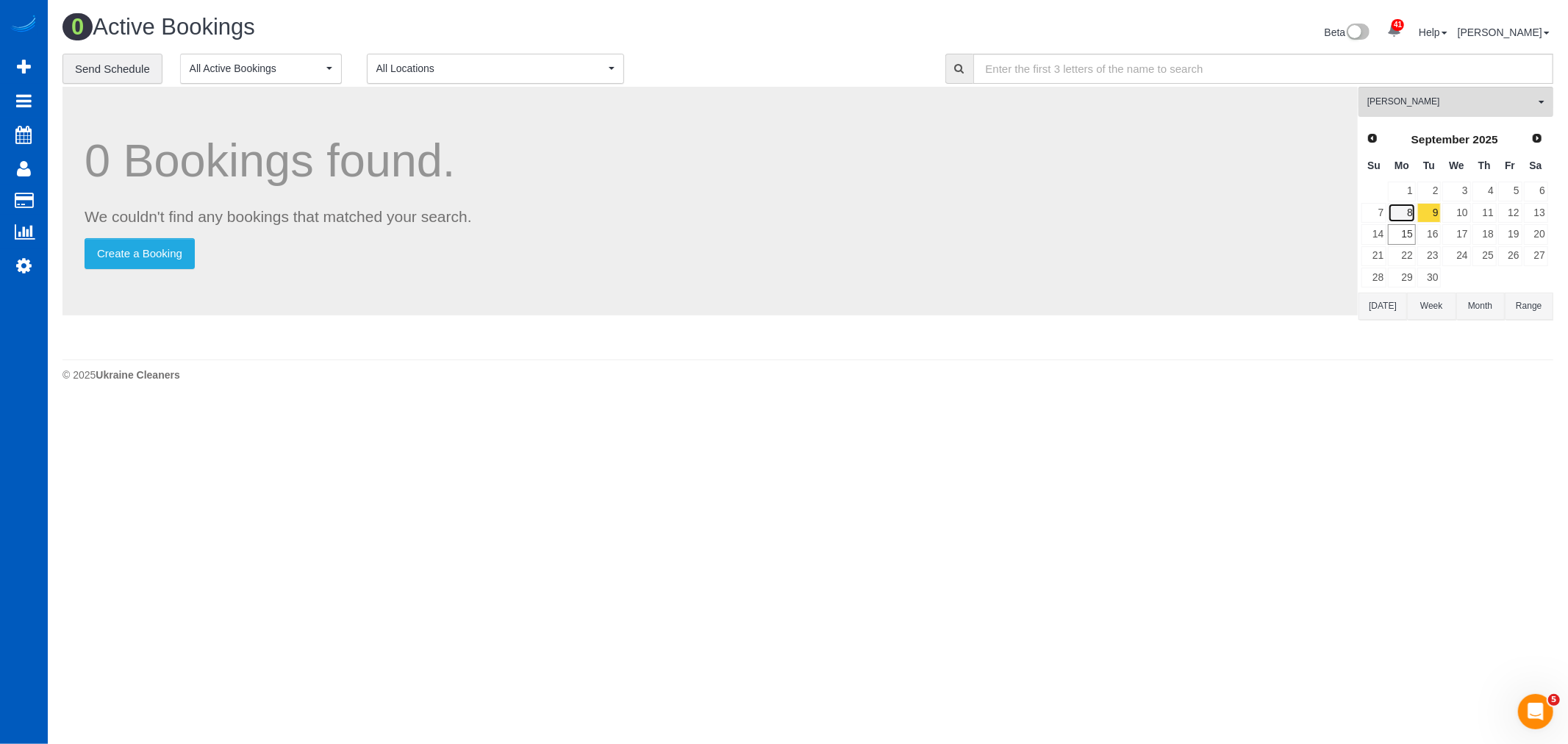
click at [1396, 209] on link "8" at bounding box center [1401, 213] width 28 height 20
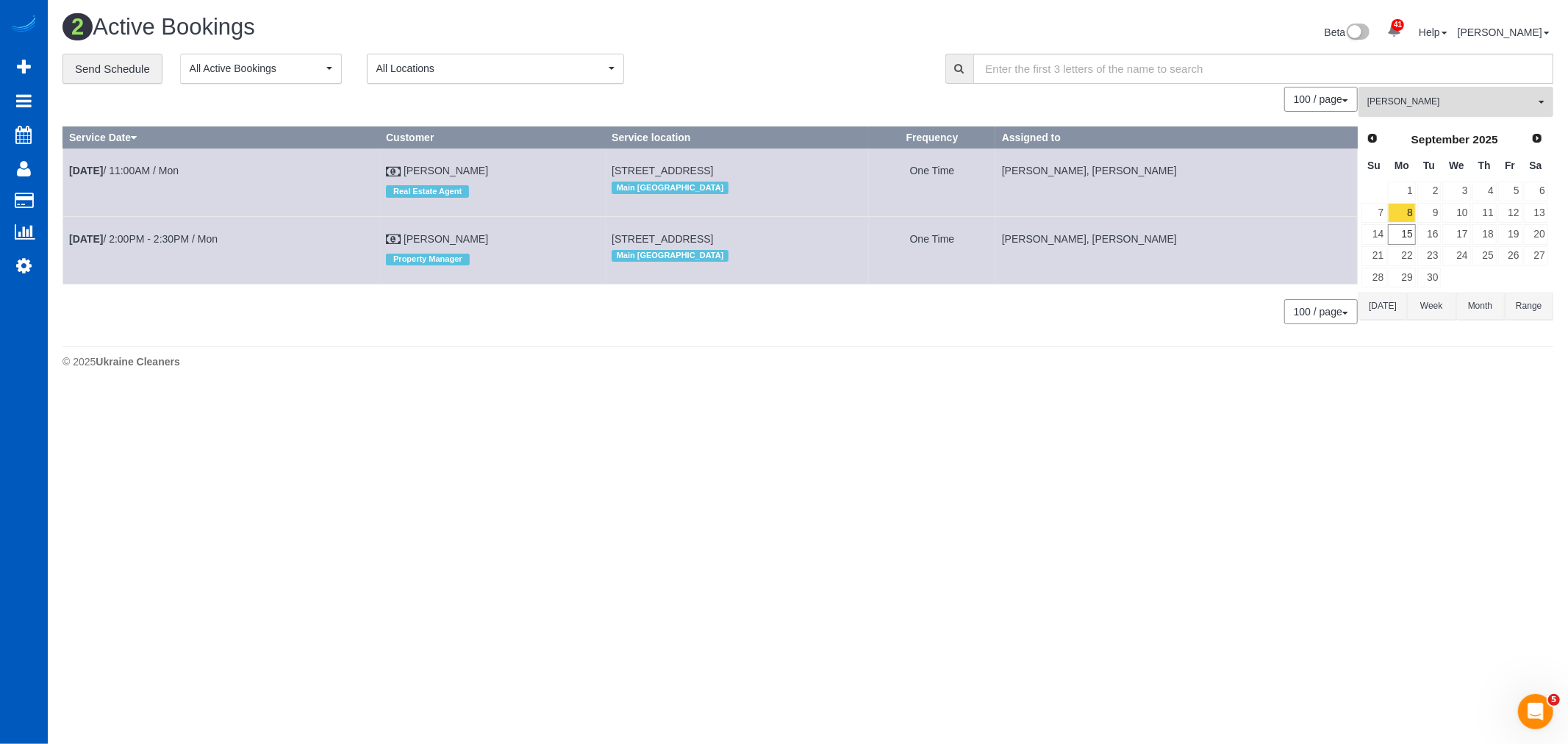
click at [1427, 96] on span "[PERSON_NAME]" at bounding box center [1451, 102] width 168 height 13
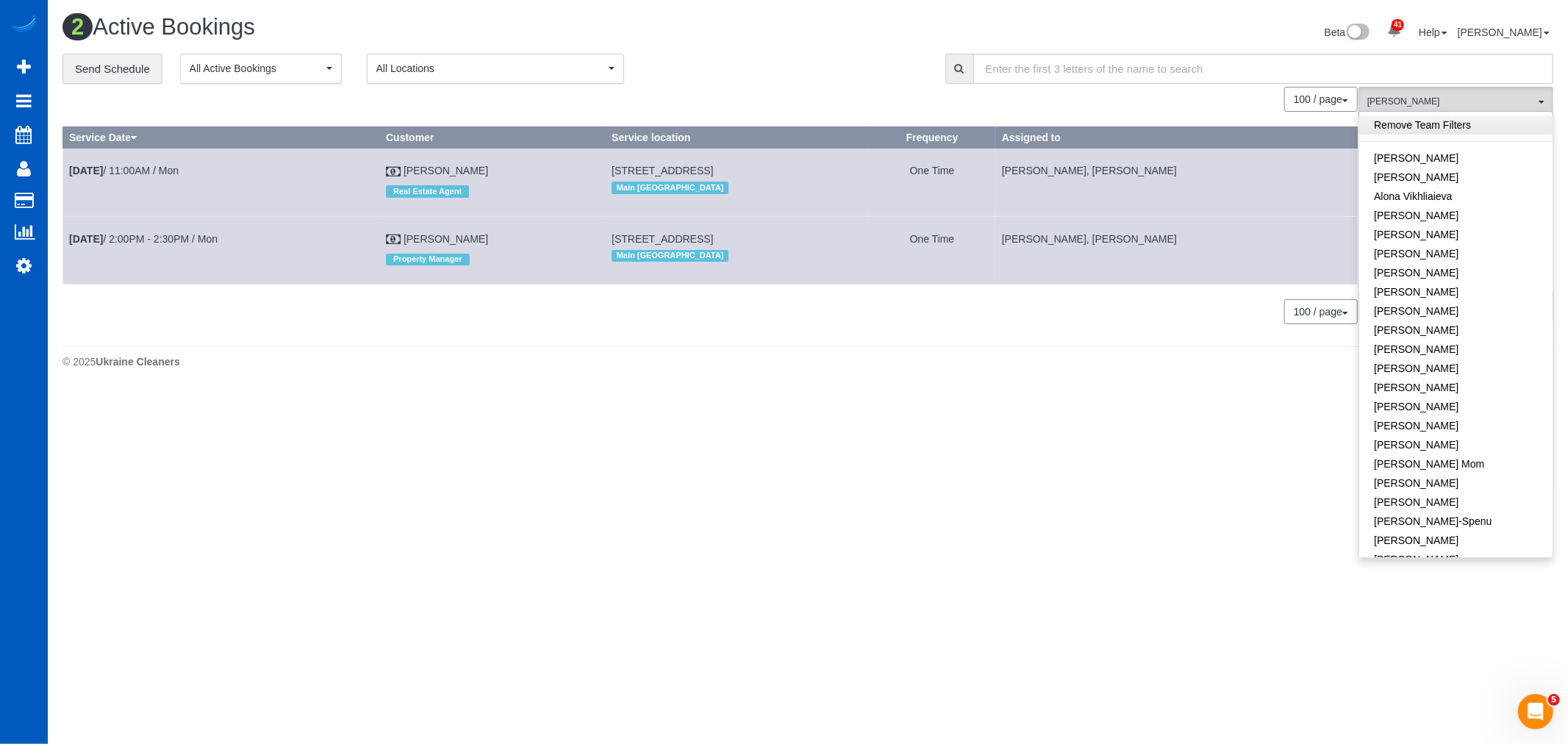
click at [1431, 129] on link "Remove Team Filters" at bounding box center [1455, 125] width 193 height 19
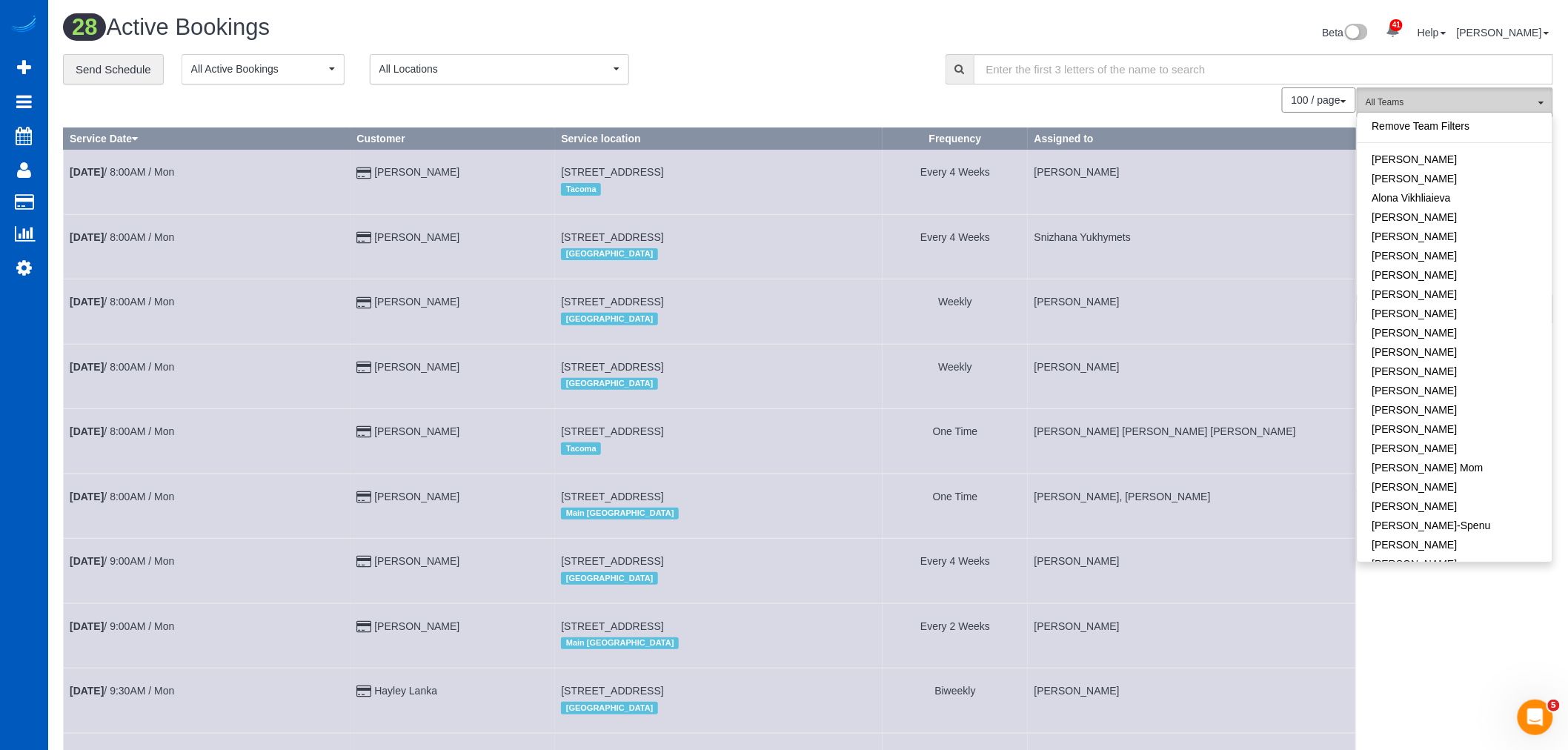
click at [1380, 98] on span "All Teams" at bounding box center [1450, 102] width 169 height 13
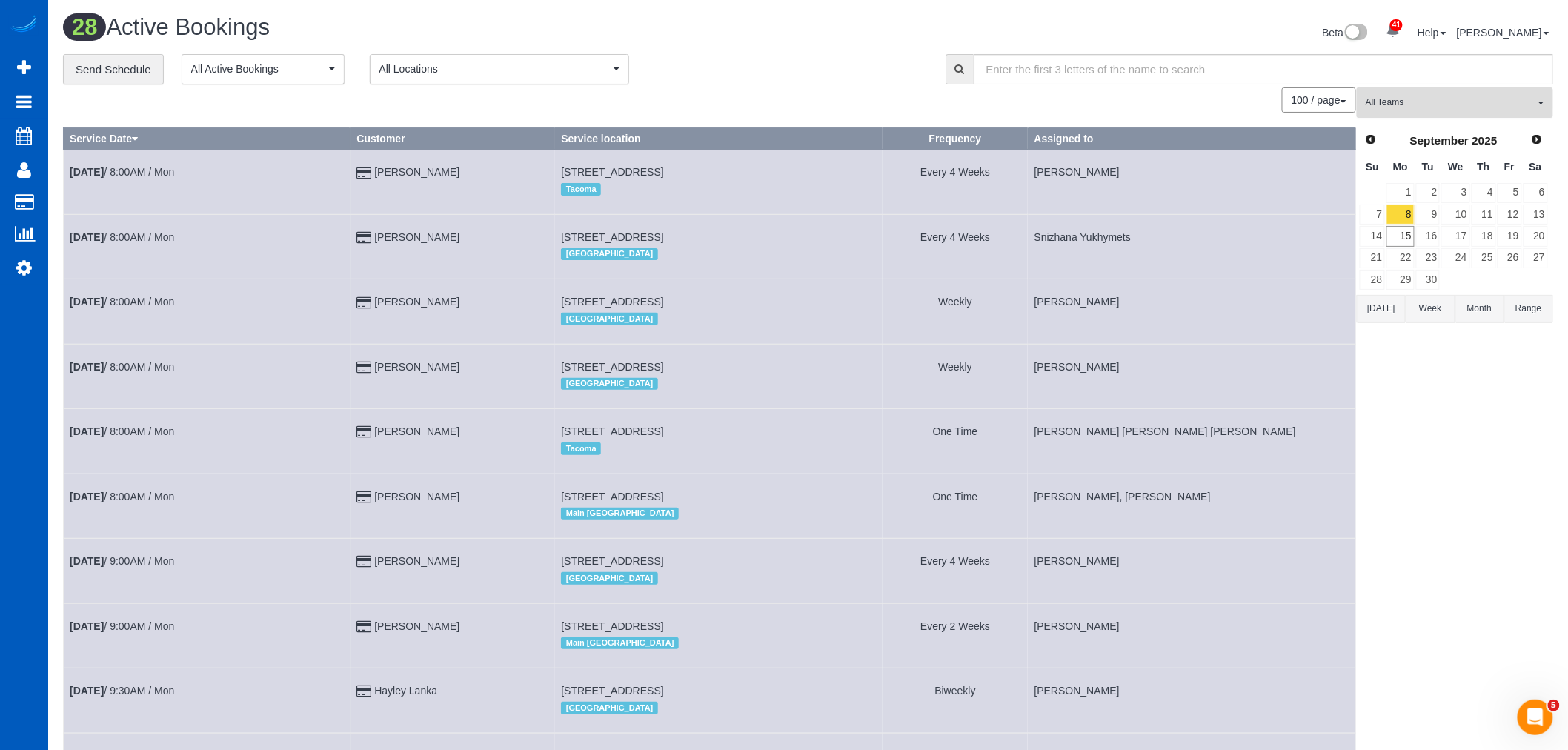
click at [1401, 111] on button "All Teams" at bounding box center [1454, 102] width 196 height 30
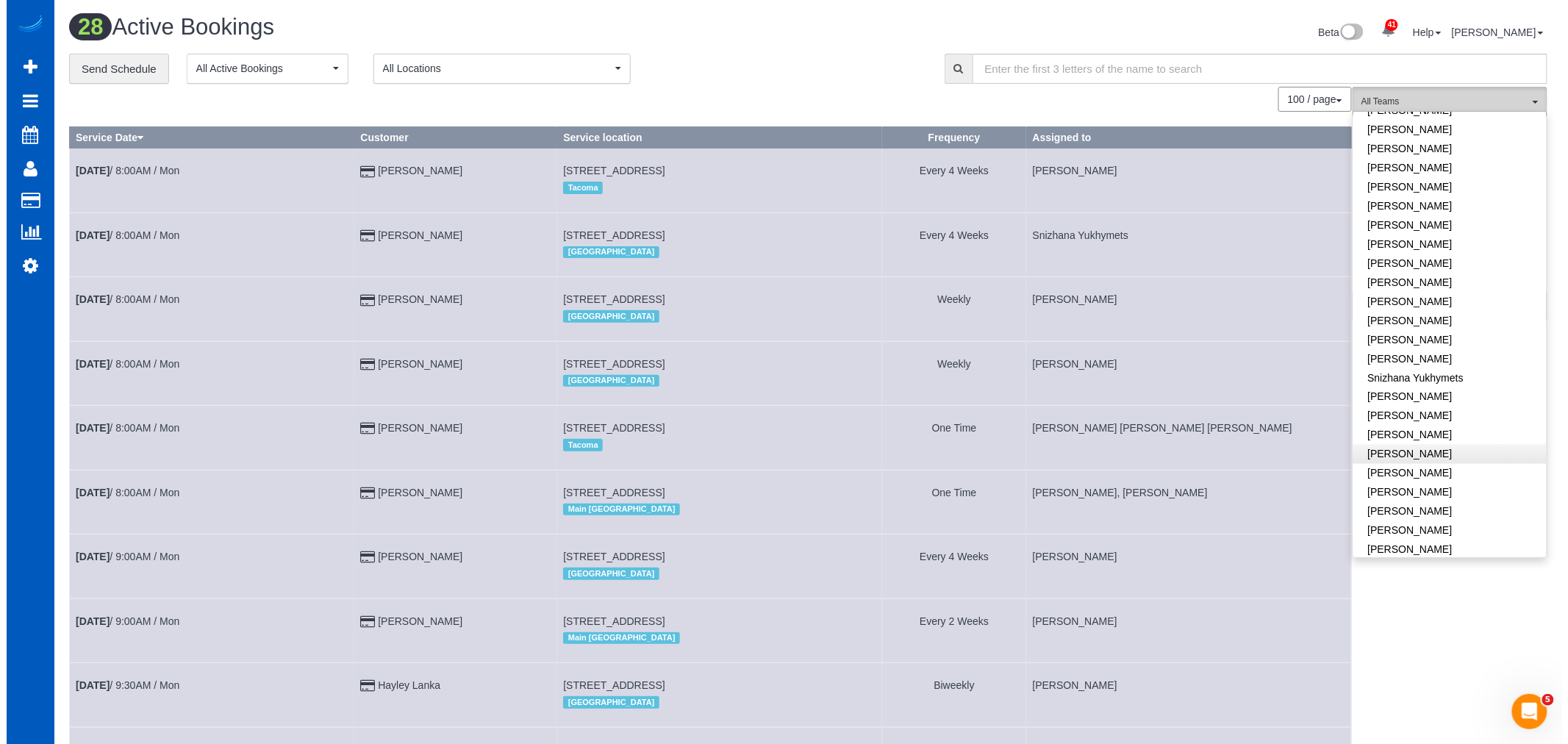
scroll to position [911, 0]
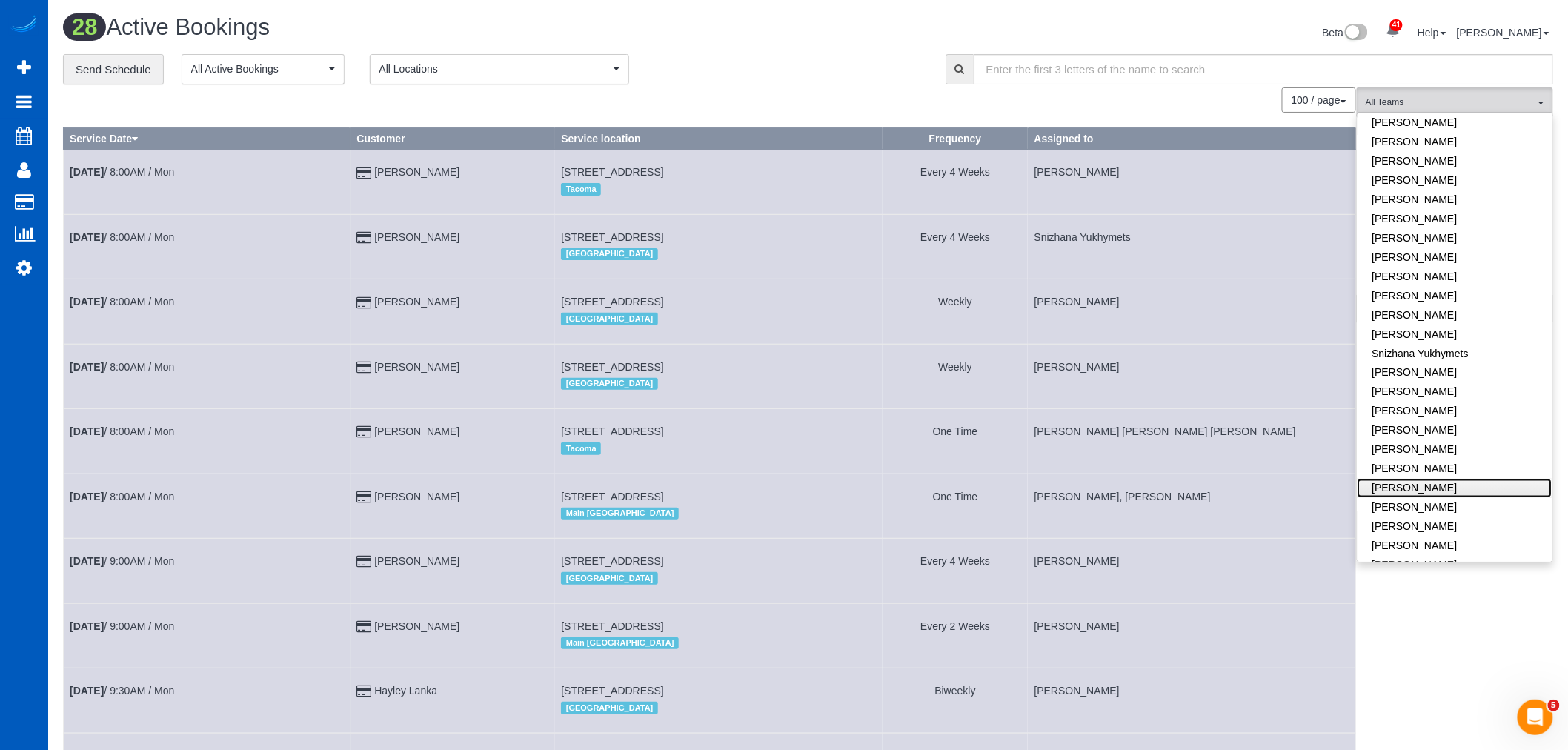
click at [1440, 479] on link "[PERSON_NAME]" at bounding box center [1454, 488] width 195 height 19
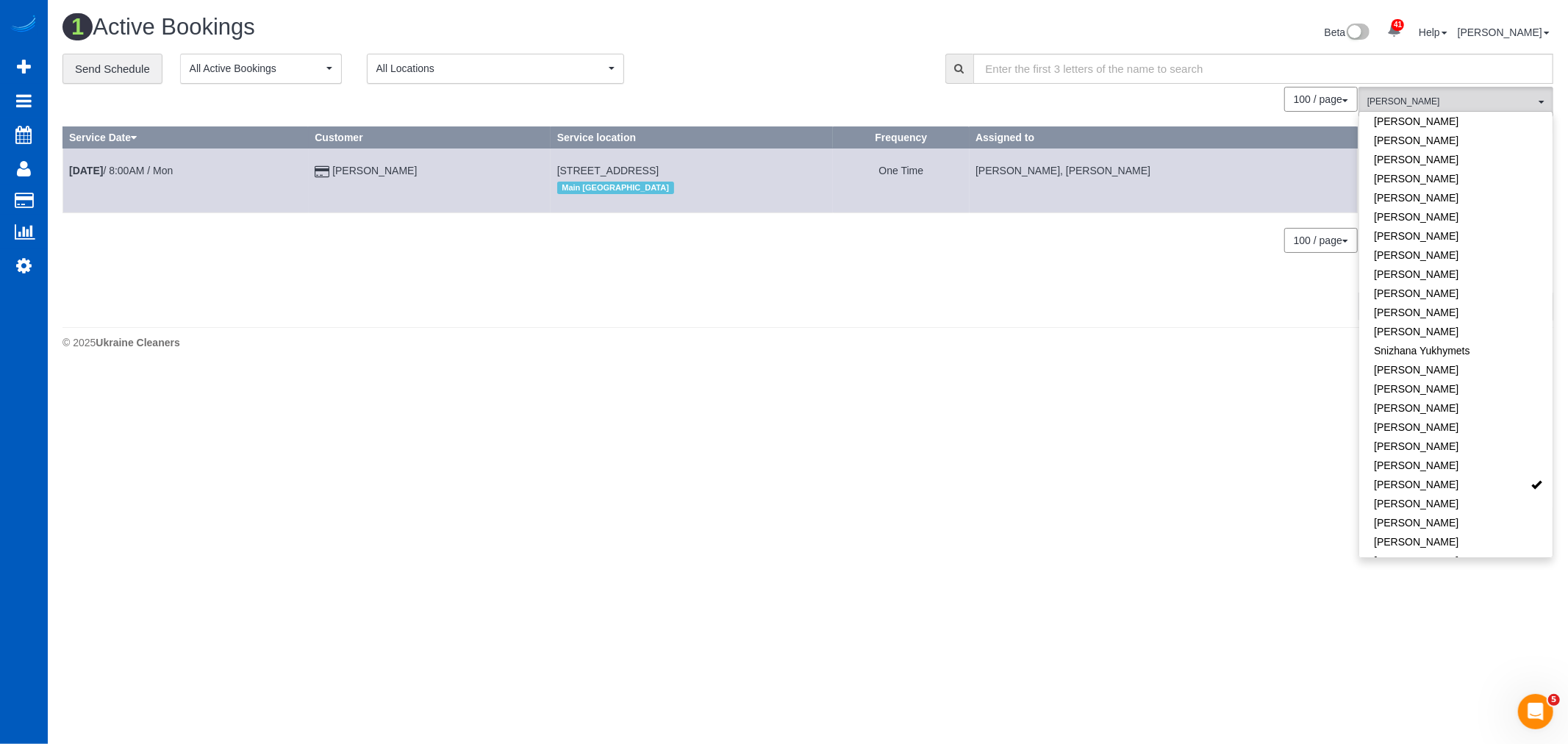
click at [1092, 414] on body "41 Beta Your Notifications You have 0 alerts × You have 1 to charge for 09/13/2…" at bounding box center [784, 372] width 1568 height 744
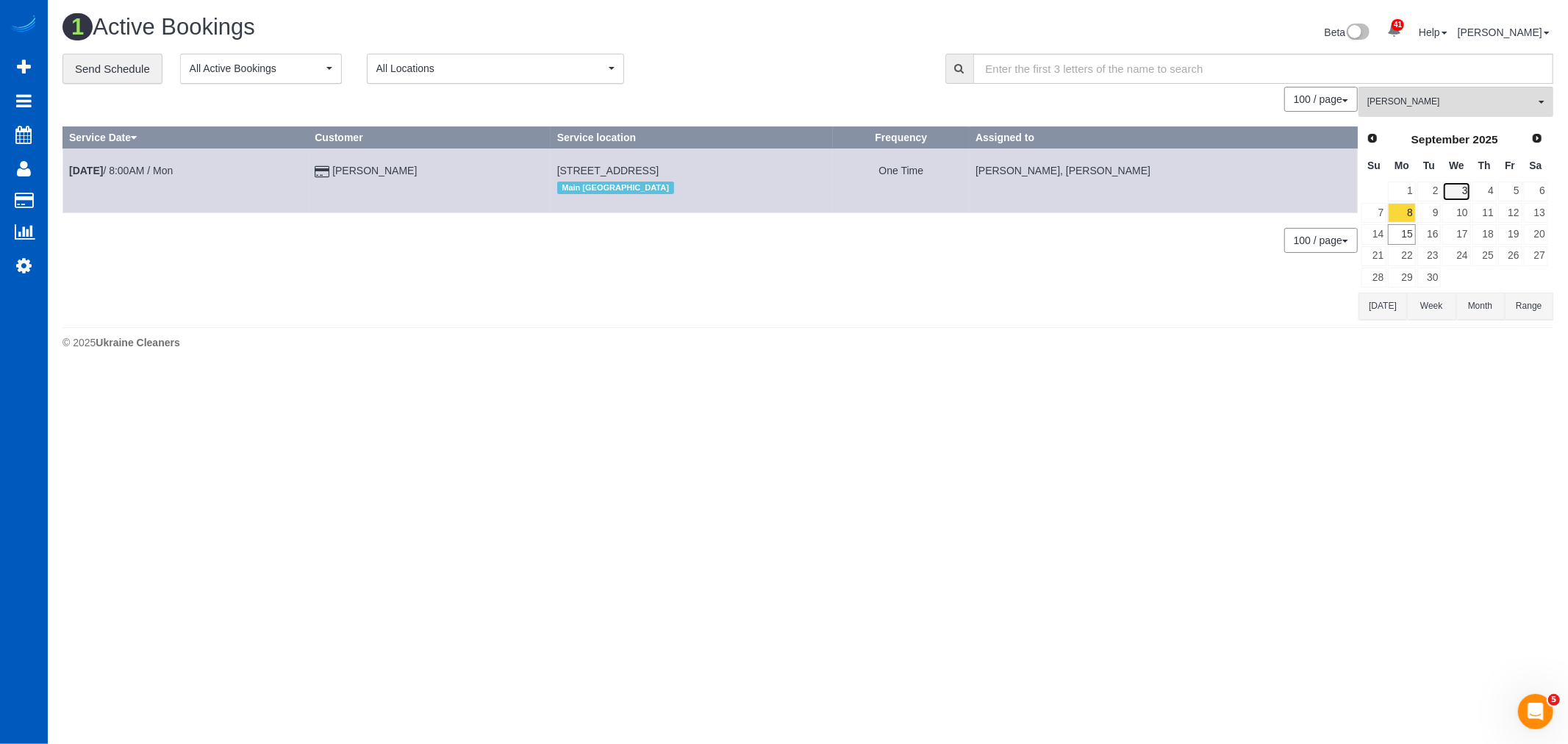
click at [1469, 202] on link "3" at bounding box center [1455, 191] width 28 height 20
click at [1481, 197] on link "4" at bounding box center [1485, 191] width 24 height 20
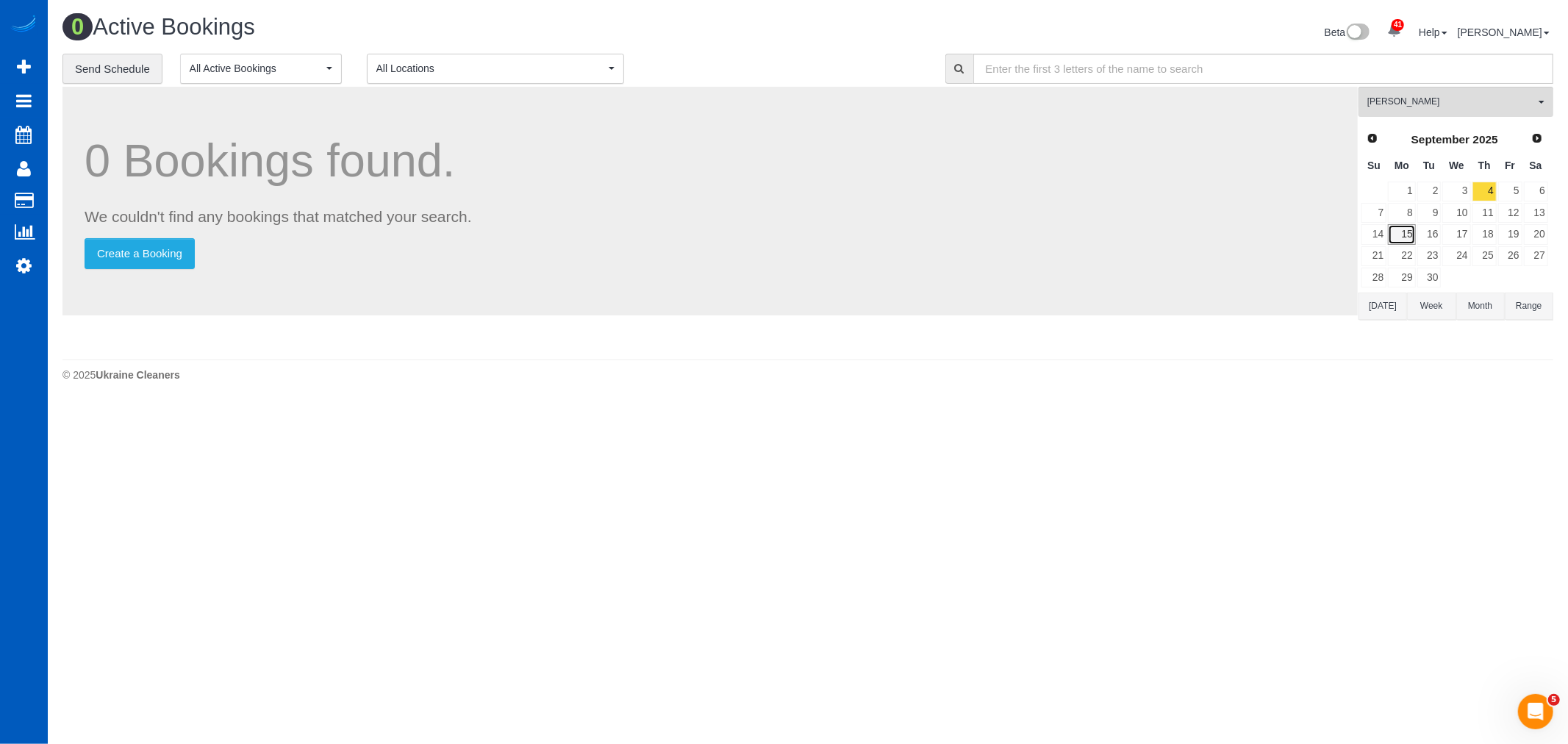
click at [1394, 239] on link "15" at bounding box center [1401, 234] width 28 height 20
click at [1409, 114] on button "Viktoriia Zhukovska All Teams" at bounding box center [1455, 102] width 195 height 30
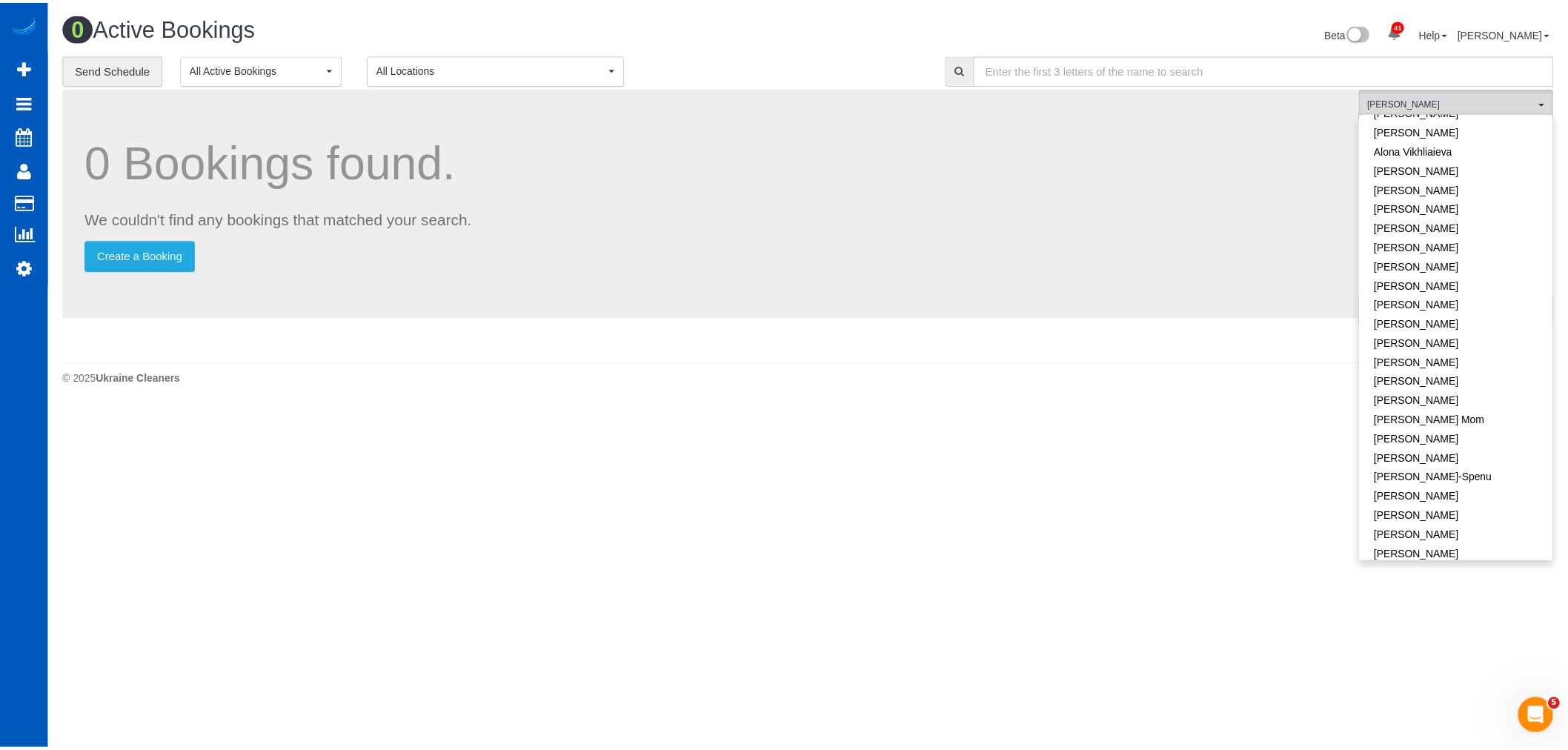
scroll to position [0, 0]
click at [1434, 127] on link "Remove Team Filters" at bounding box center [1467, 126] width 195 height 19
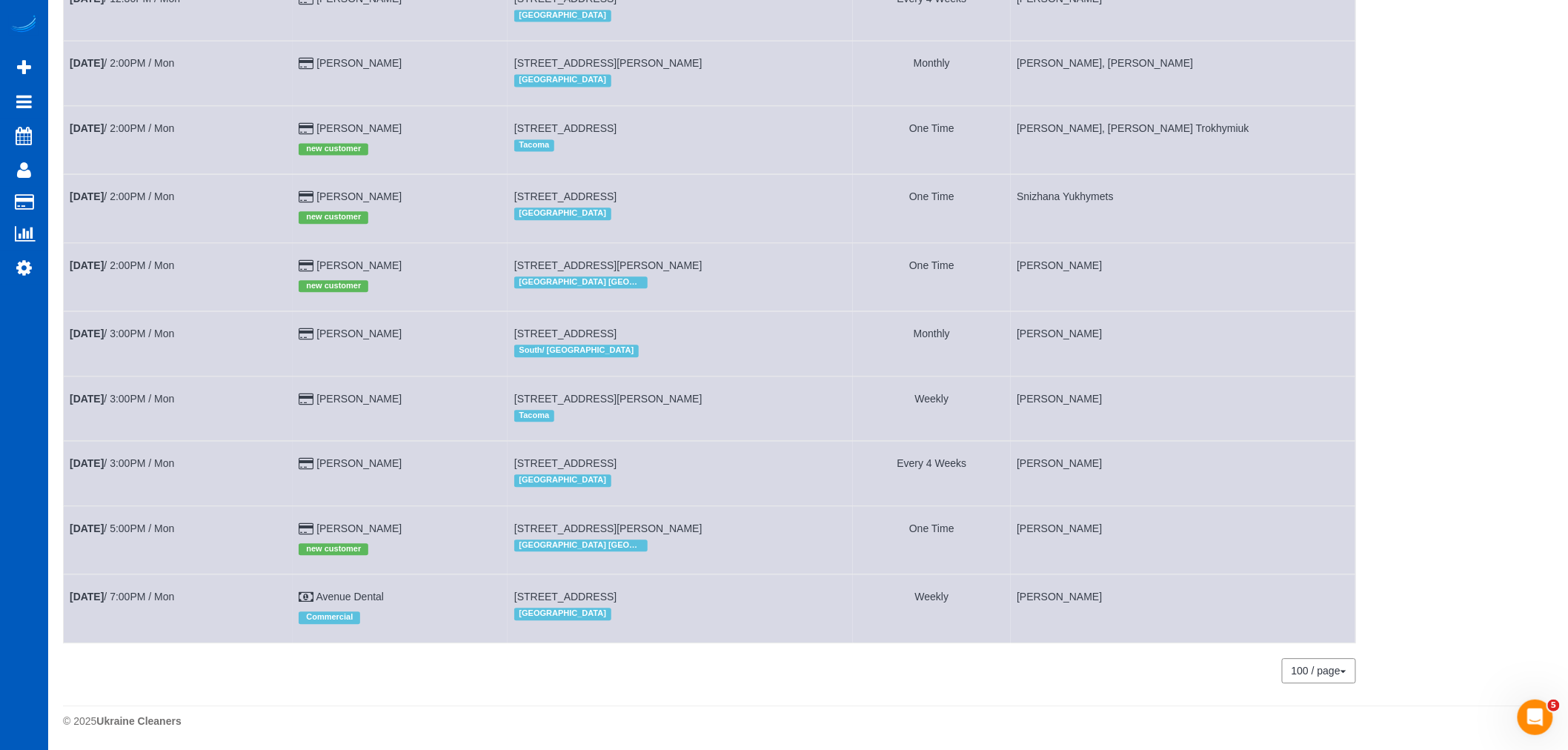
scroll to position [1337, 0]
click at [137, 458] on link "Sep 15th / 3:00PM / Mon" at bounding box center [122, 463] width 105 height 12
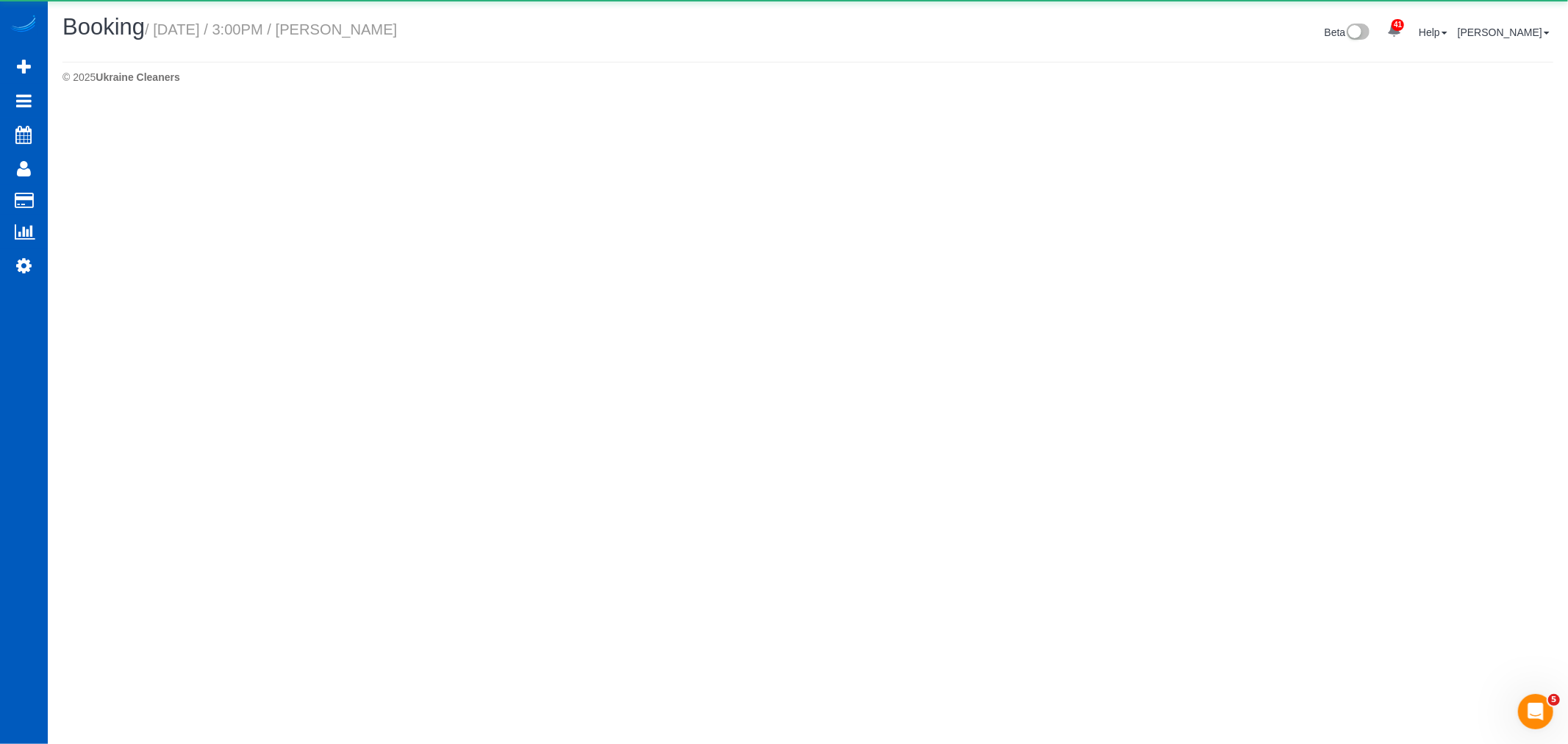
select select "WA"
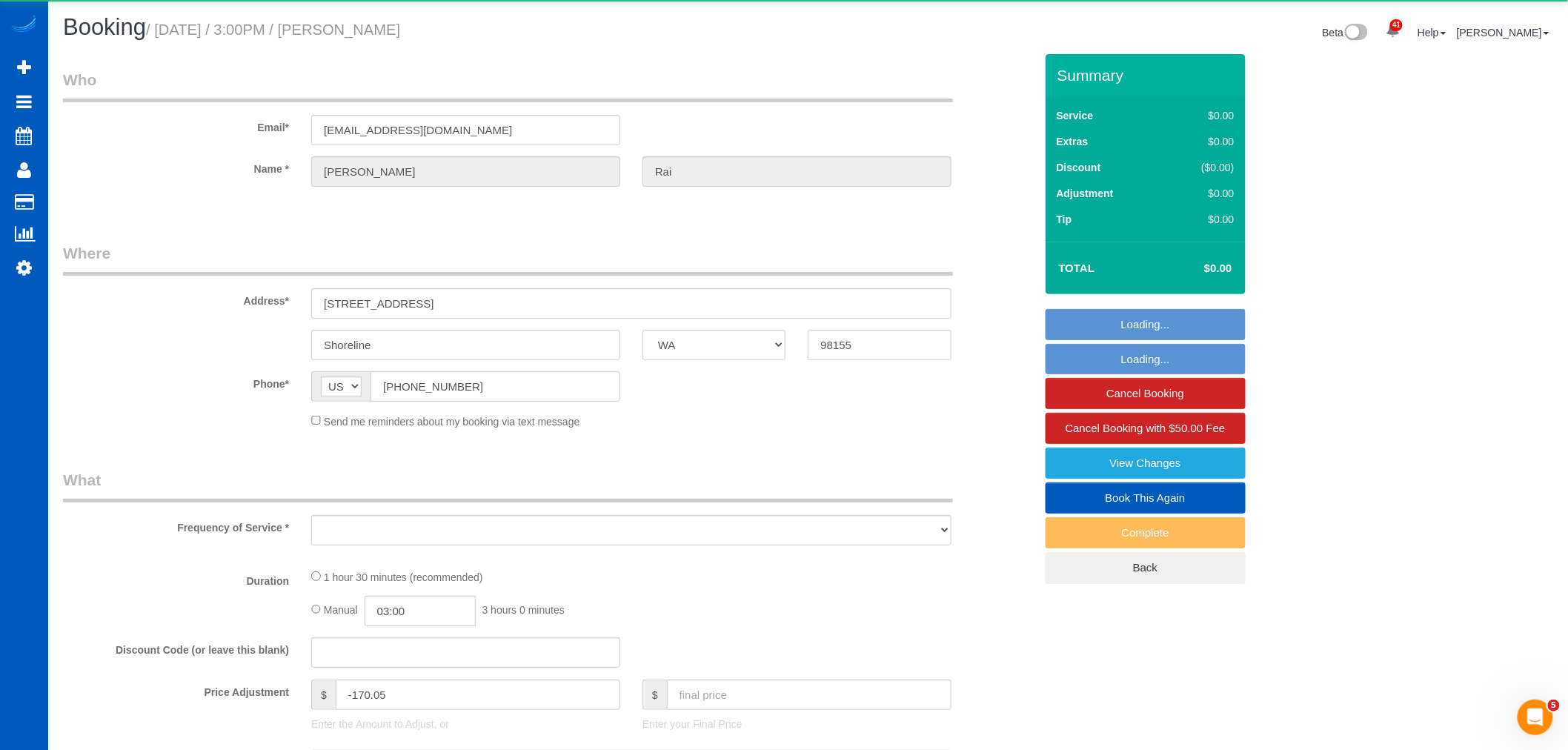
select select "object:12714"
select select "string:fspay-676c654e-58b7-4bde-a867-fd38f6ae18ad"
select select "199"
select select "1001"
select select "2"
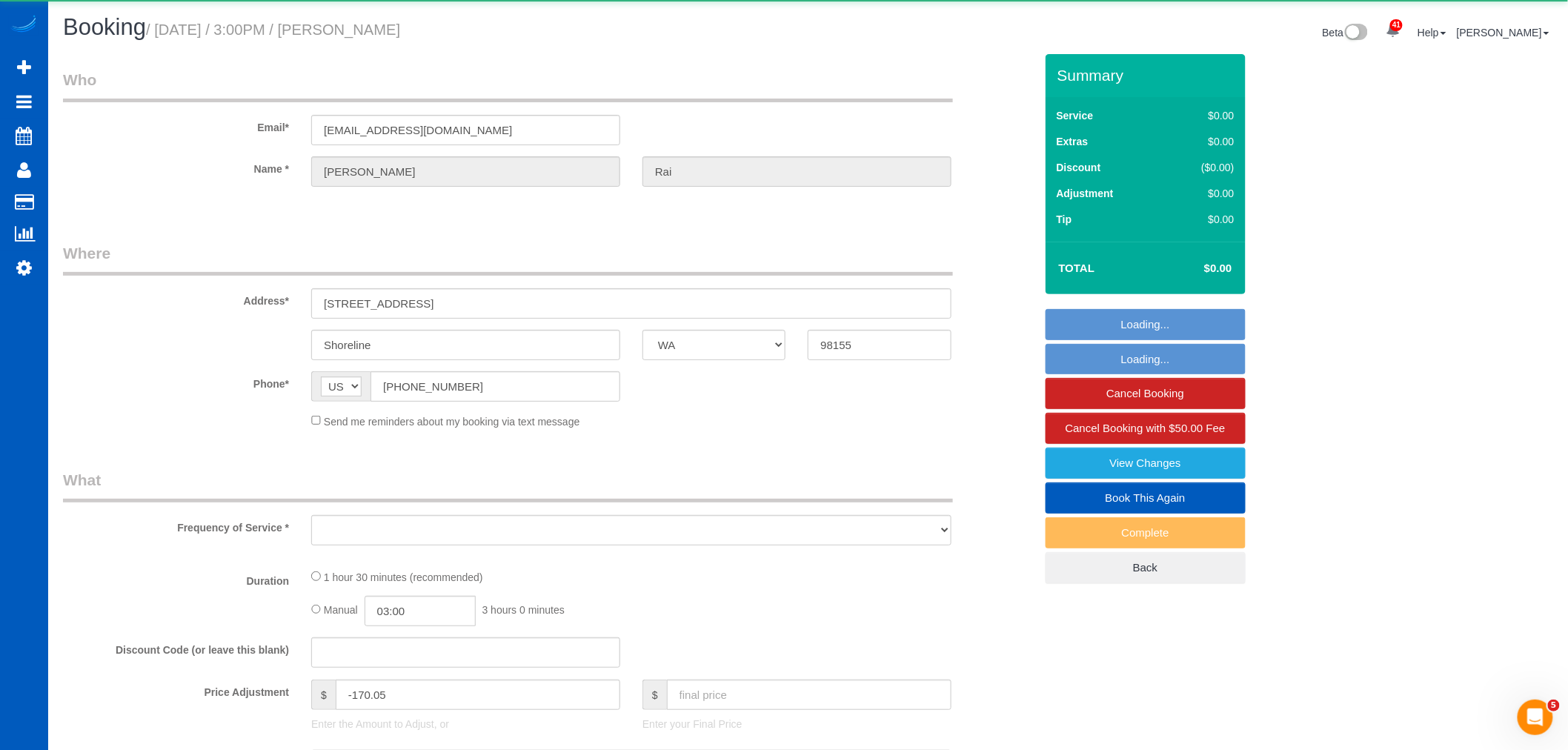
select select "2"
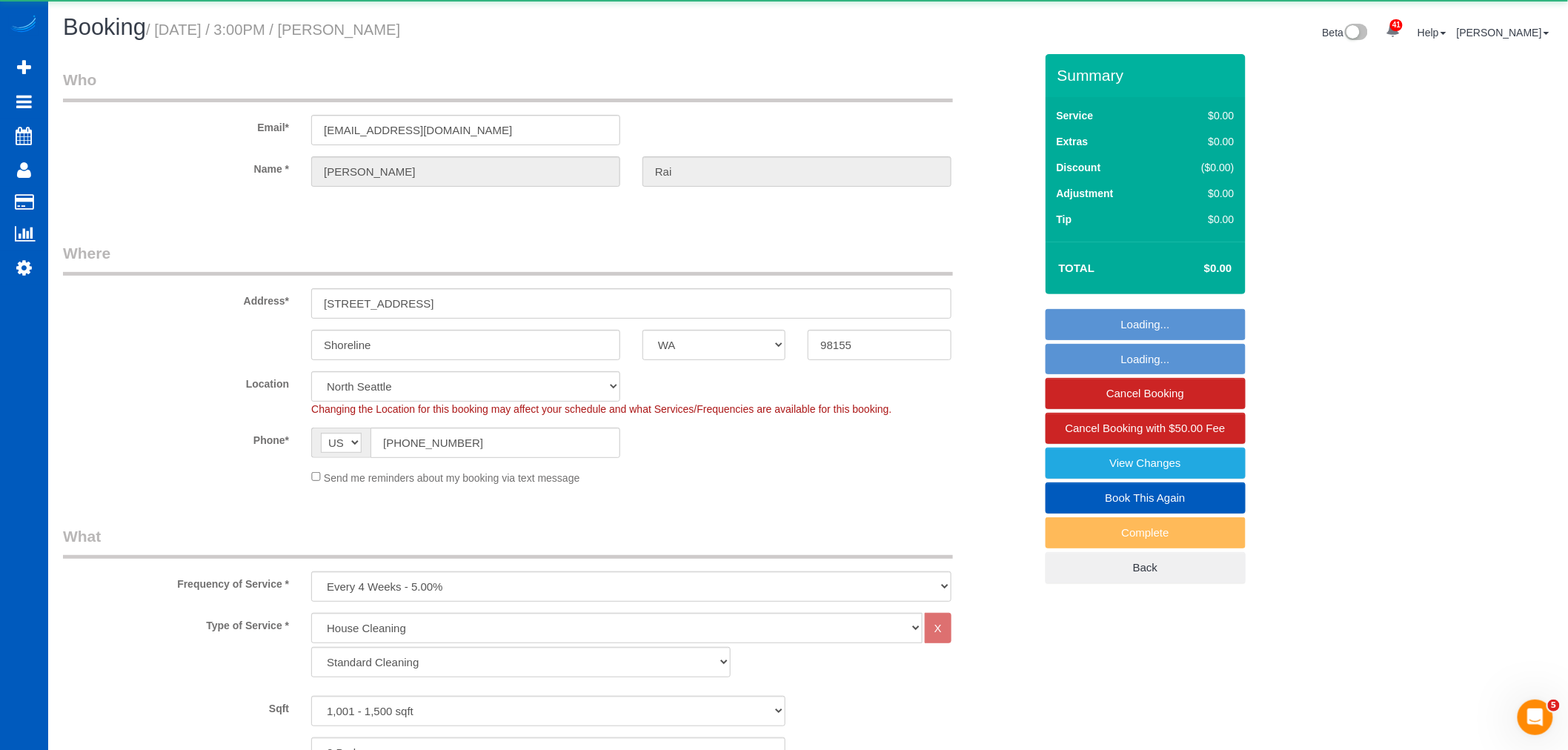
select select "object:12974"
select select "1001"
select select "2"
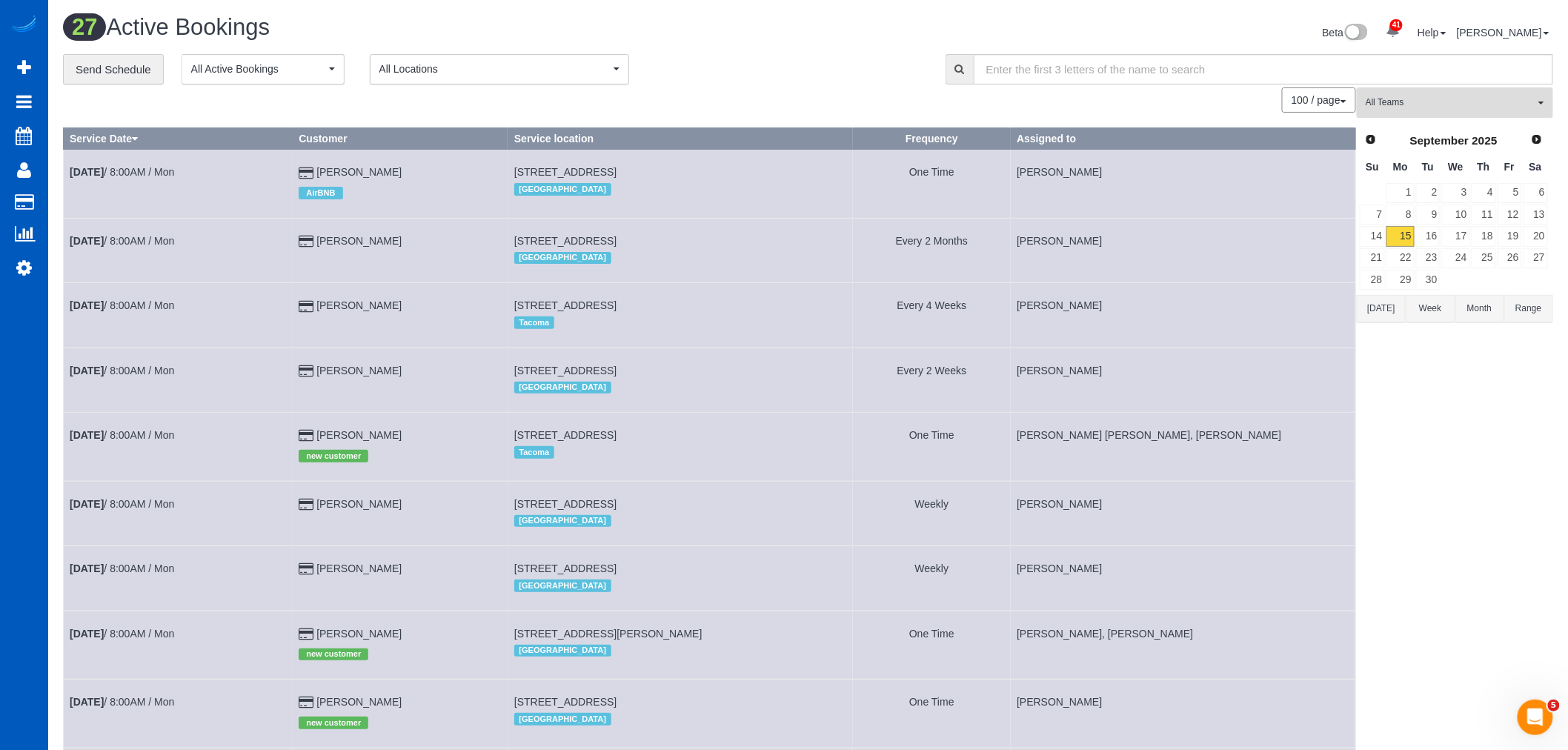
click at [1470, 112] on button "All Teams" at bounding box center [1454, 102] width 196 height 30
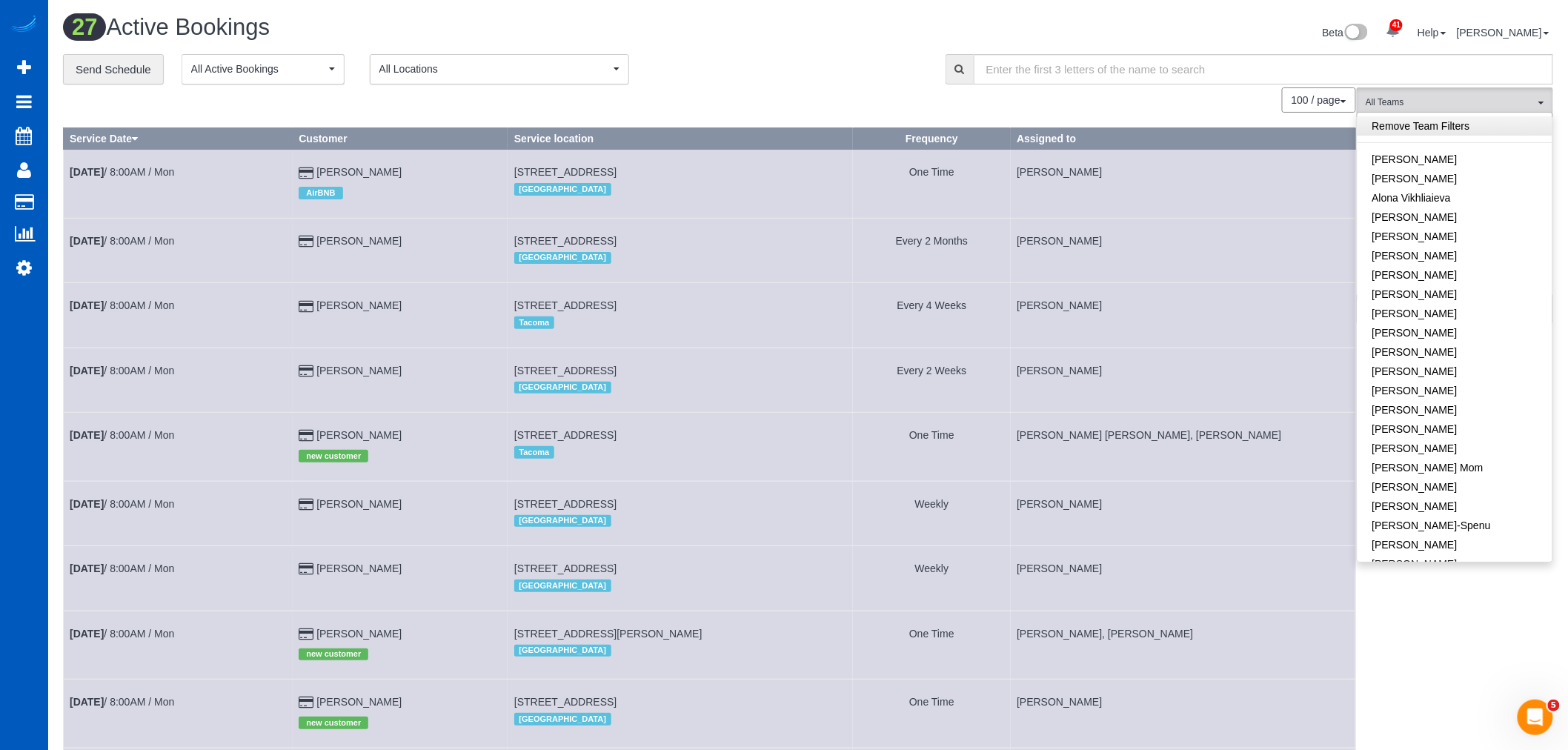
click at [1438, 128] on link "Remove Team Filters" at bounding box center [1454, 126] width 195 height 19
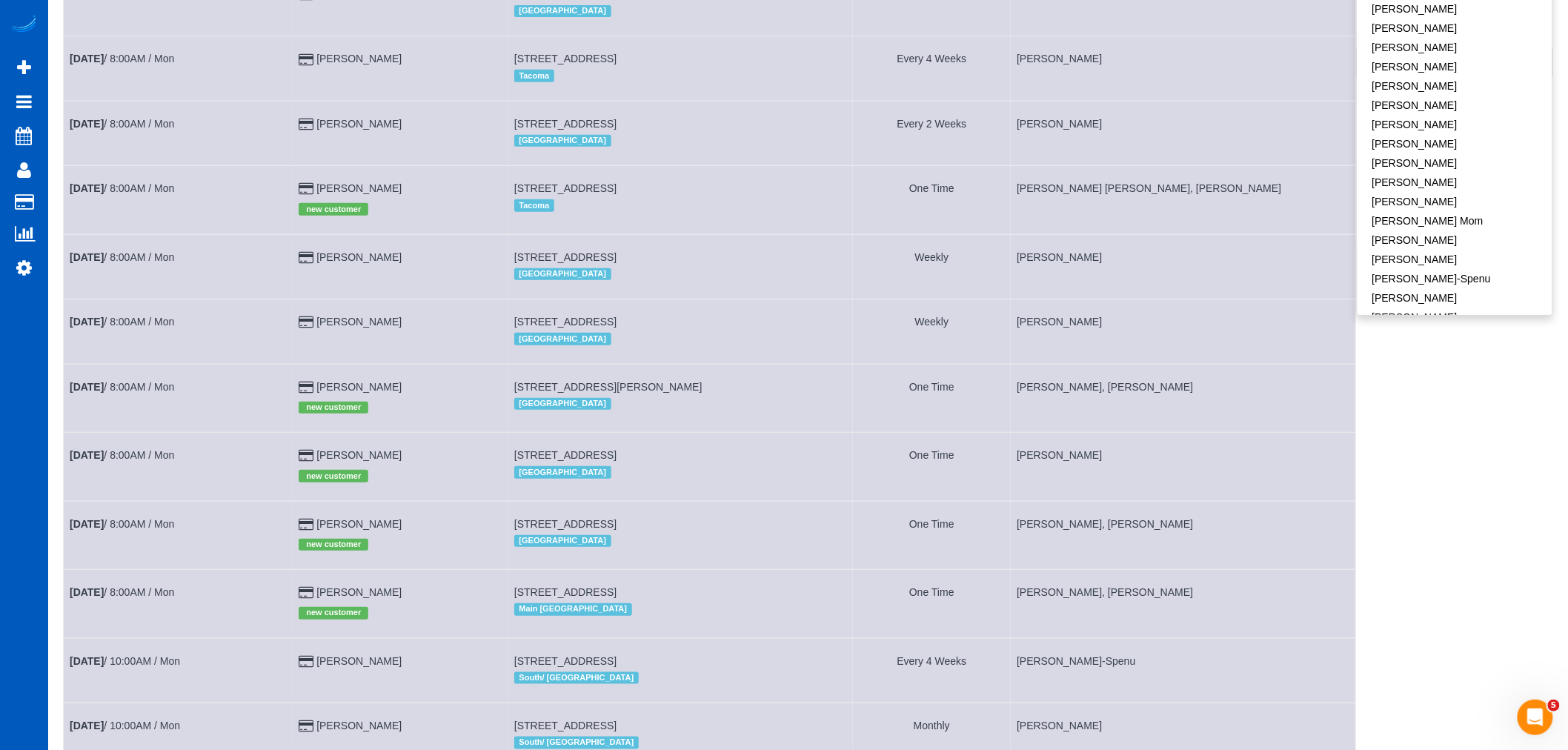
scroll to position [329, 0]
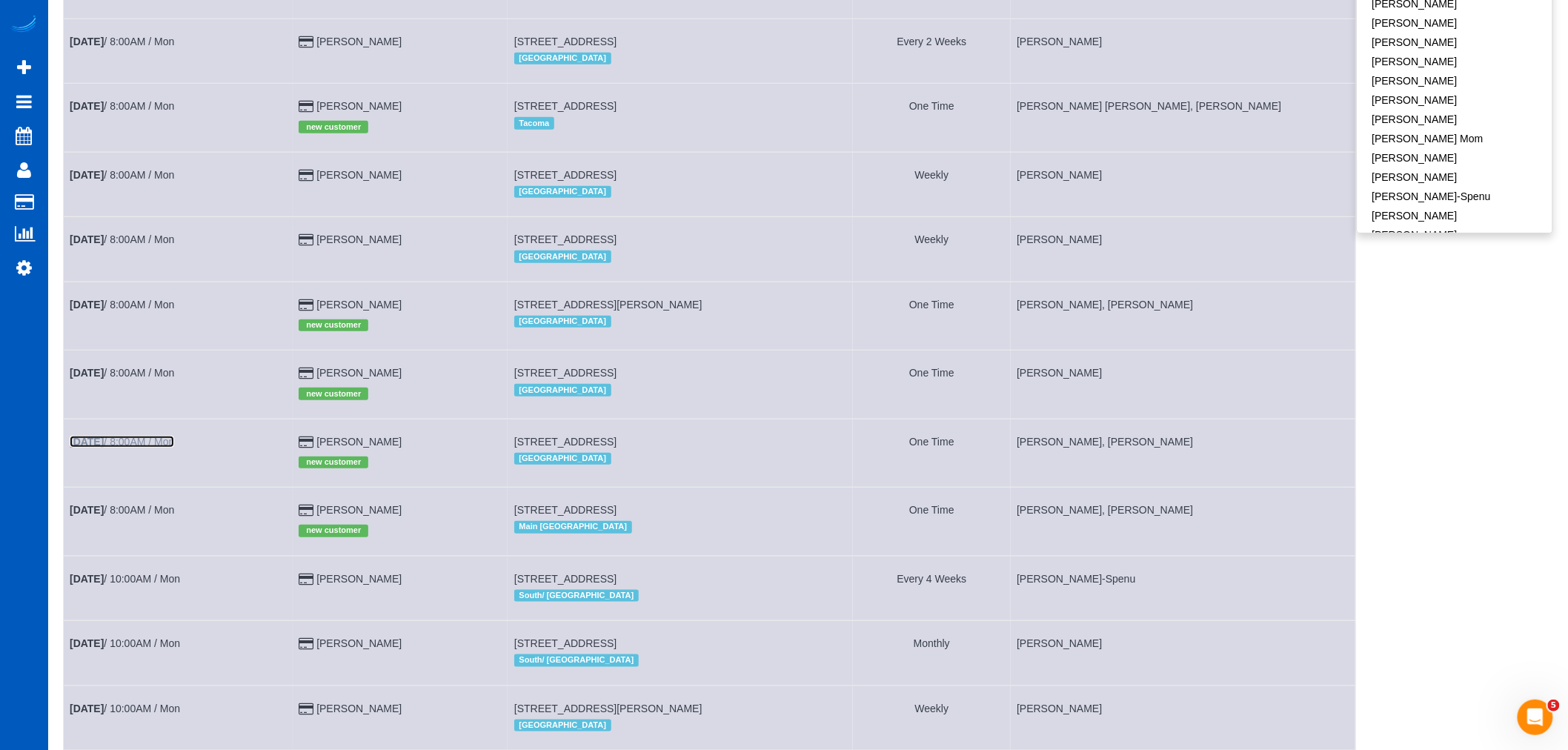
click at [159, 448] on link "Sep 15th / 8:00AM / Mon" at bounding box center [122, 441] width 105 height 12
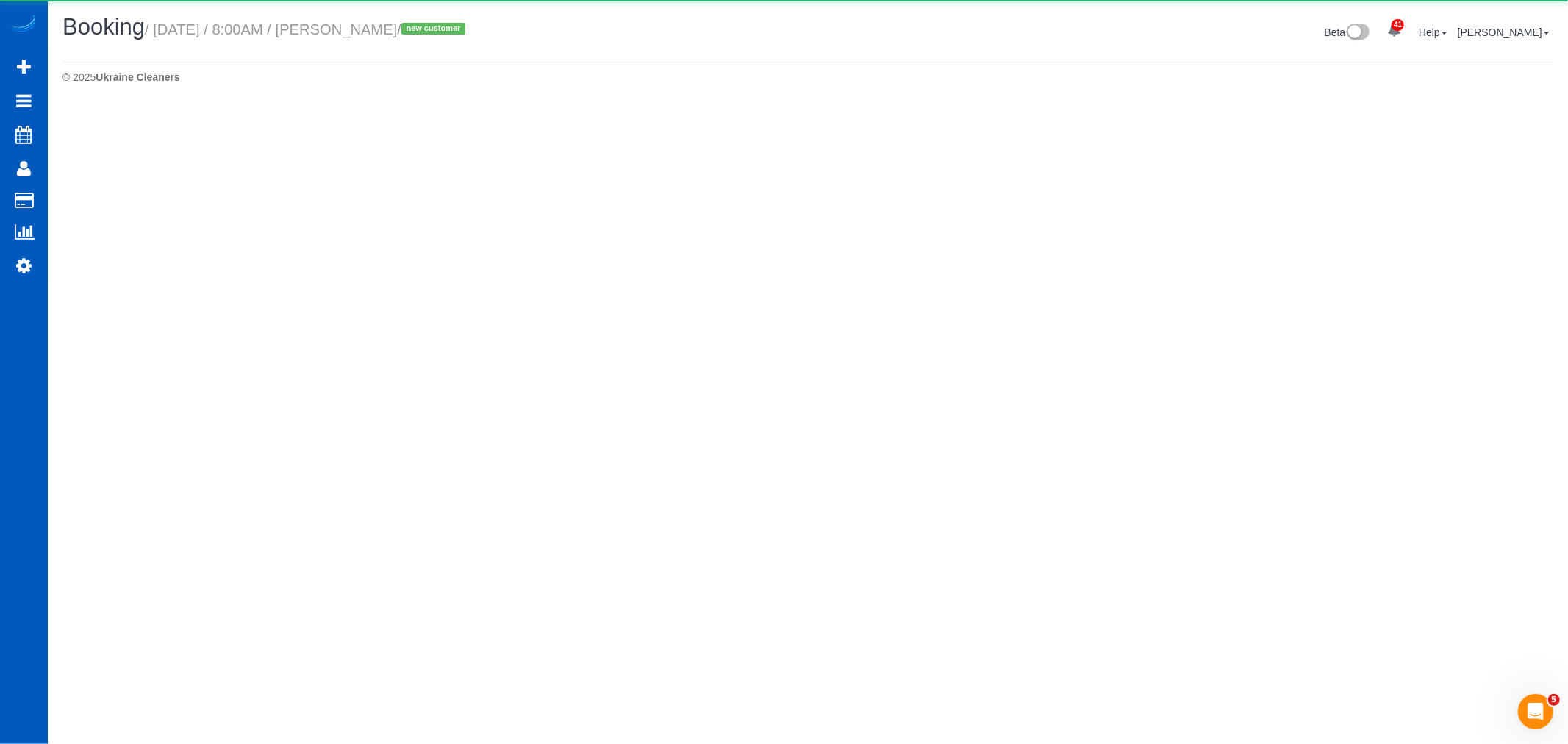
select select "WA"
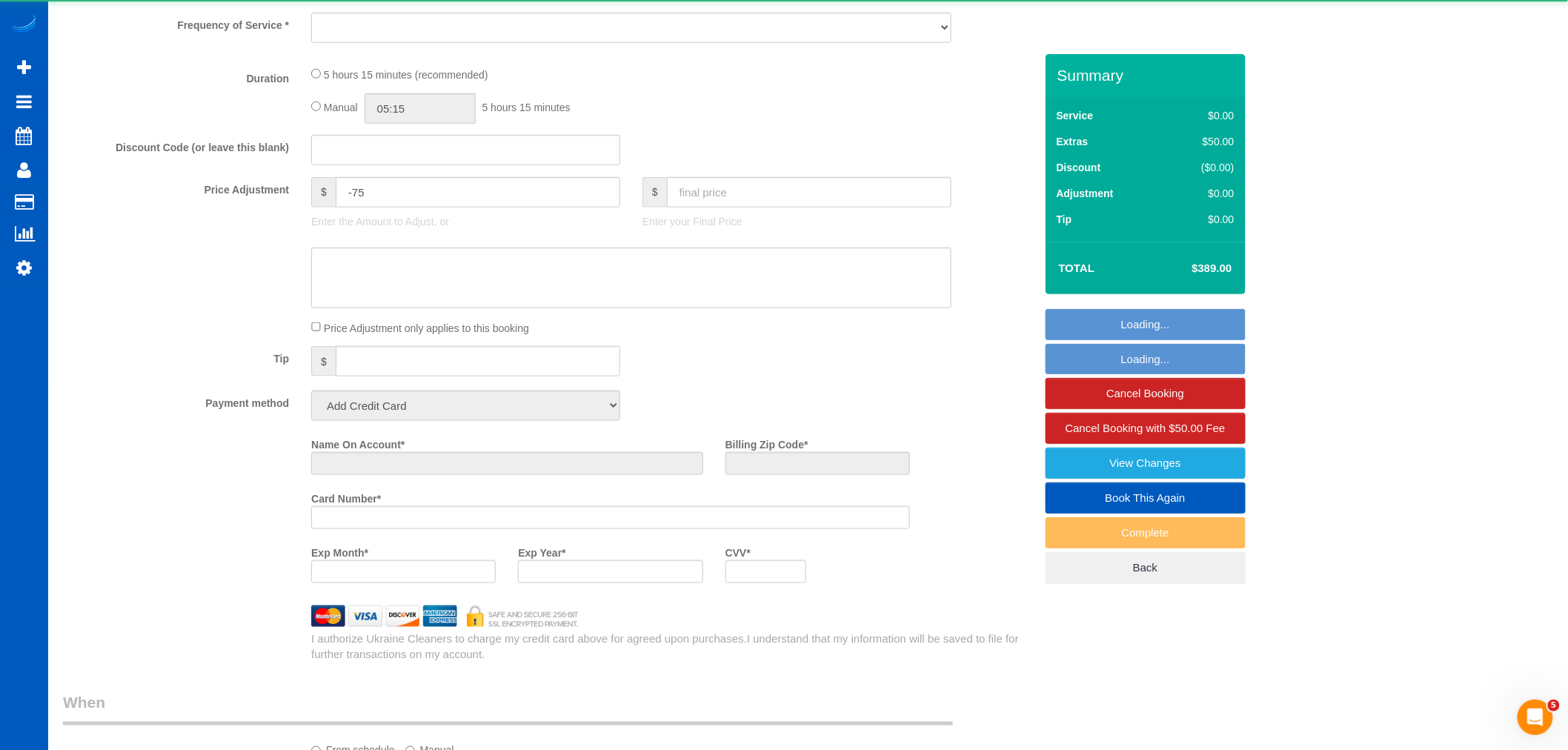
select select "object:14474"
select select "string:fspay-08f3b4fa-762e-4b2e-b703-b2529d2b9dab"
select select "199"
select select "spot66"
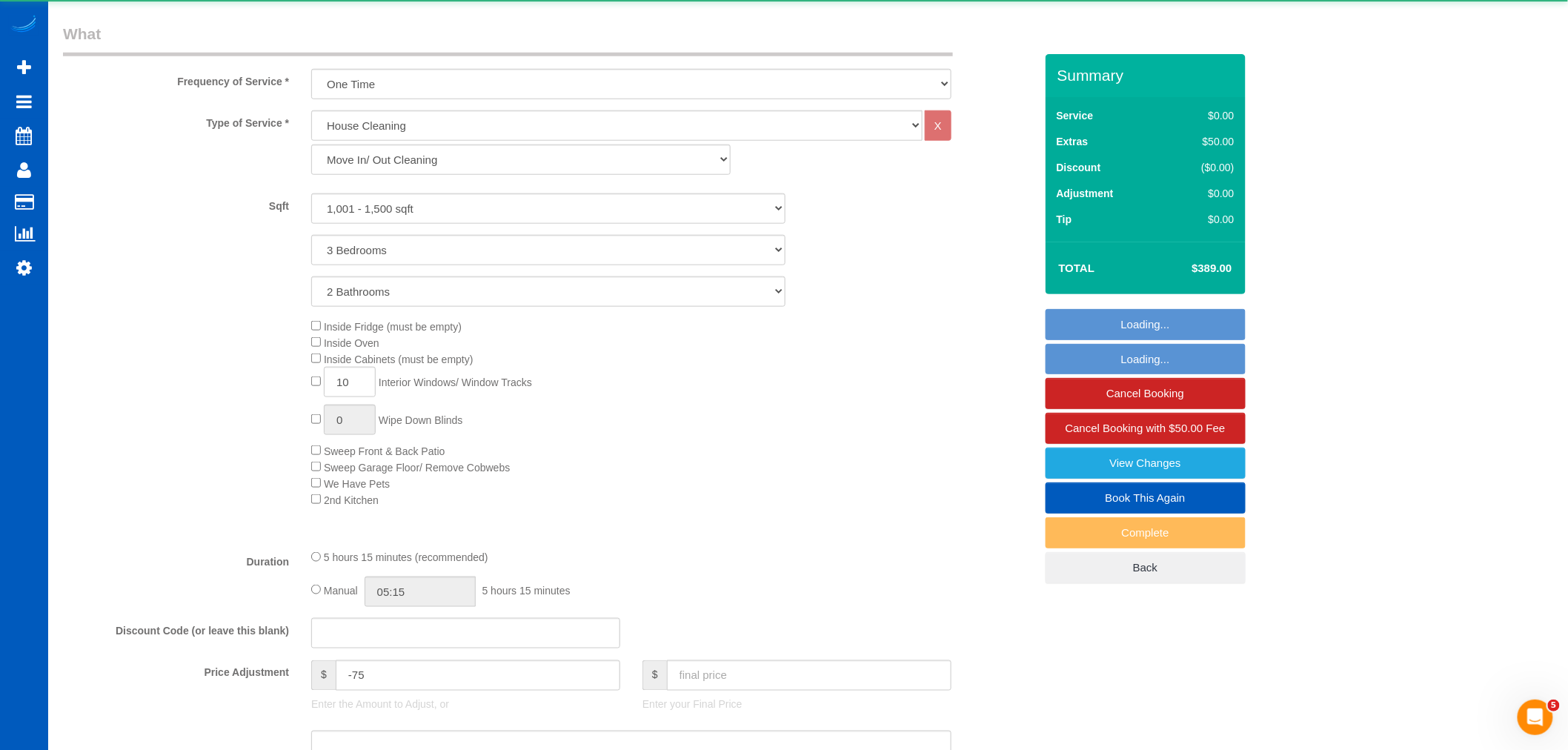
scroll to position [575, 0]
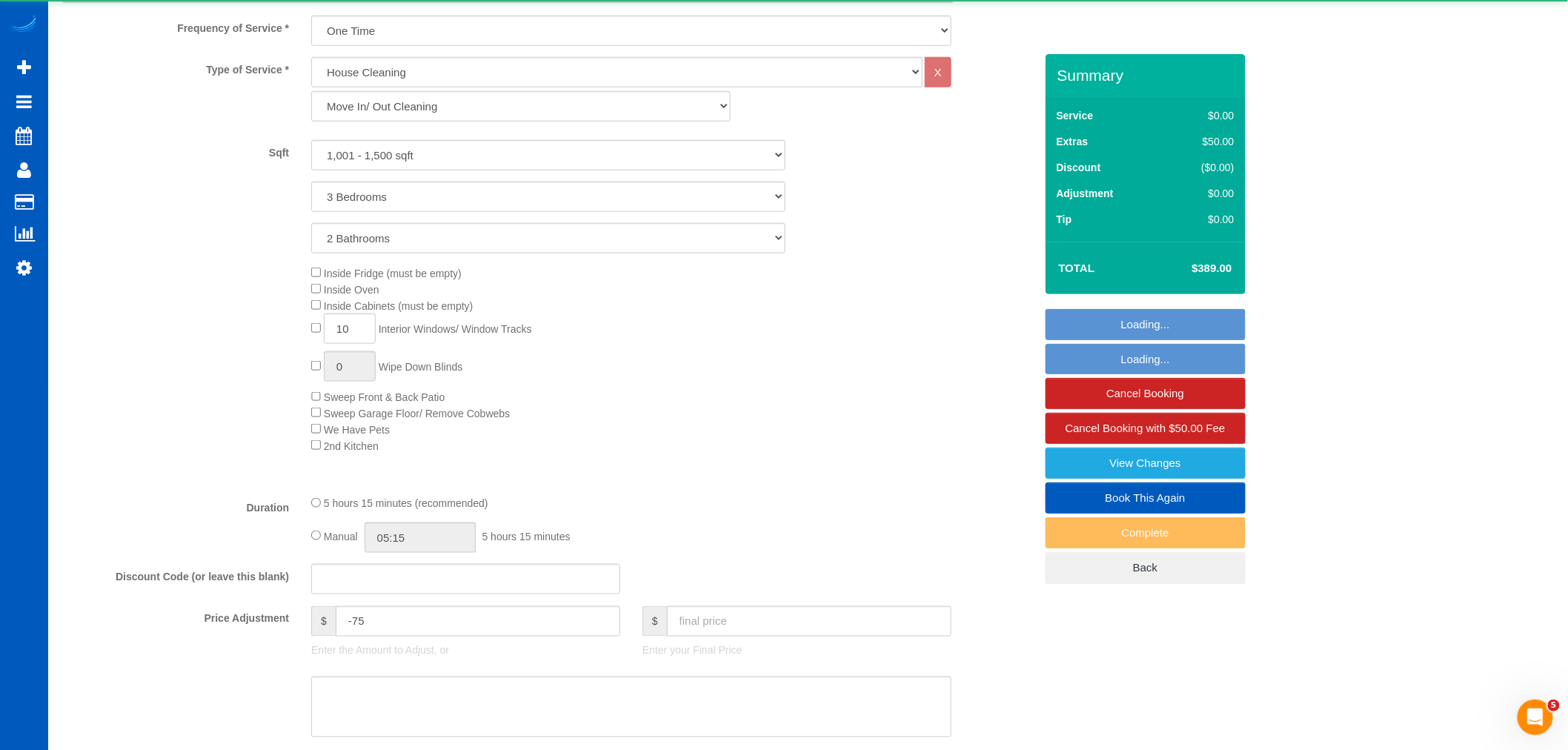
select select "1001"
select select "3"
select select "2"
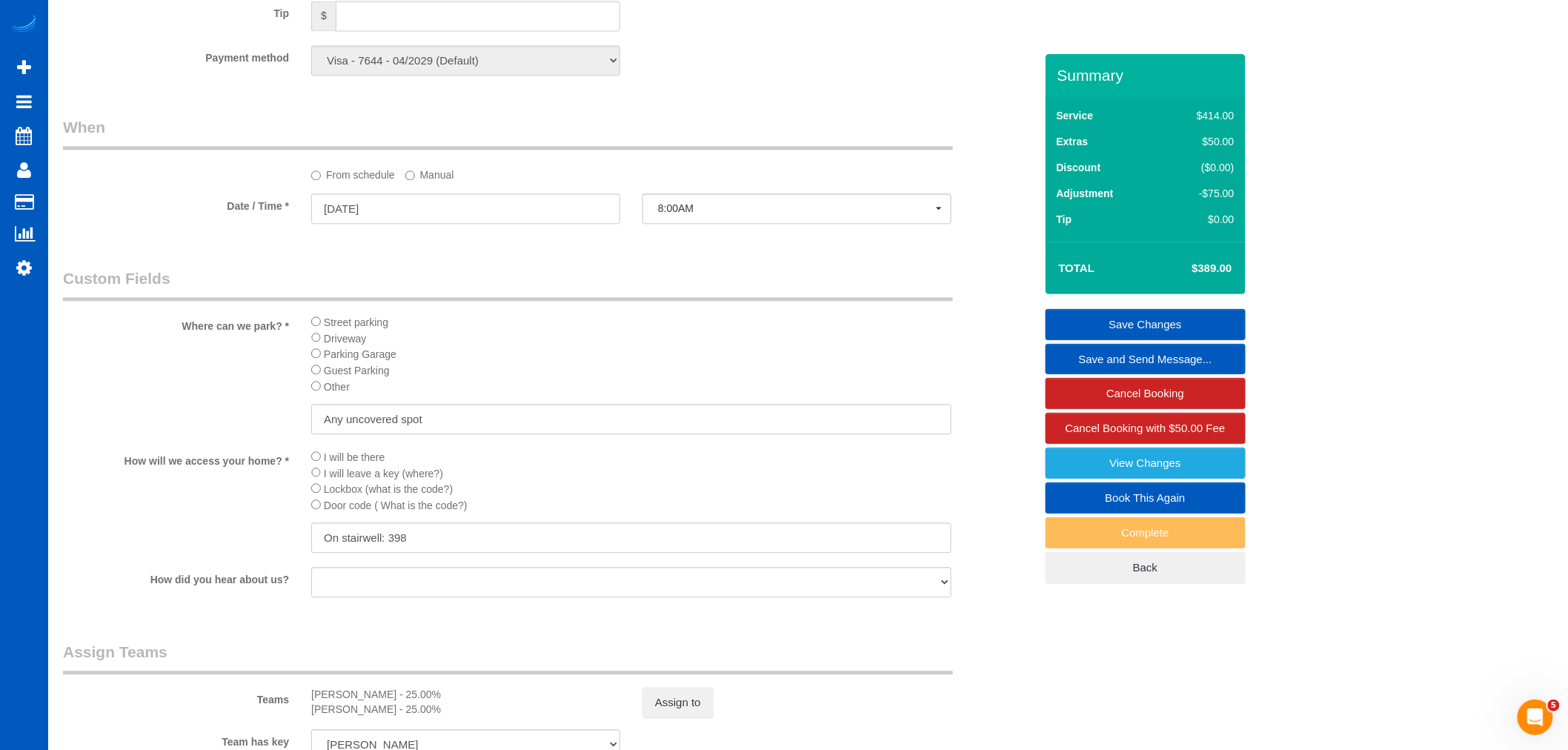
scroll to position [1398, 0]
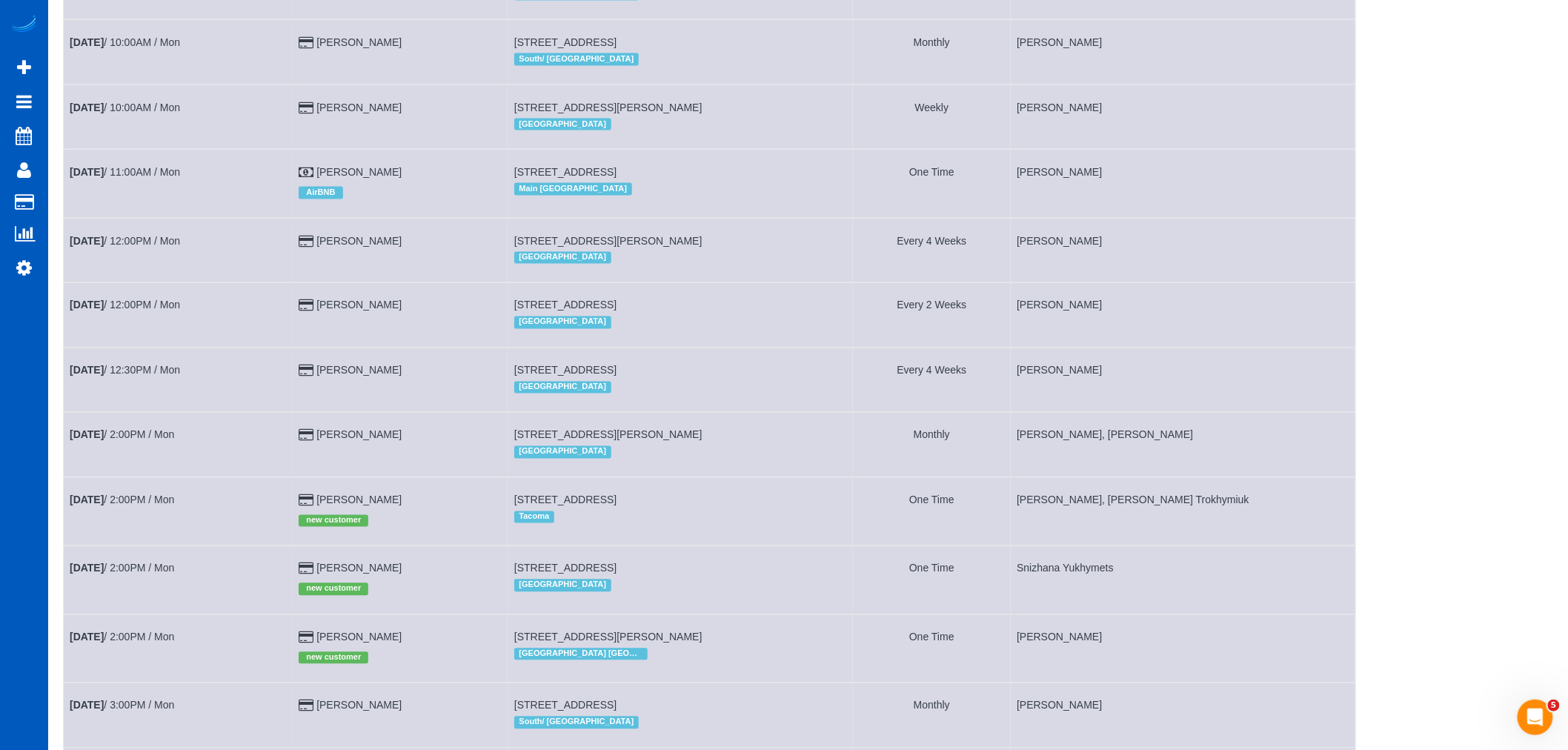
scroll to position [906, 0]
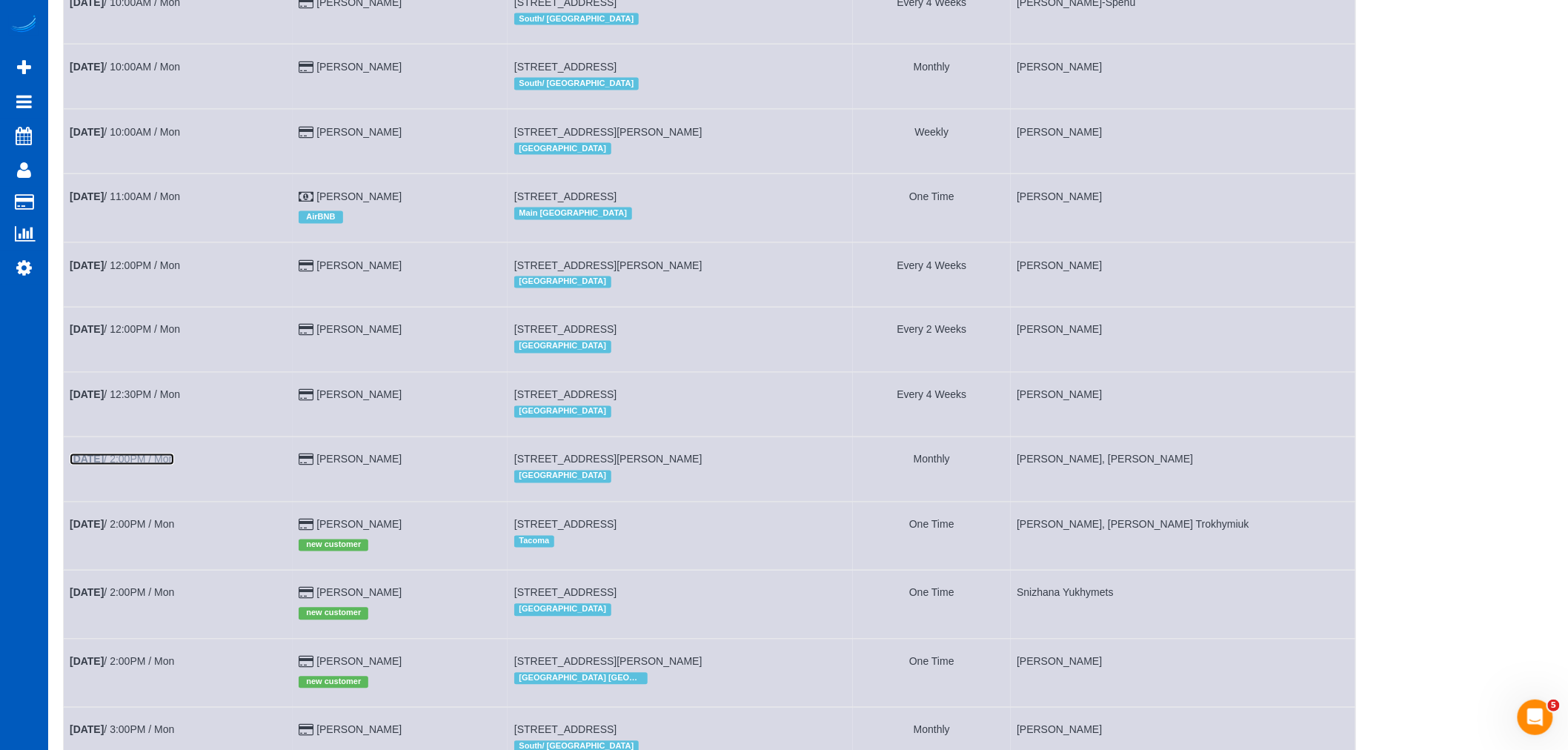
click at [137, 465] on link "Sep 15th / 2:00PM / Mon" at bounding box center [122, 459] width 105 height 12
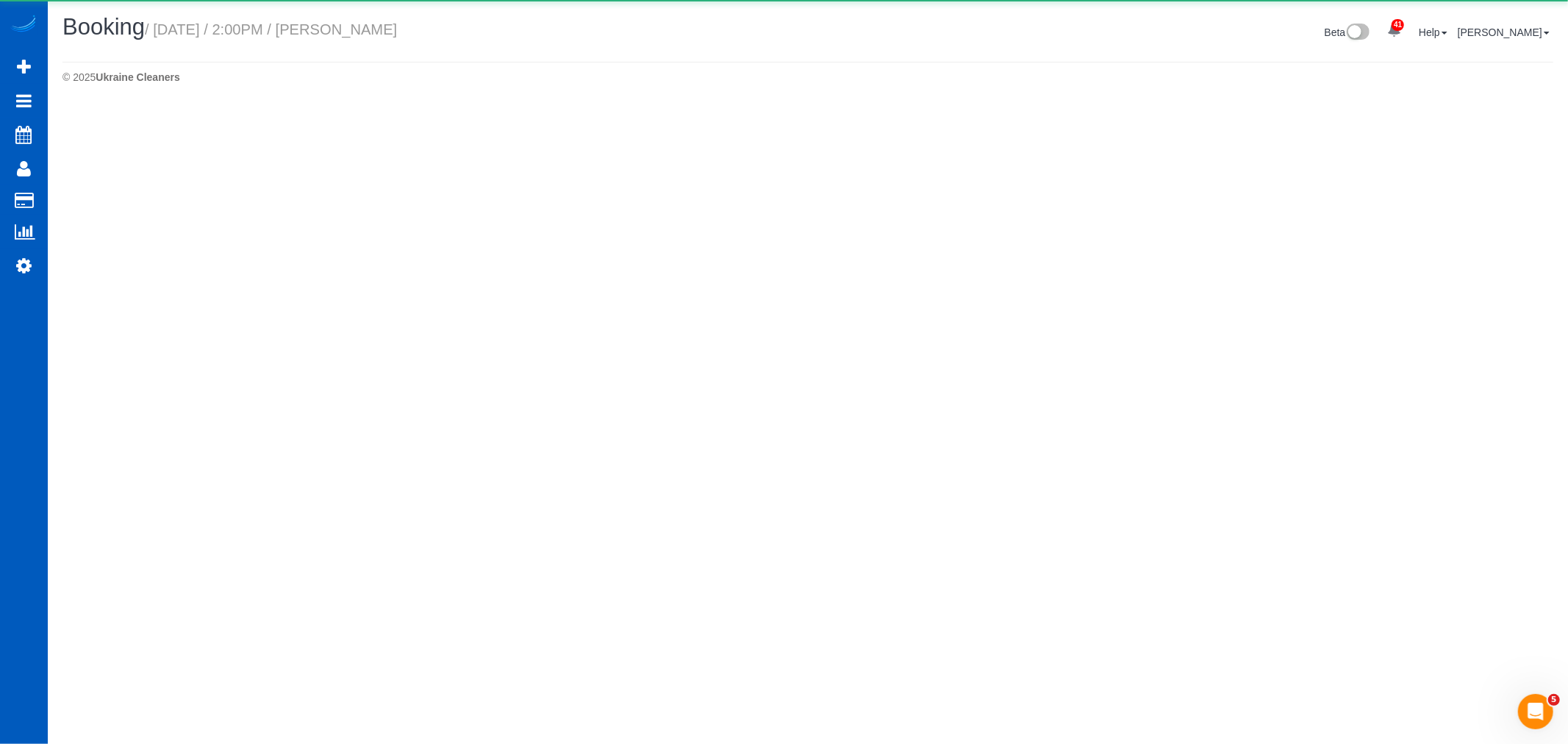
select select "WA"
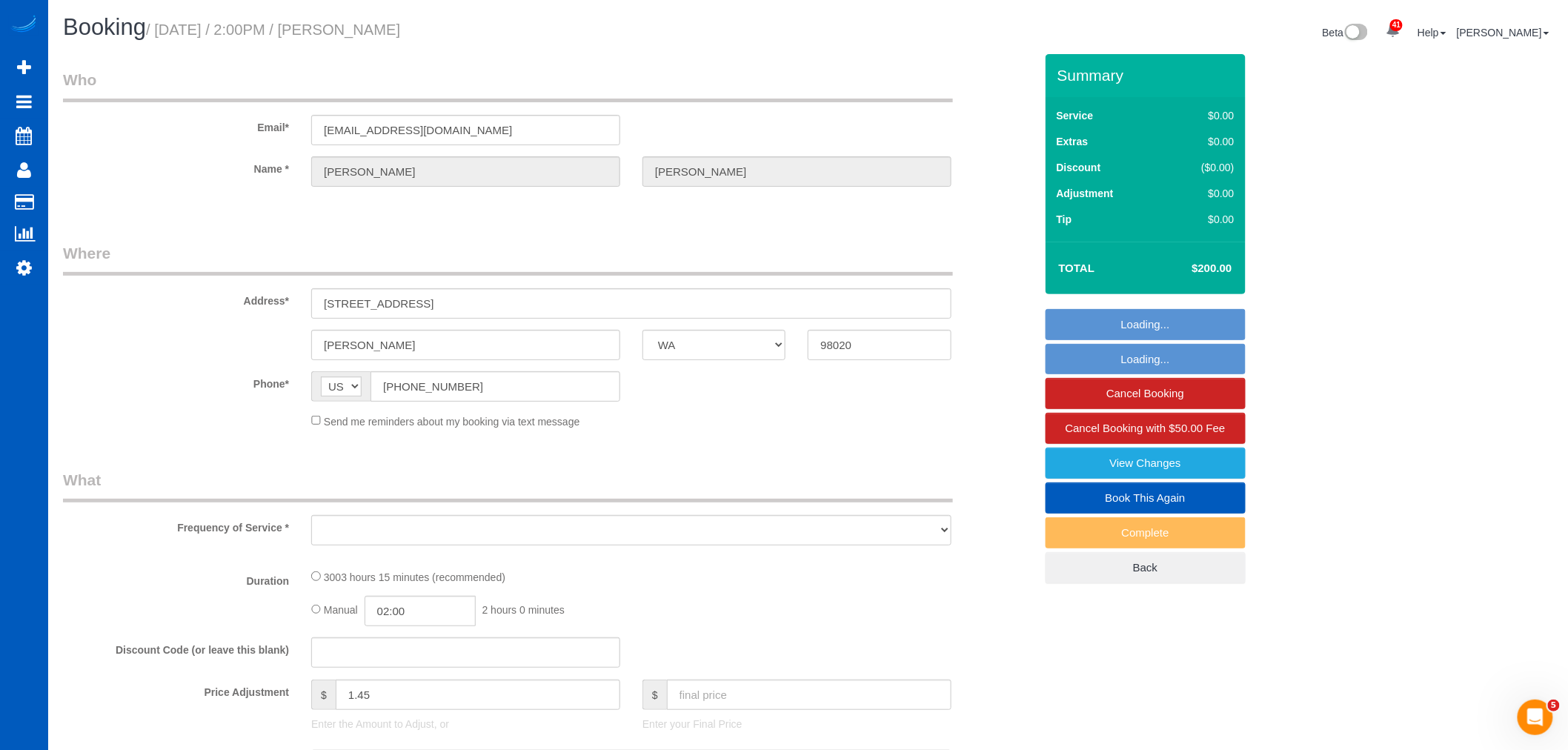
select select "string:fspay-56ecc9be-2bf1-4421-ab01-1be2d1186c24"
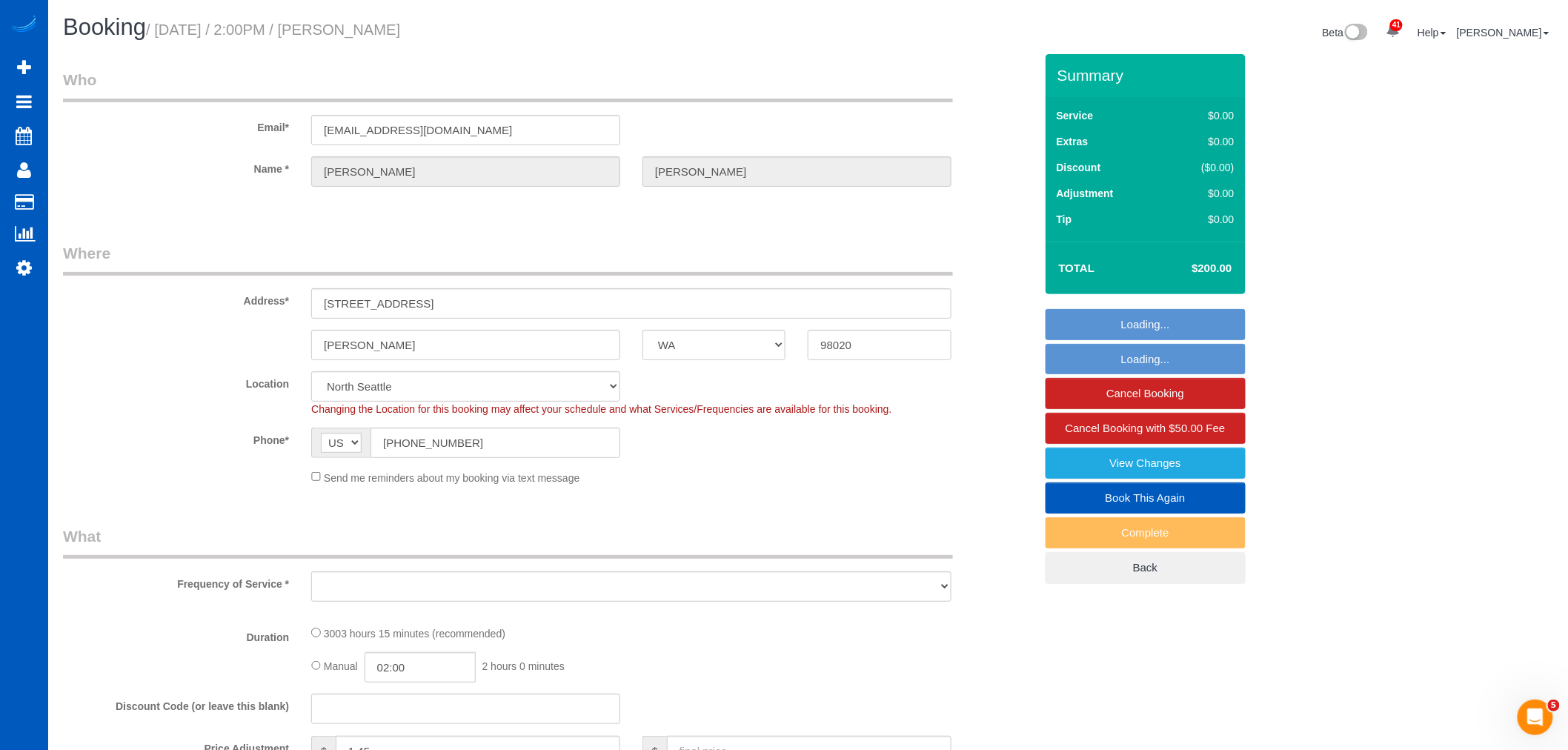
select select "object:15974"
select select "1501"
select select "3"
select select "spot80"
select select "number:7"
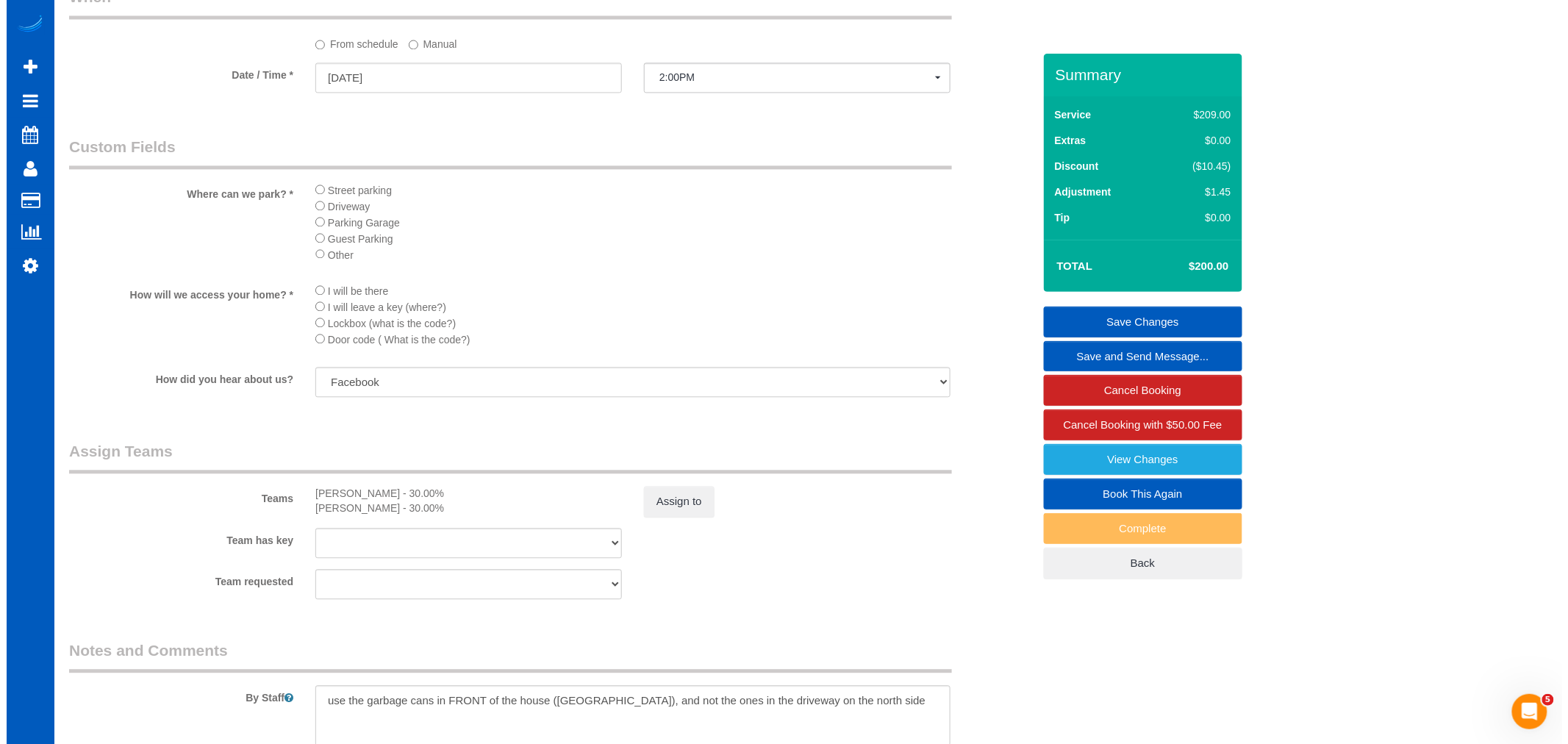
scroll to position [1470, 0]
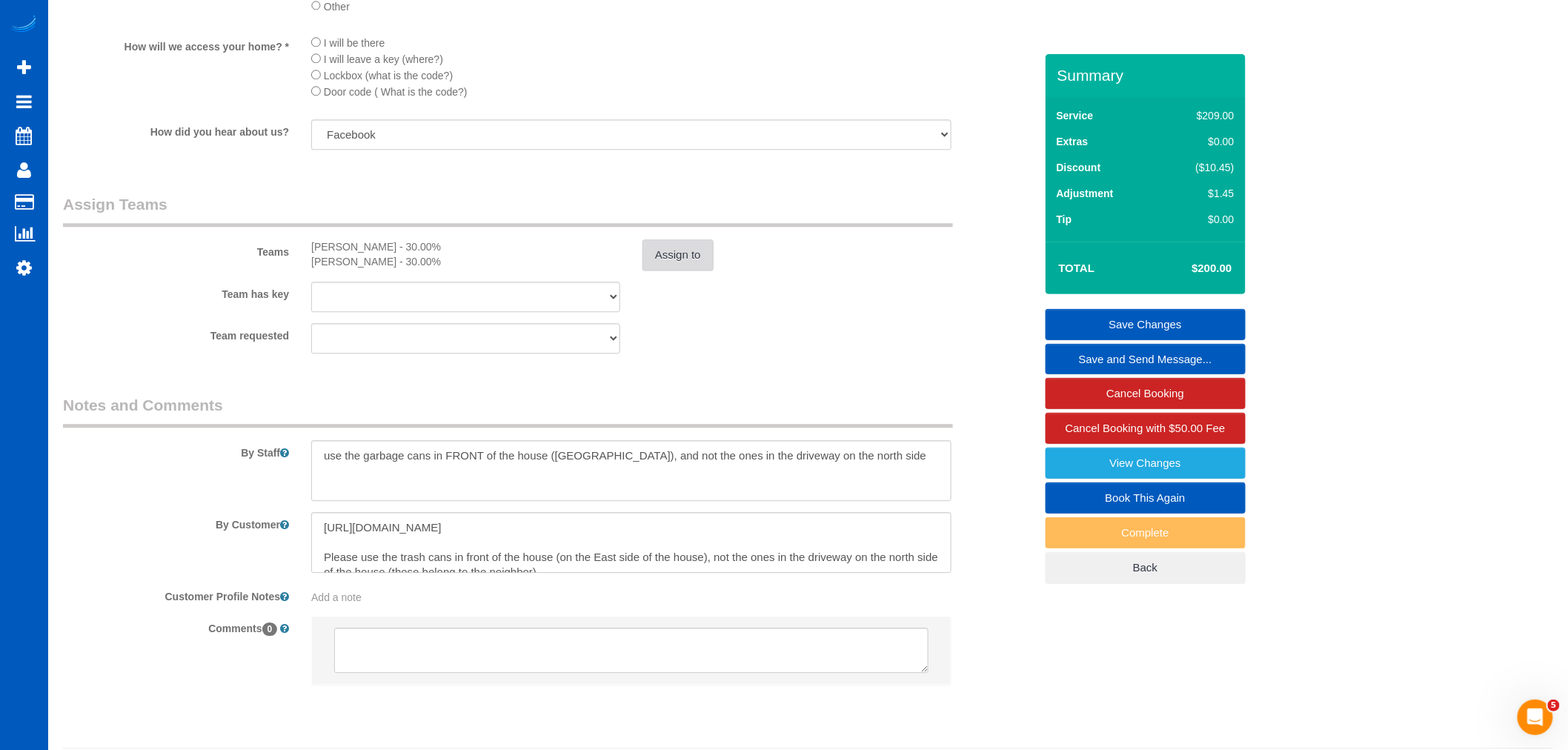
click at [705, 271] on button "Assign to" at bounding box center [678, 254] width 71 height 31
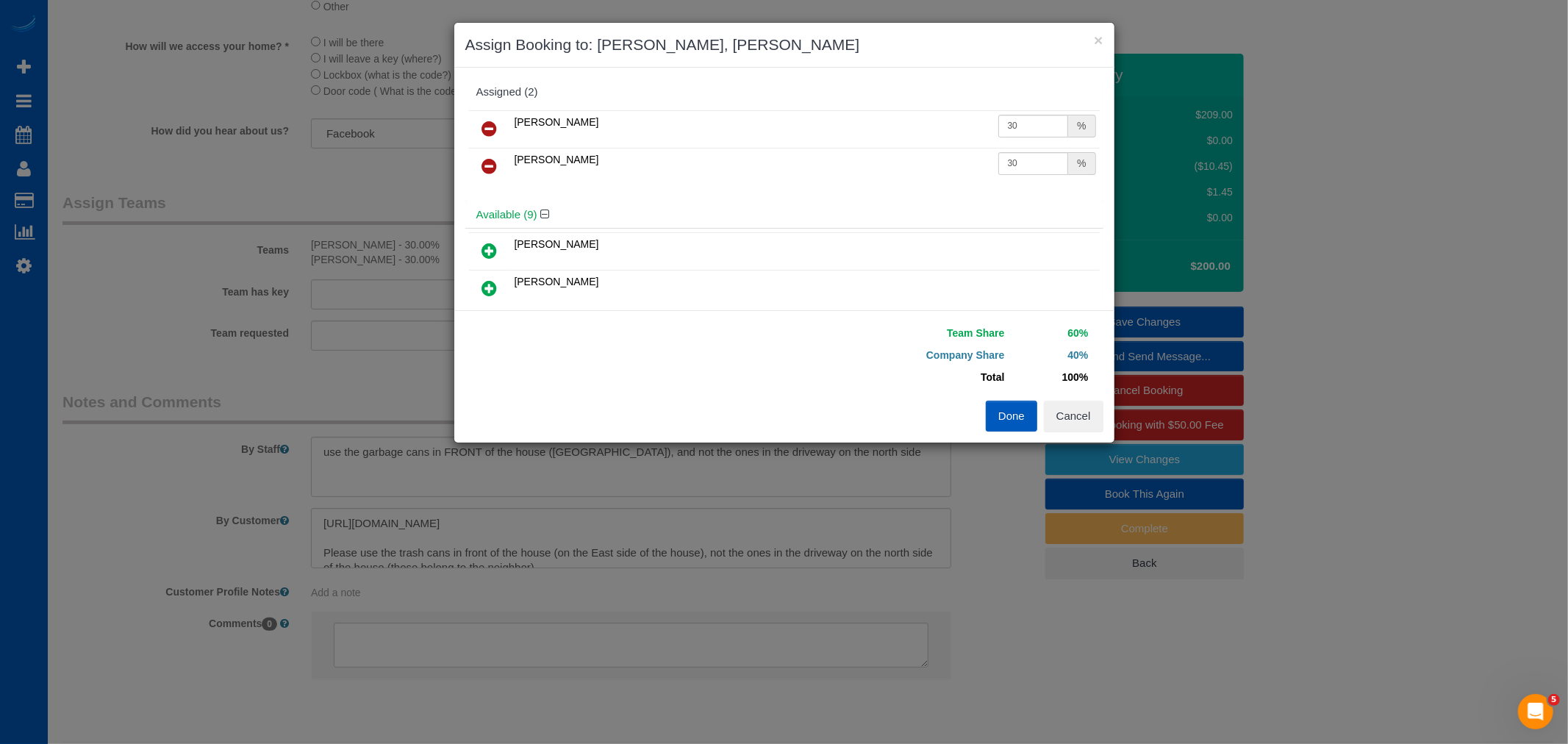
click at [492, 127] on icon at bounding box center [490, 128] width 16 height 17
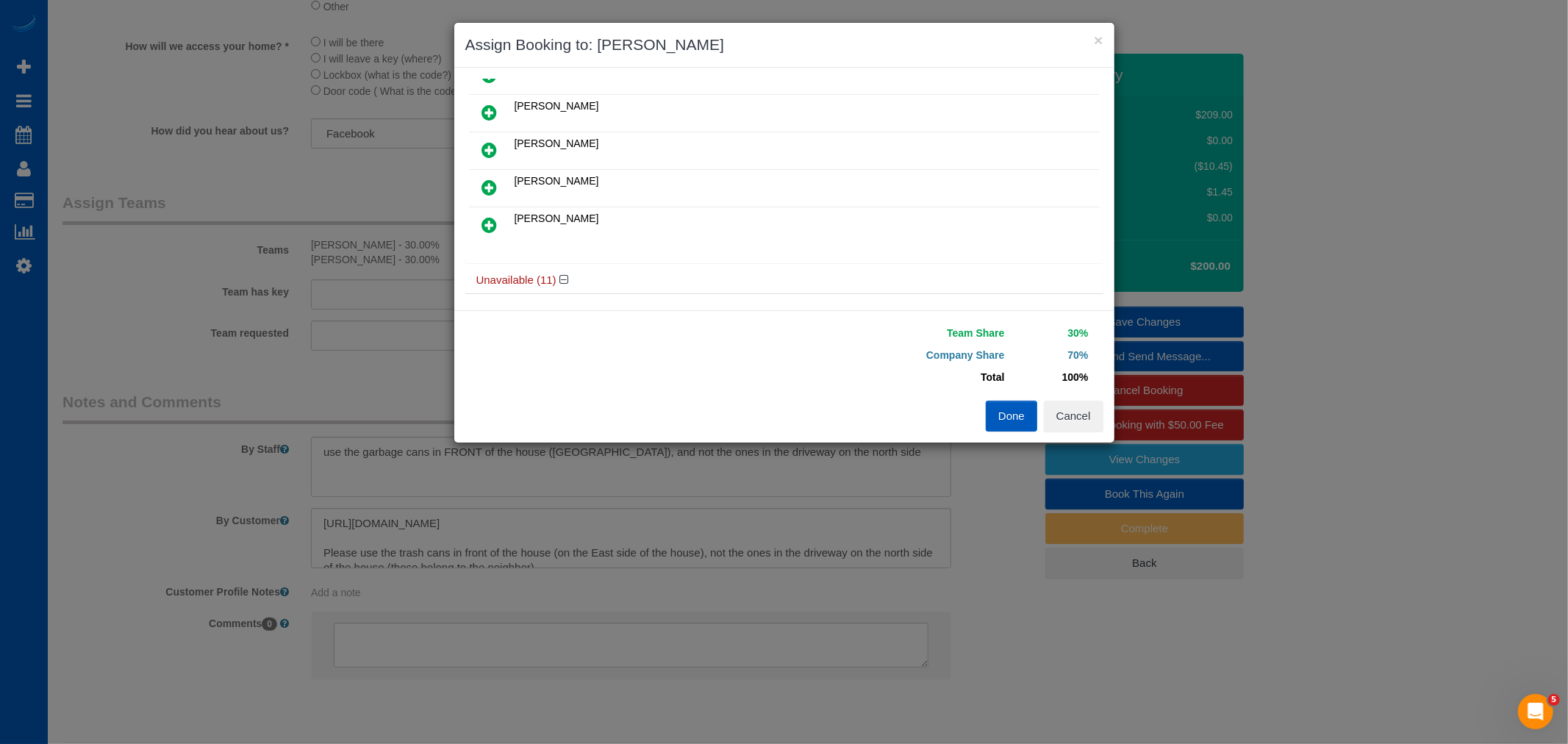
click at [500, 224] on link at bounding box center [490, 225] width 35 height 29
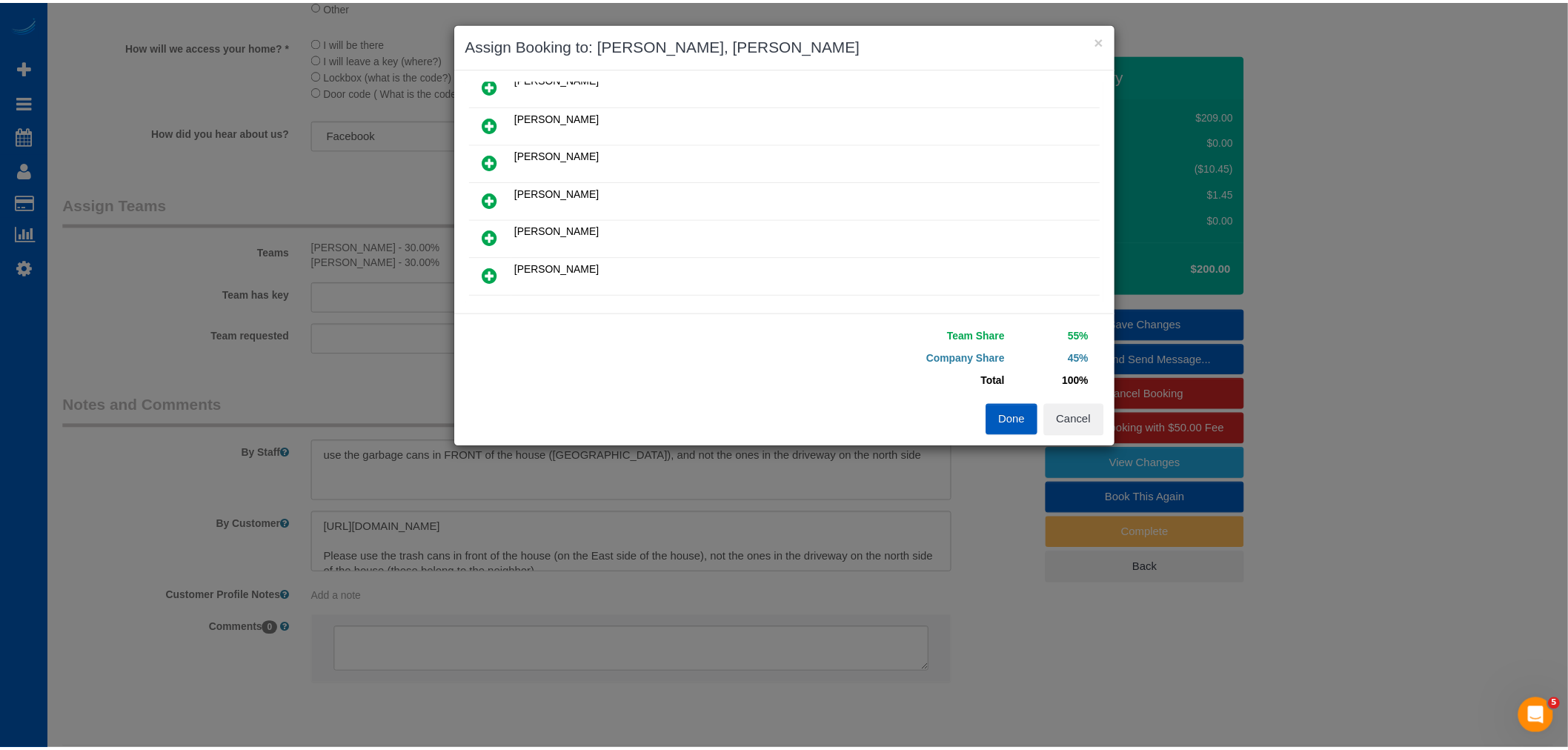
scroll to position [0, 0]
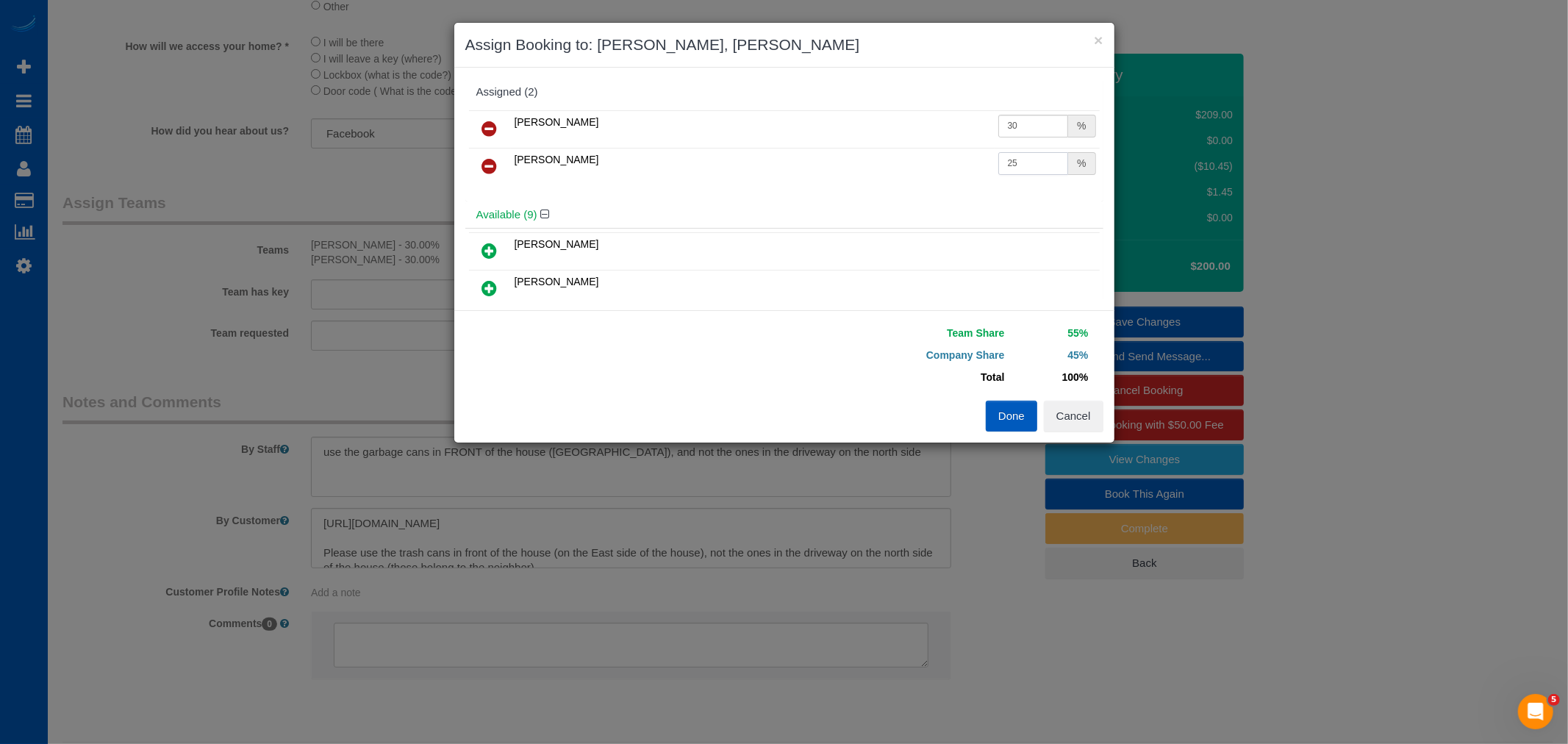
drag, startPoint x: 1020, startPoint y: 167, endPoint x: 894, endPoint y: 172, distance: 126.1
click at [894, 172] on tr "Vira Zhukovska 25 %" at bounding box center [784, 167] width 631 height 38
type input "30"
drag, startPoint x: 974, startPoint y: 401, endPoint x: 986, endPoint y: 407, distance: 13.4
click at [983, 406] on div "Done Cancel" at bounding box center [949, 416] width 330 height 31
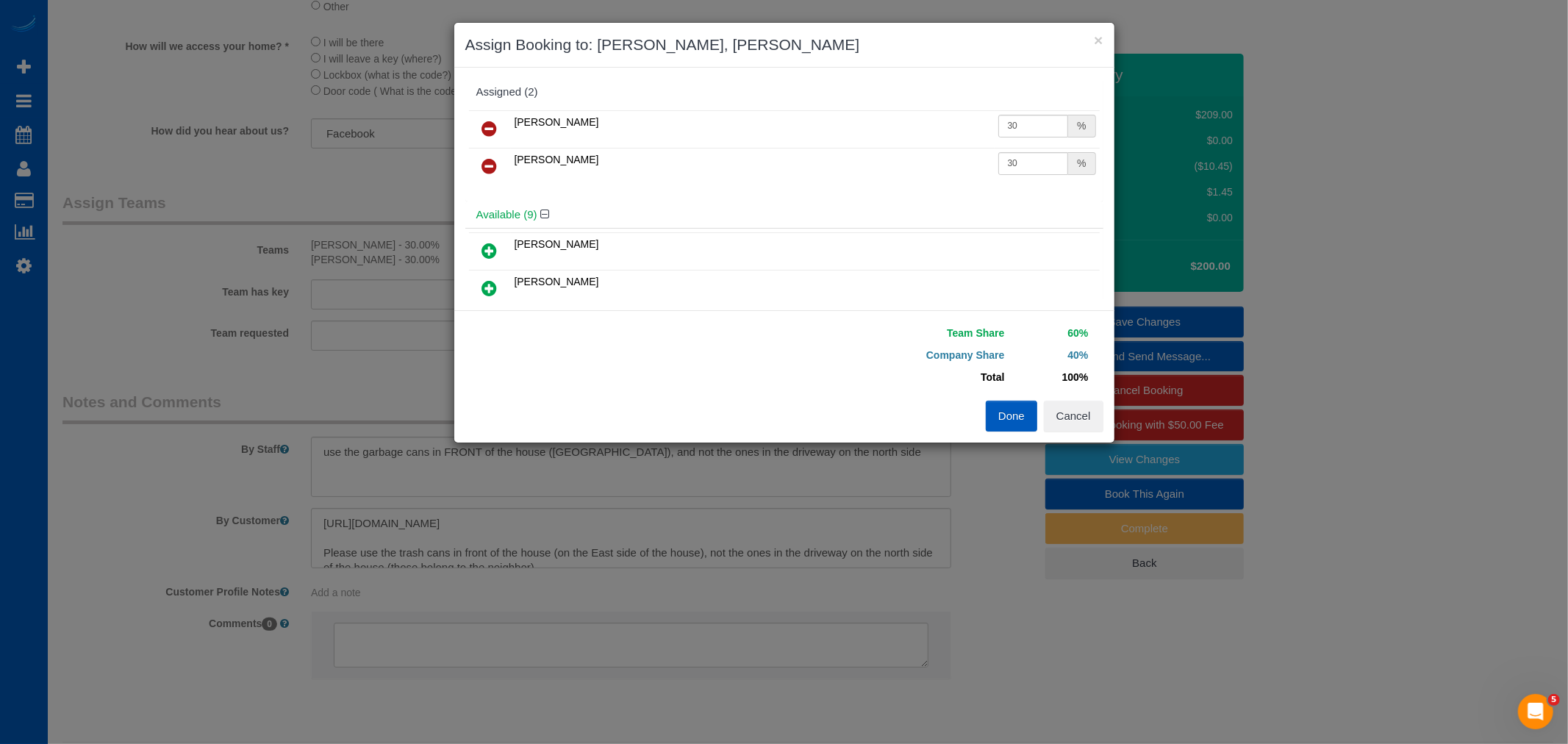
click at [1000, 415] on button "Done" at bounding box center [1011, 416] width 51 height 31
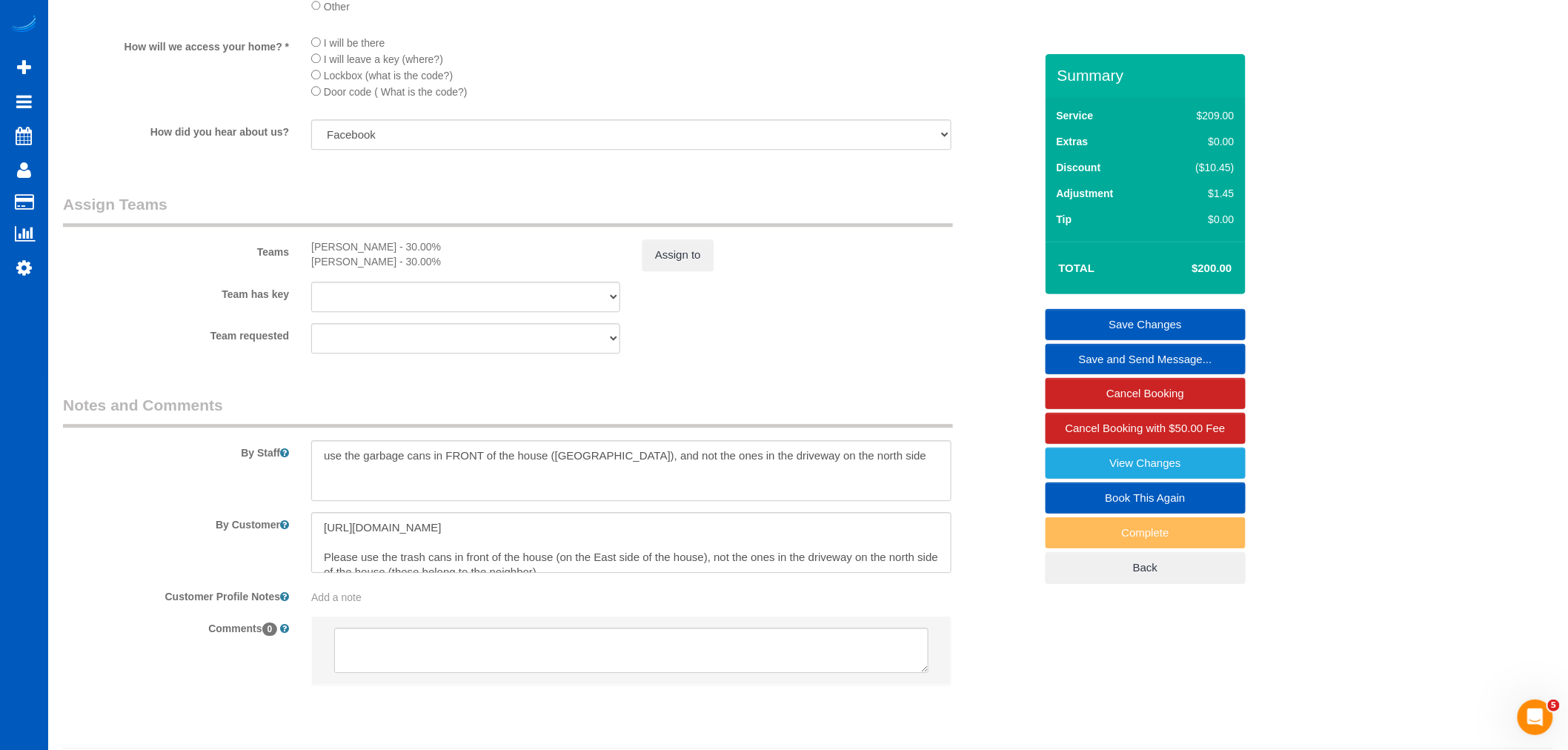
click at [1158, 328] on link "Save Changes" at bounding box center [1146, 324] width 200 height 31
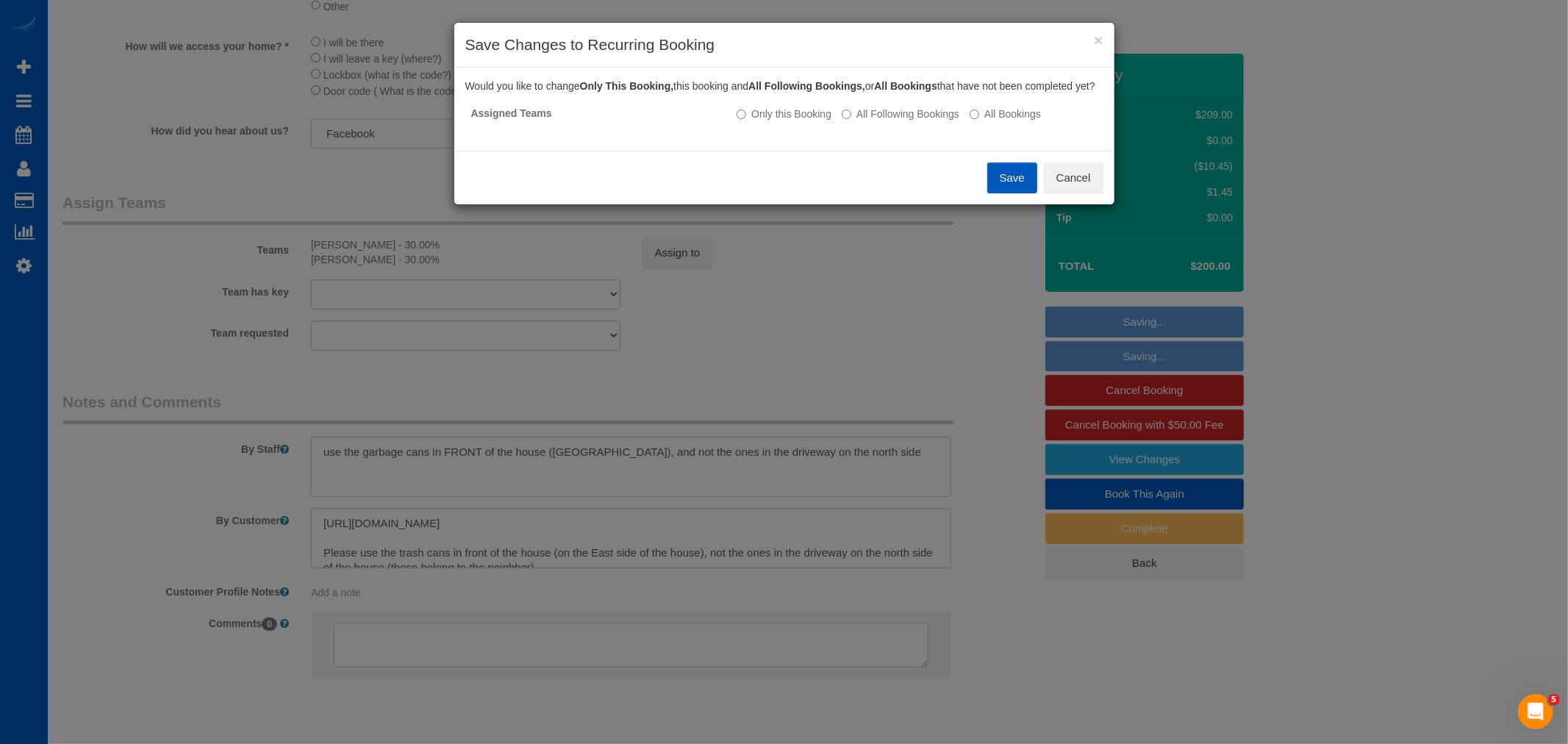
click at [988, 193] on button "Save" at bounding box center [1012, 177] width 50 height 31
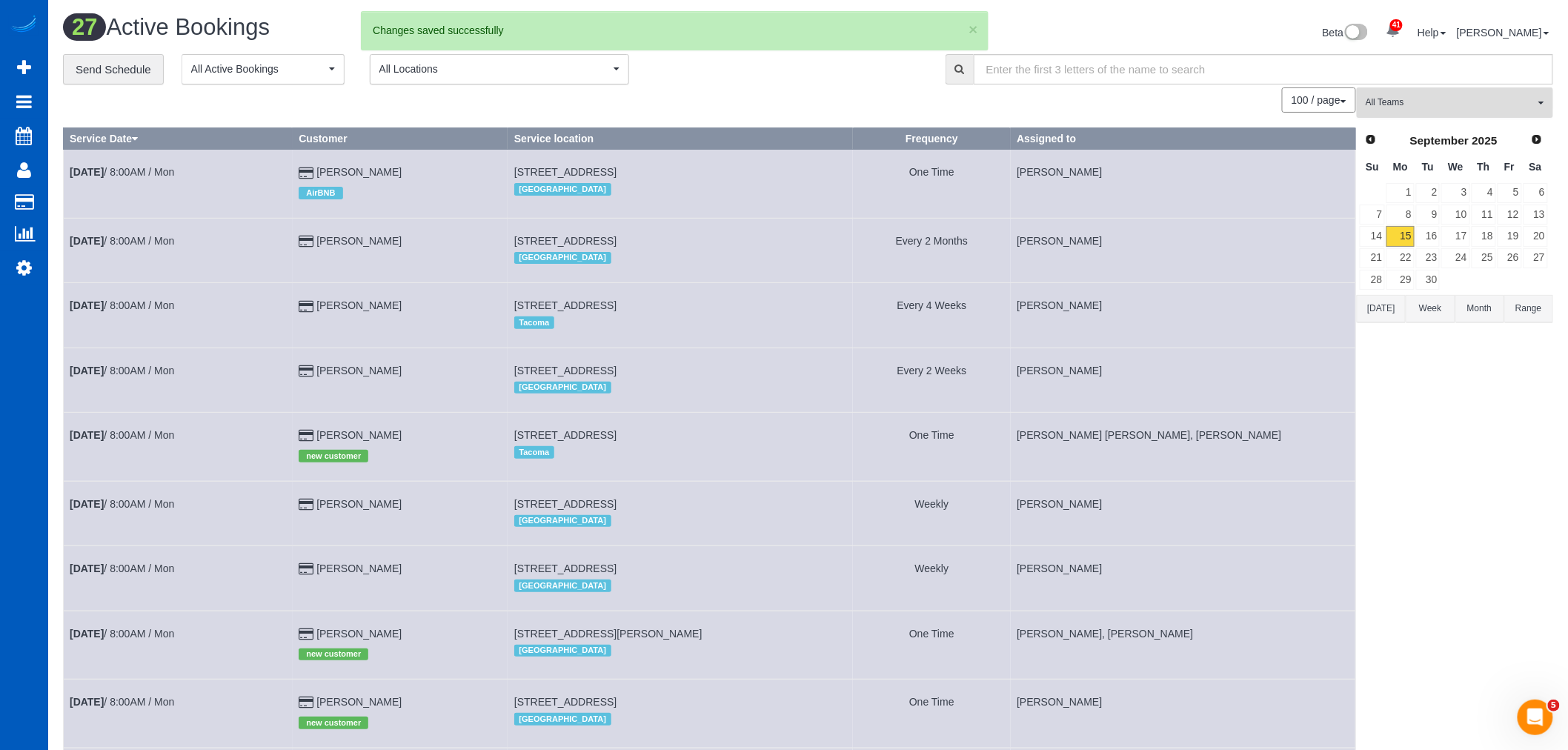
click at [1389, 89] on button "All Teams" at bounding box center [1454, 102] width 196 height 30
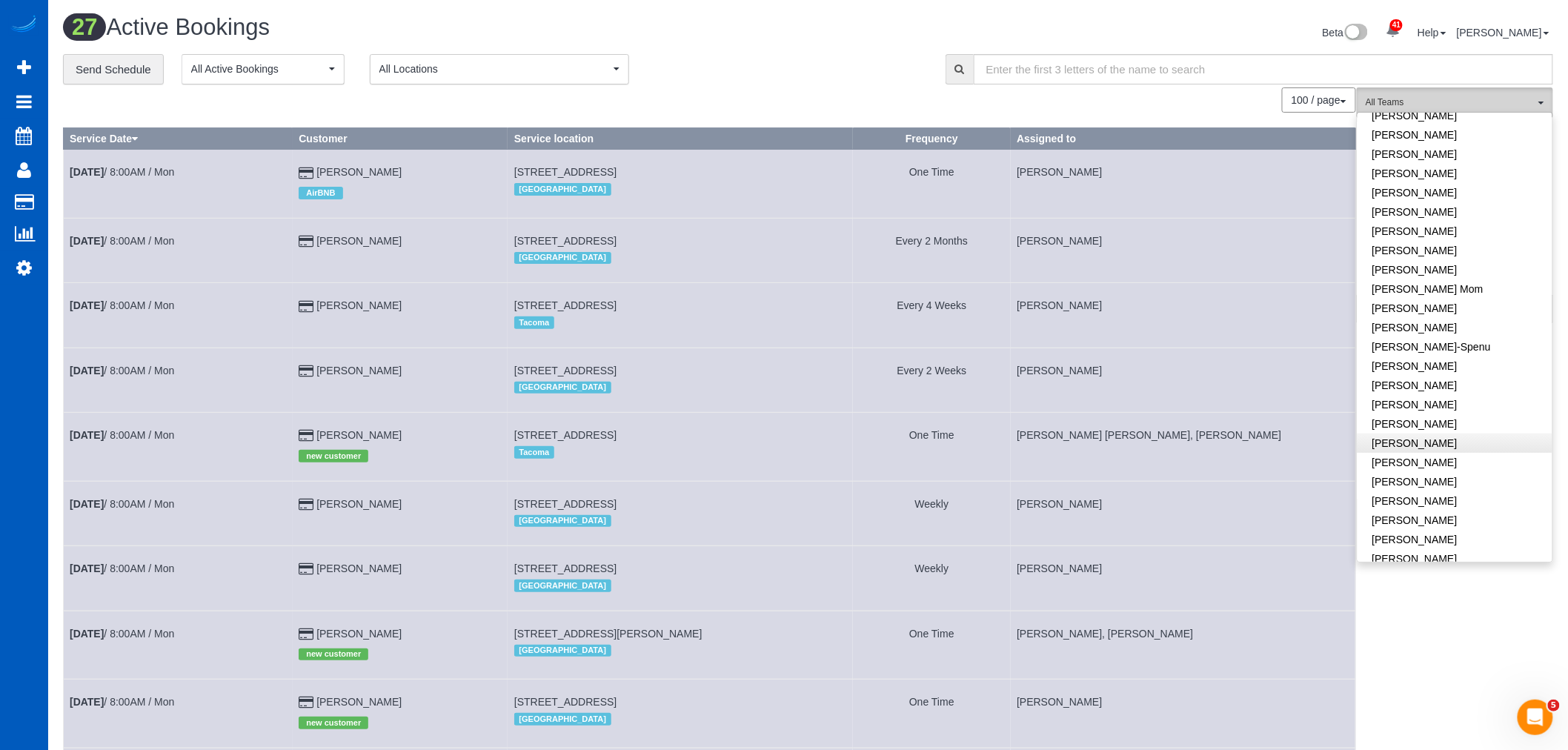
scroll to position [261, 0]
click at [1464, 366] on link "[PERSON_NAME]" at bounding box center [1454, 360] width 195 height 19
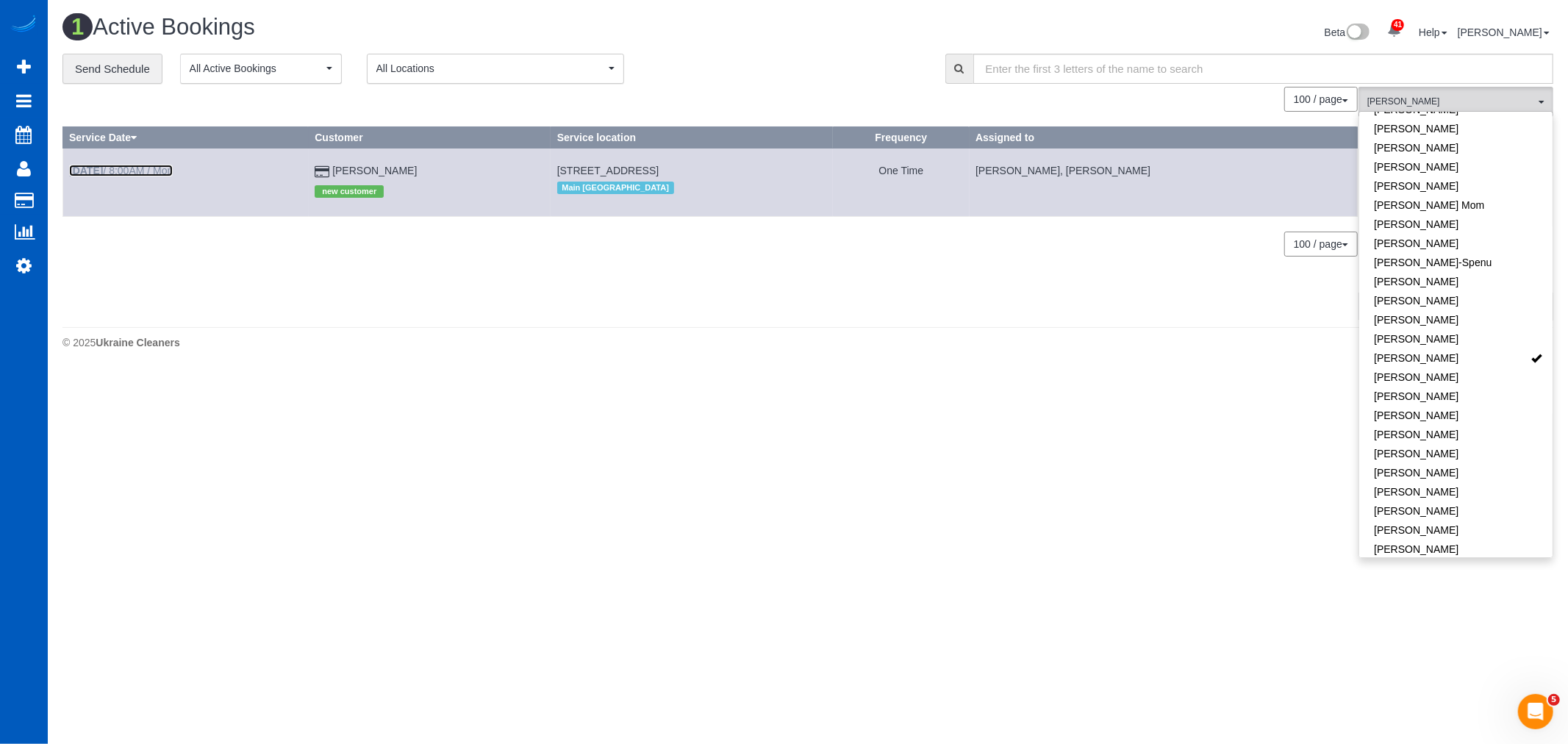
click at [96, 172] on b "Sep 15th" at bounding box center [86, 170] width 34 height 12
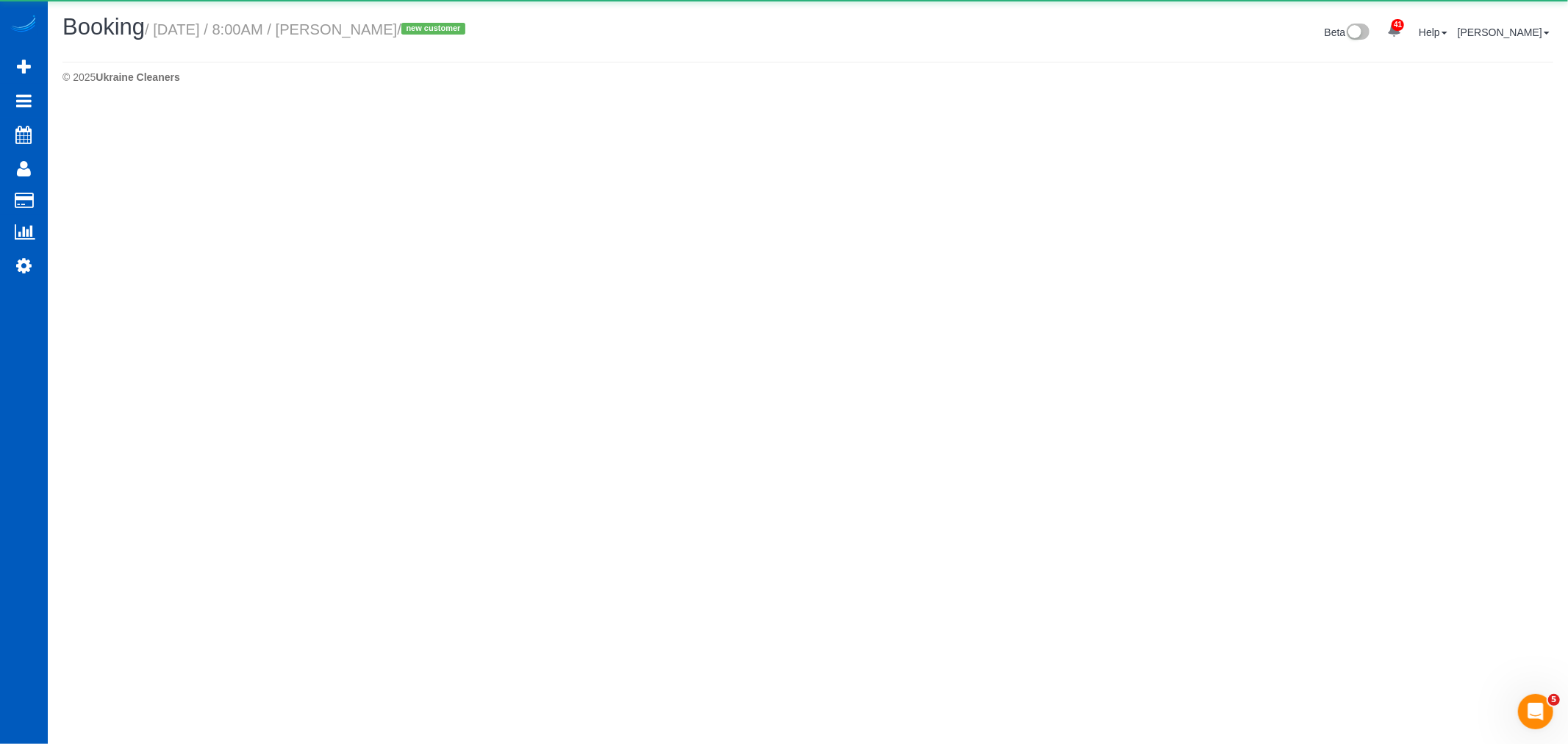
select select "WA"
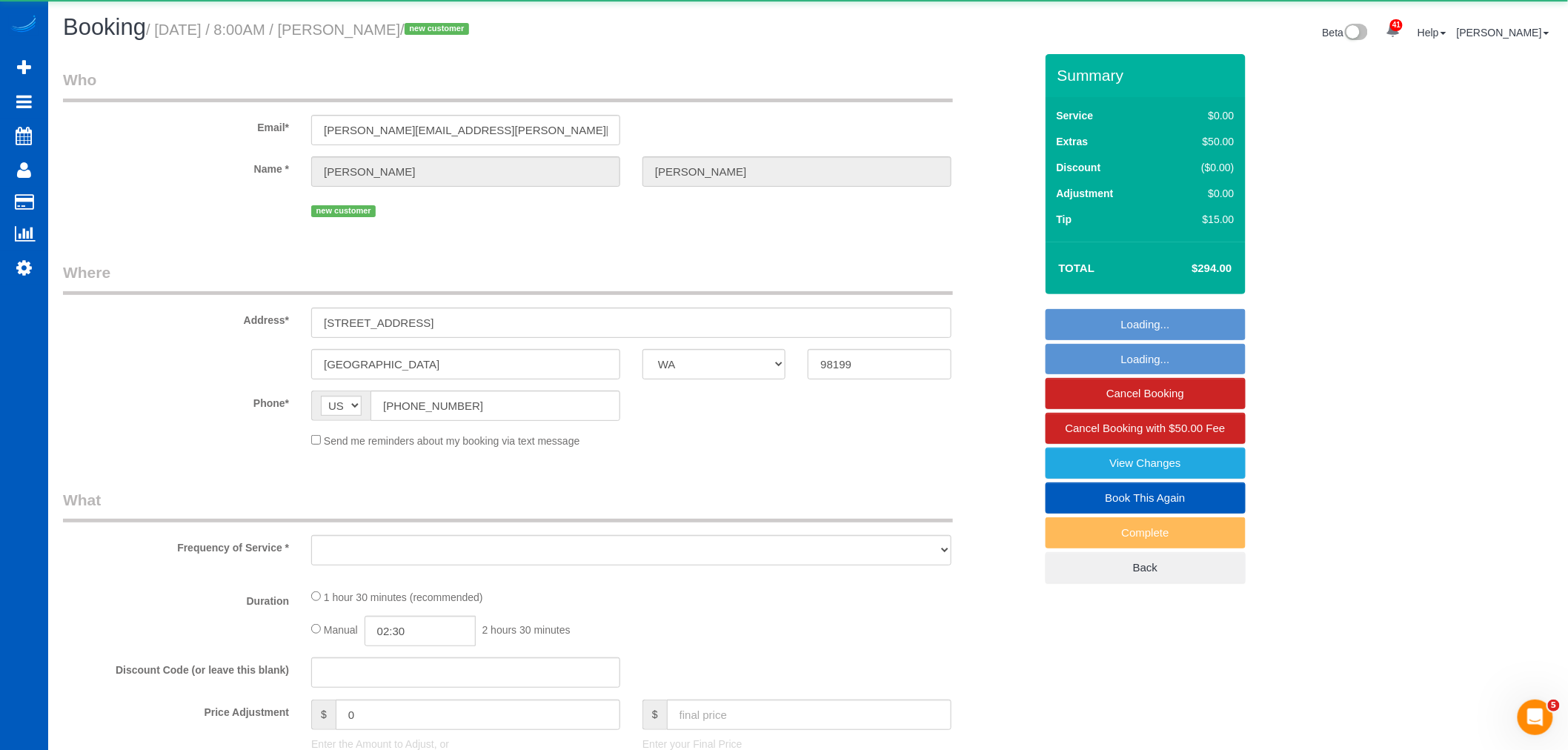
select select "object:17610"
select select "string:fspay-b28e816b-69f3-42a2-9f16-e9383e7ab772"
select select "199"
select select "spot93"
select select "number:8"
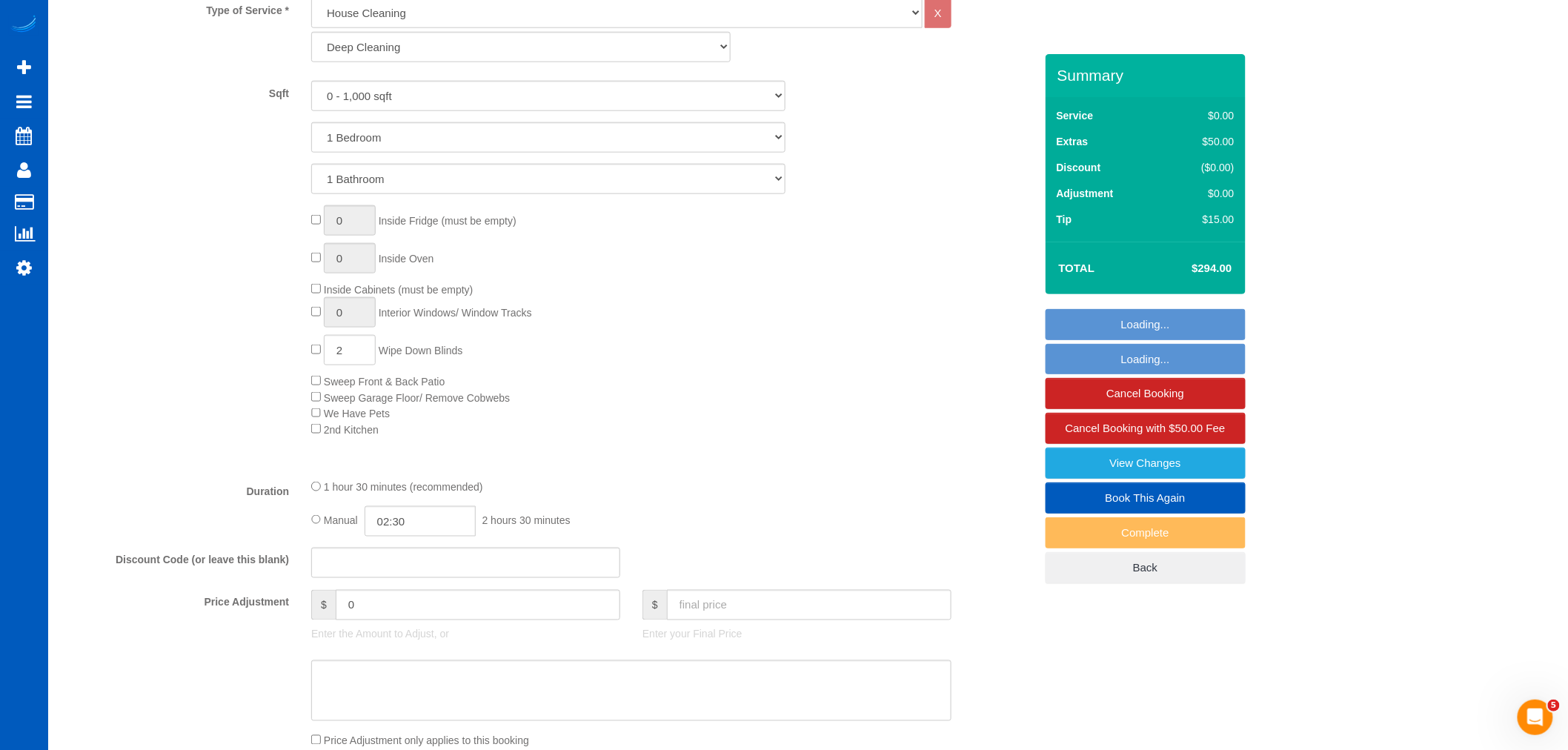
select select "object:17850"
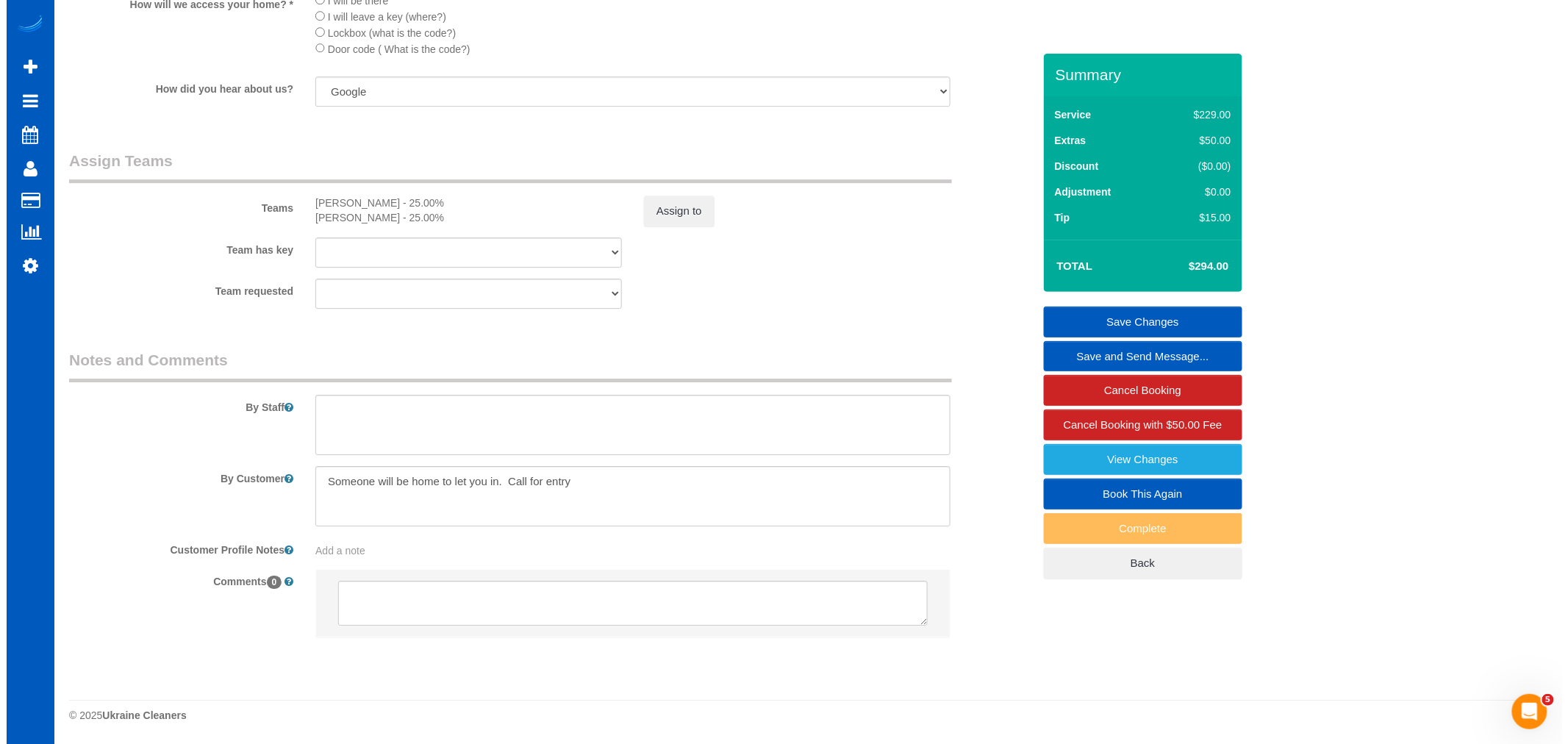
scroll to position [1857, 0]
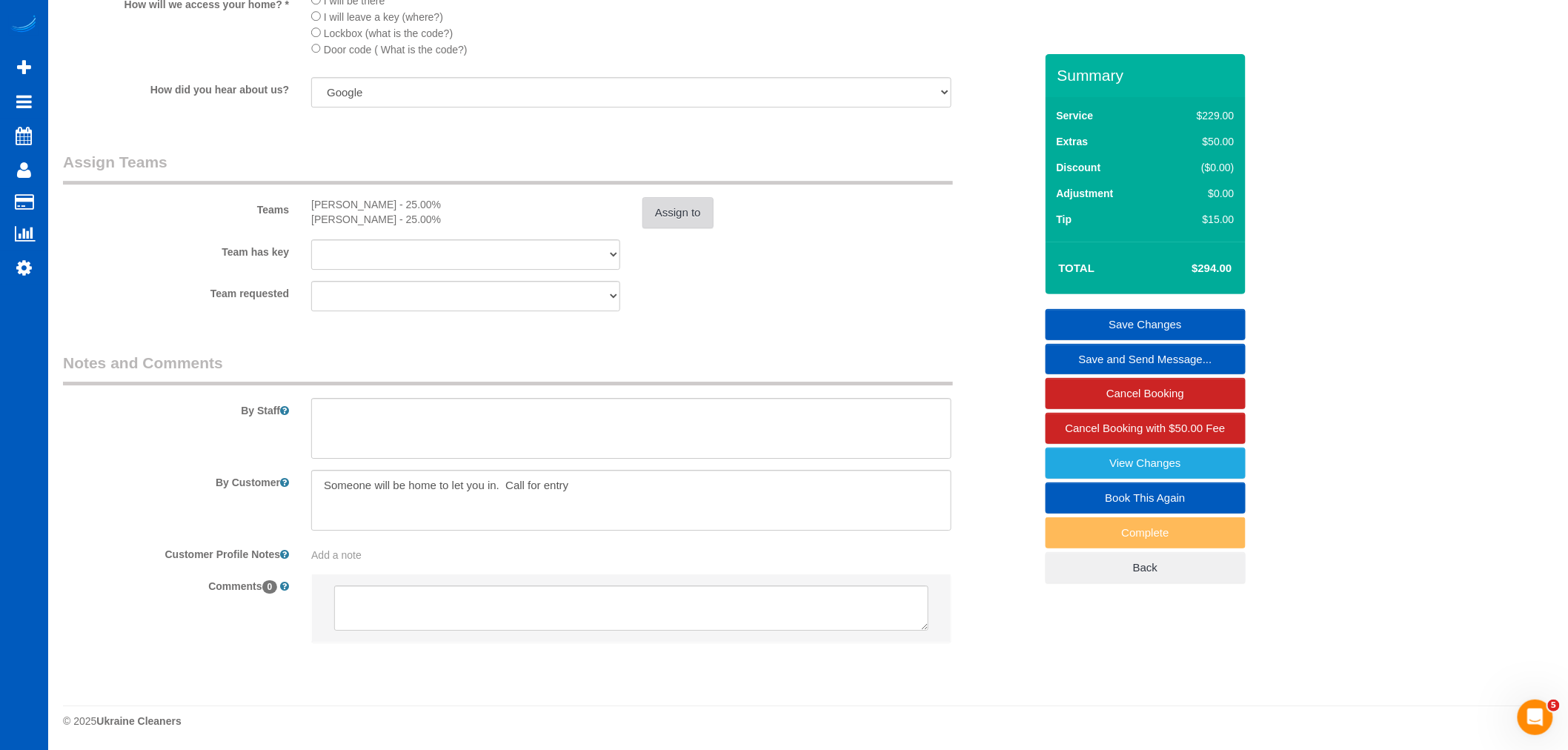
click at [662, 205] on button "Assign to" at bounding box center [678, 212] width 71 height 31
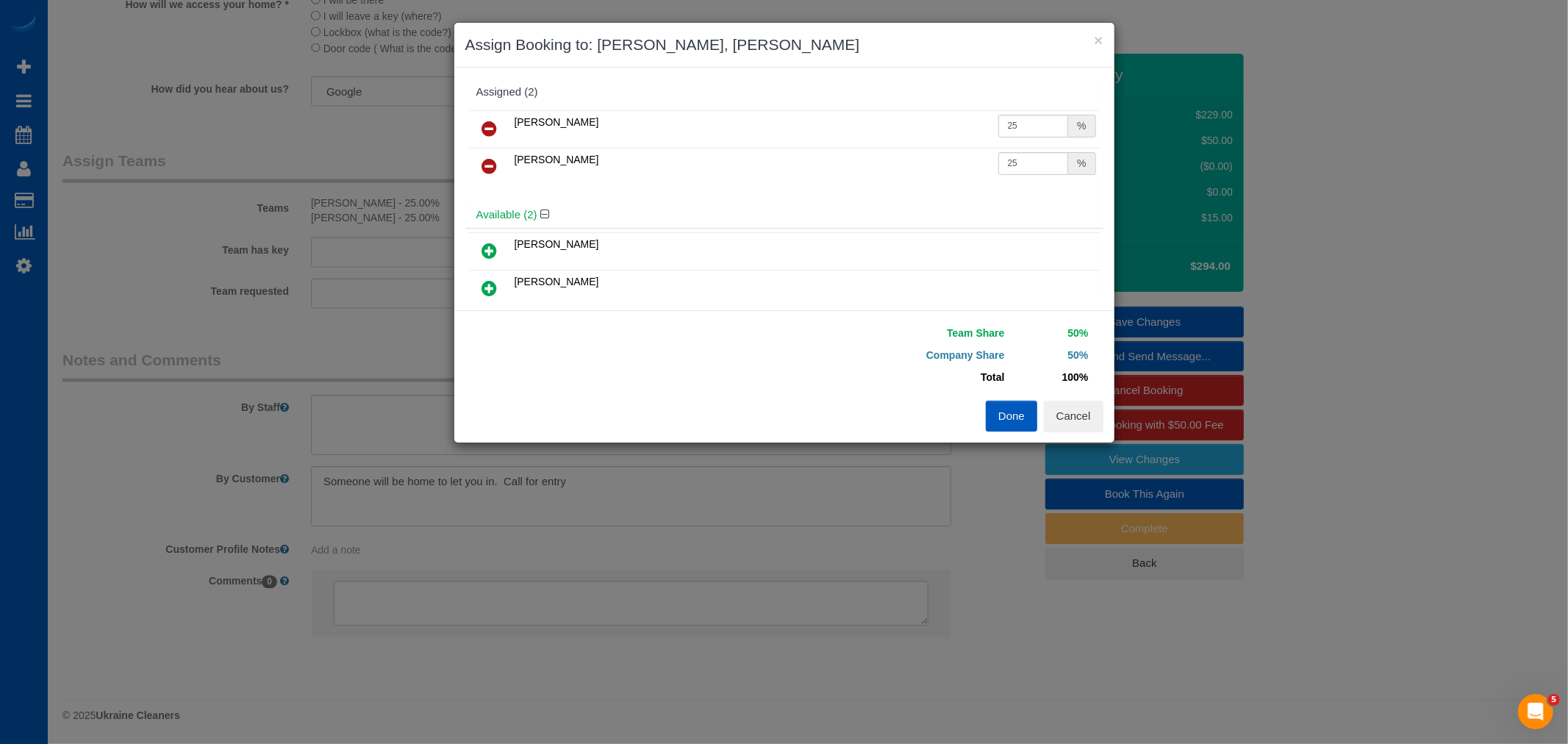
click at [484, 126] on icon at bounding box center [490, 128] width 16 height 17
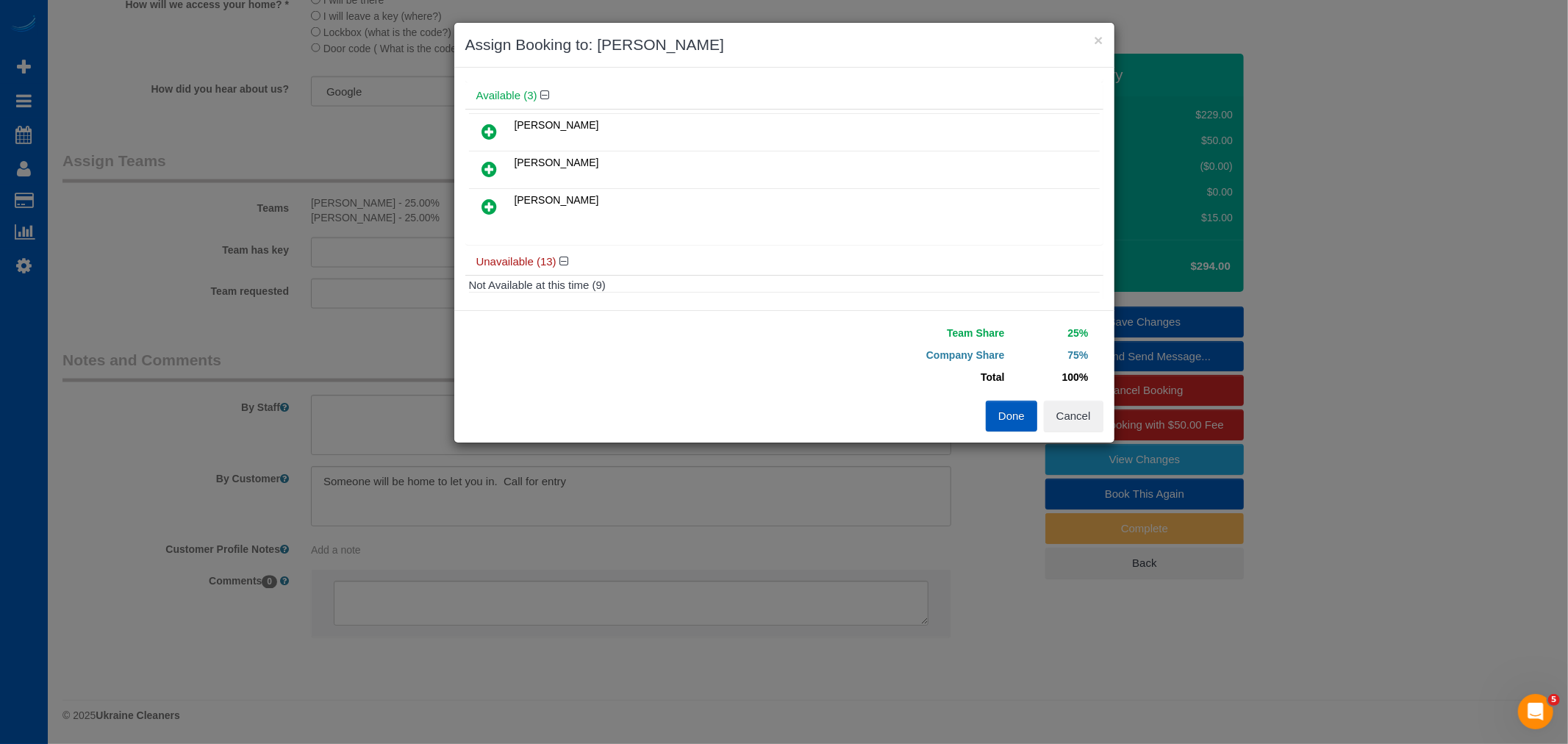
click at [503, 209] on link at bounding box center [490, 207] width 35 height 29
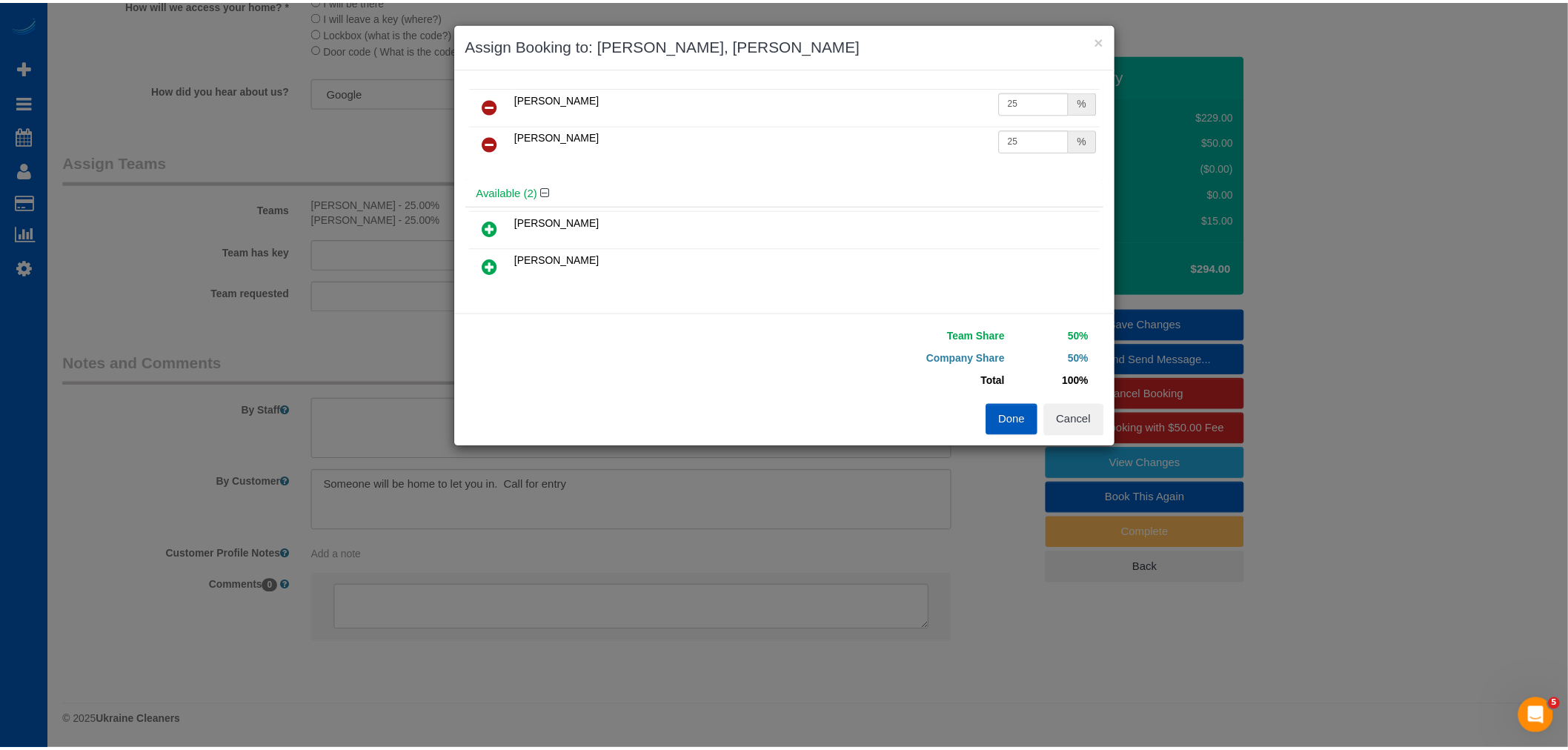
scroll to position [0, 0]
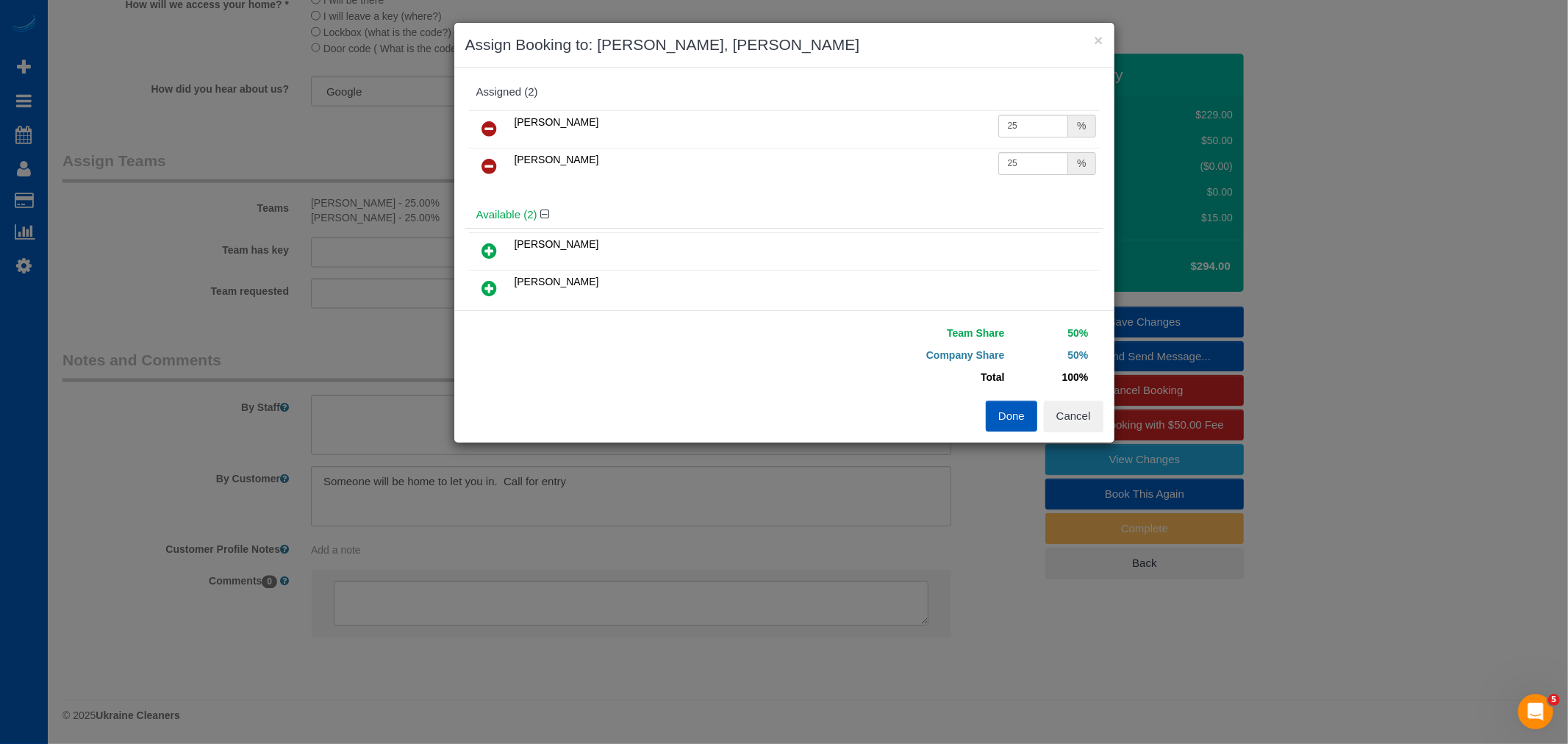
click at [1002, 405] on button "Done" at bounding box center [1011, 416] width 51 height 31
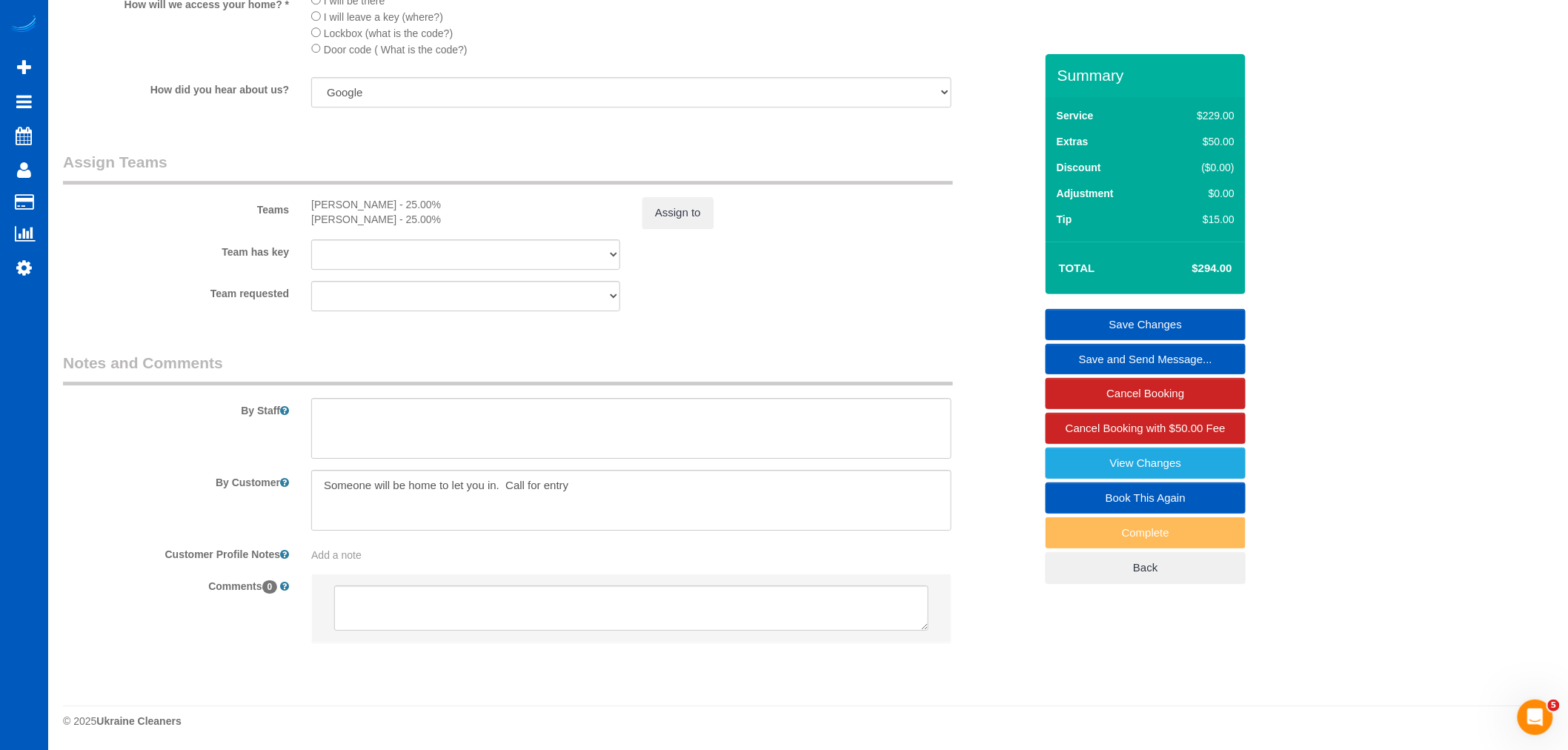
click at [1196, 327] on link "Save Changes" at bounding box center [1146, 324] width 200 height 31
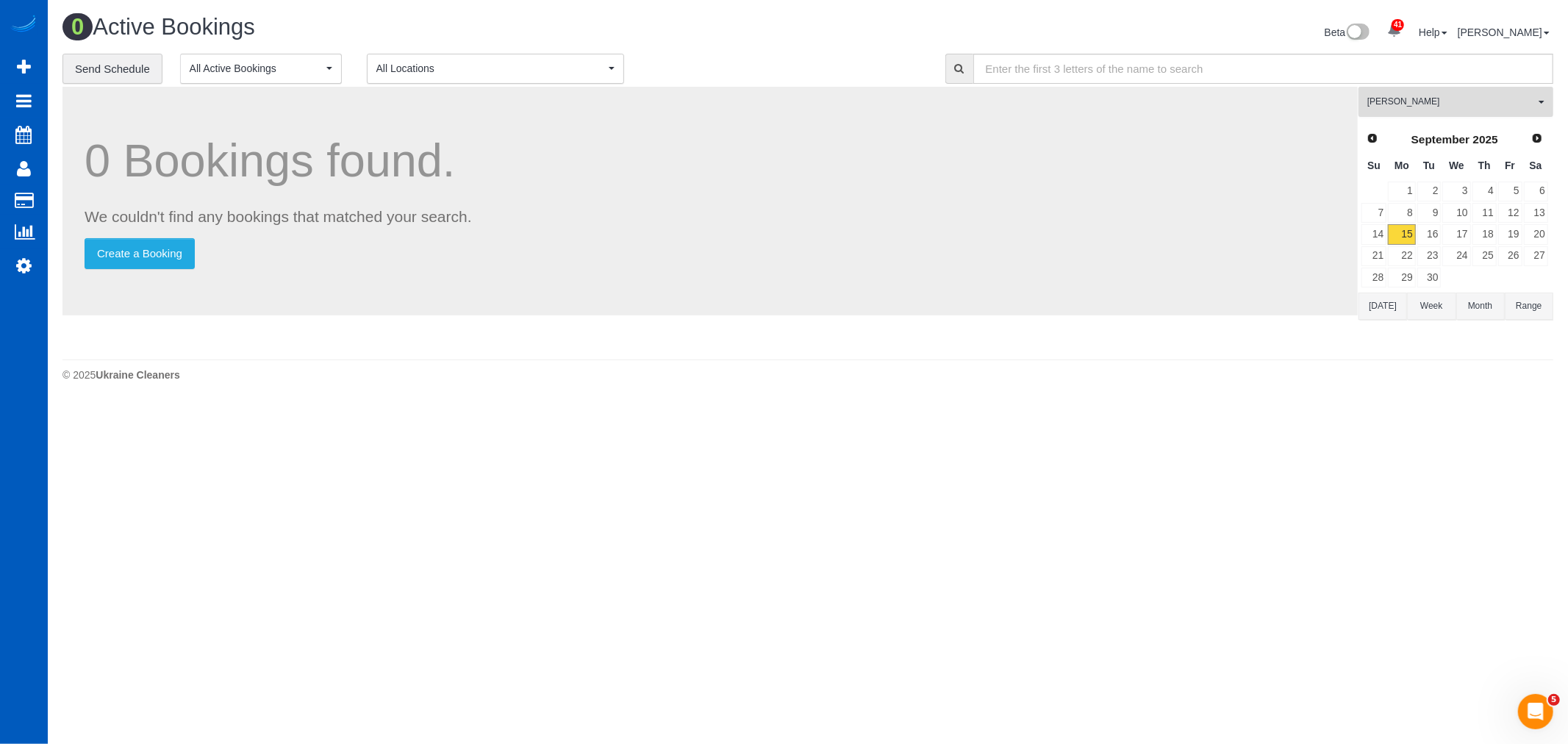
click at [1382, 106] on span "[PERSON_NAME]" at bounding box center [1451, 102] width 168 height 13
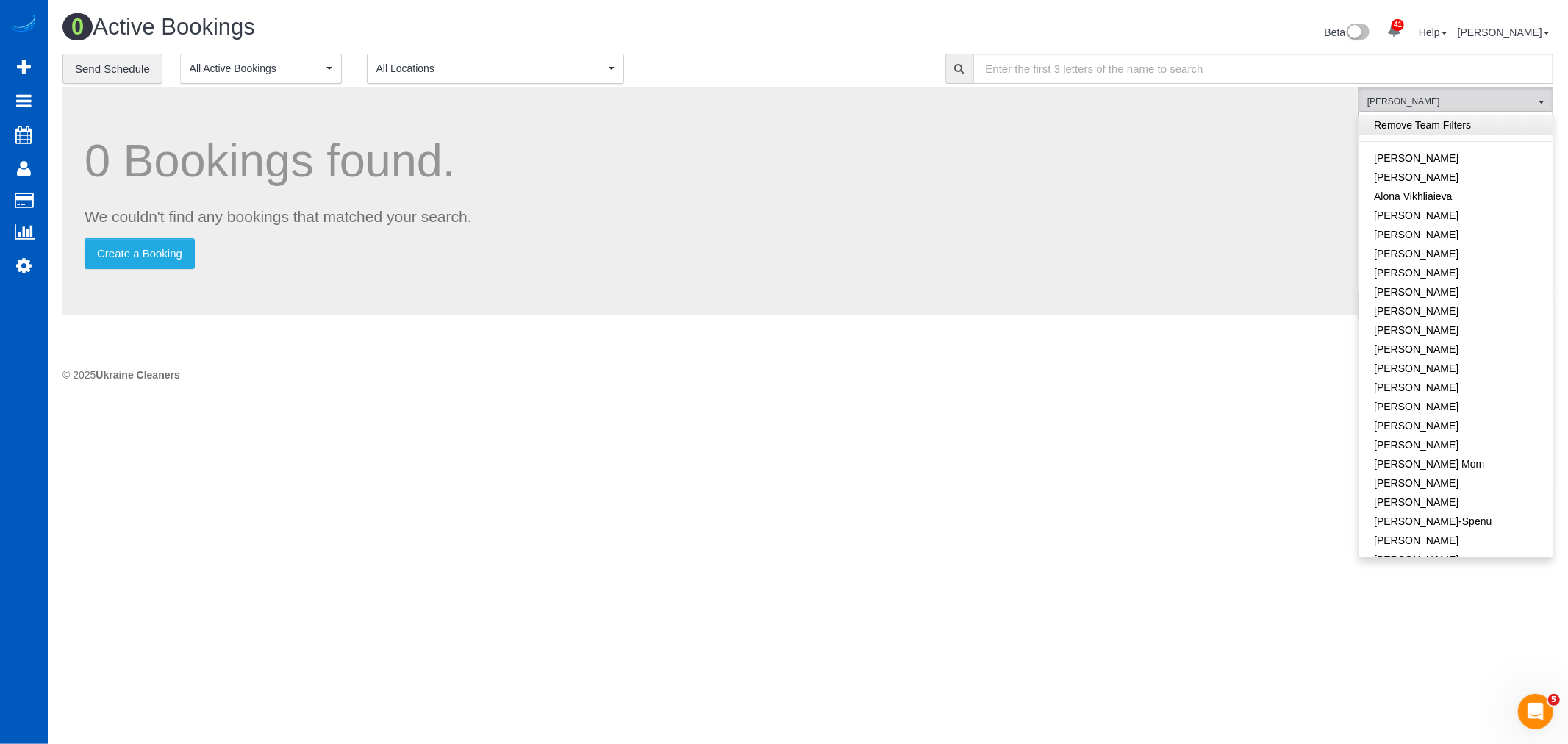
click at [1451, 127] on link "Remove Team Filters" at bounding box center [1455, 125] width 193 height 19
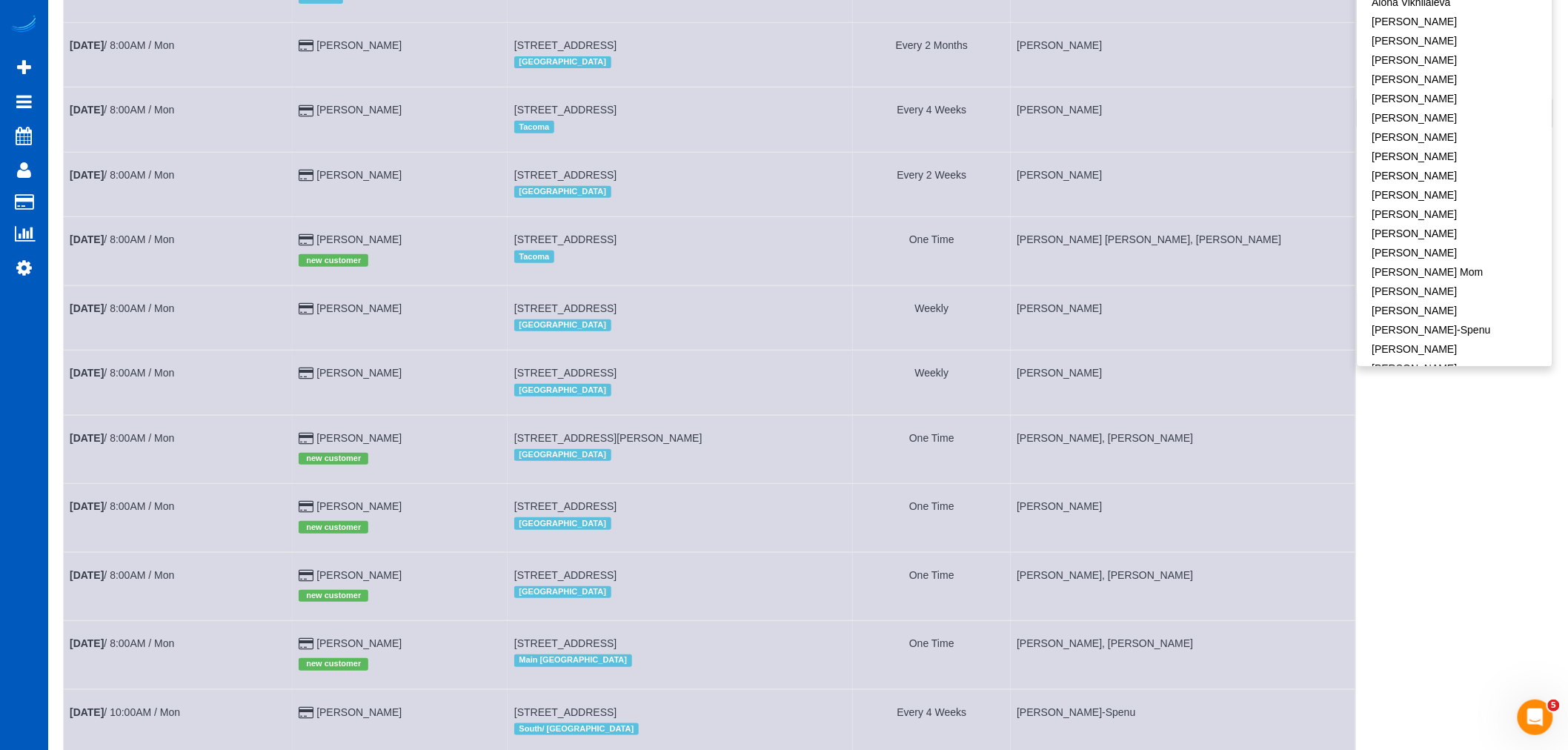
scroll to position [185, 0]
